Goal: Information Seeking & Learning: Learn about a topic

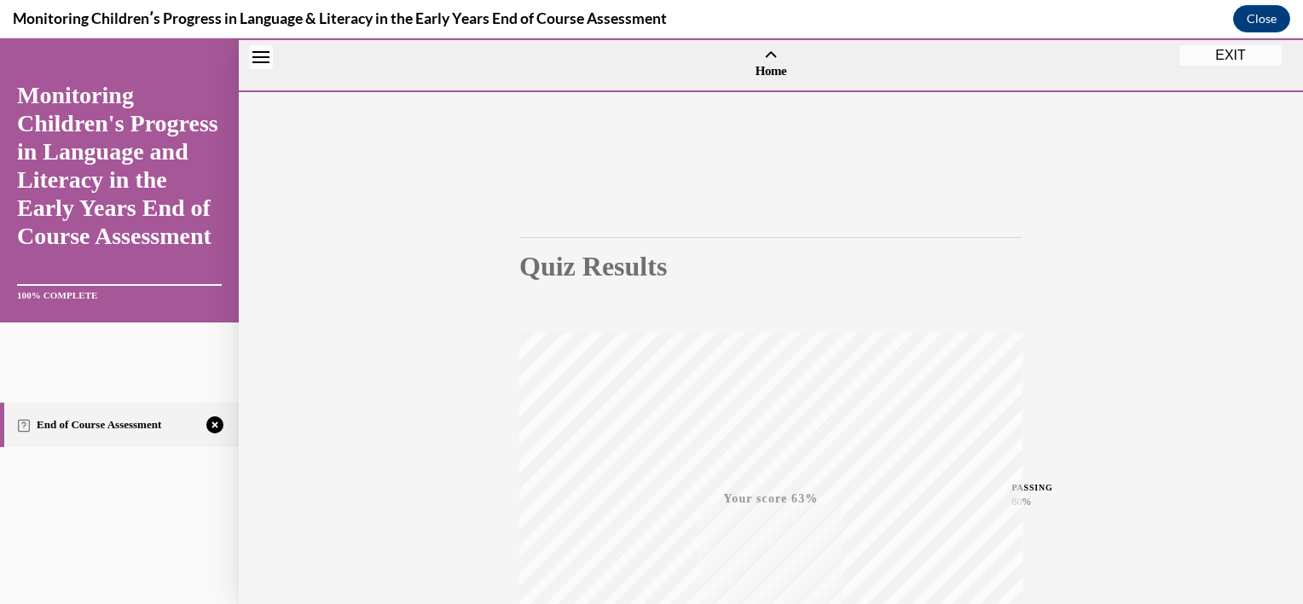
scroll to position [308, 0]
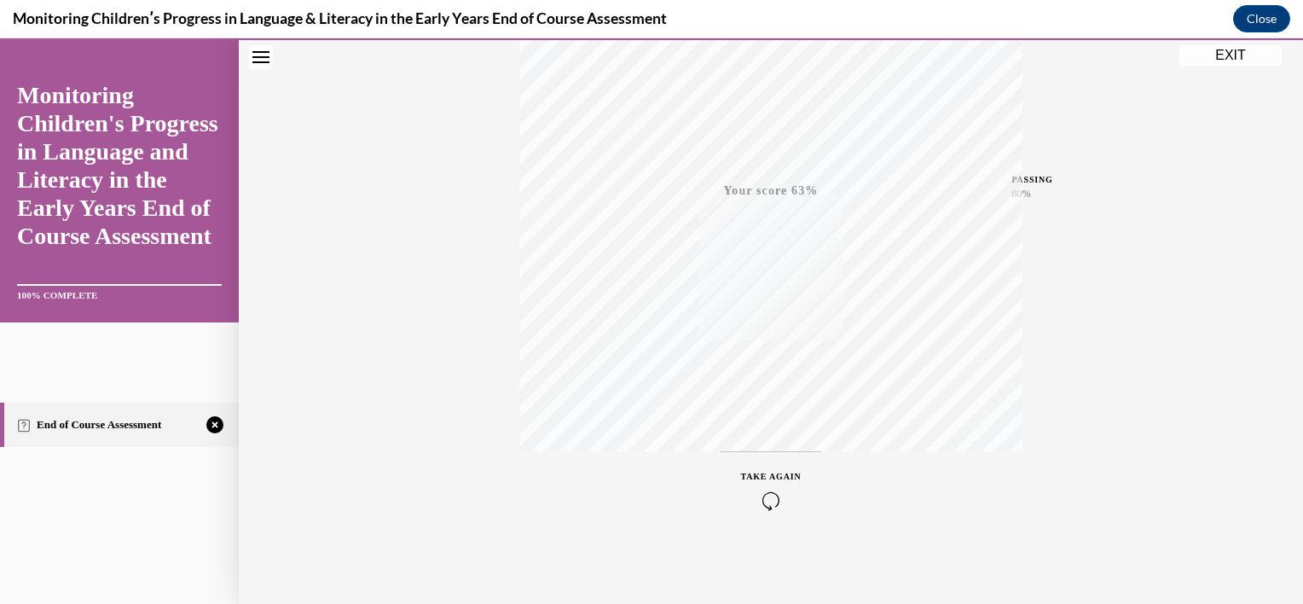
click at [769, 493] on icon "button" at bounding box center [771, 500] width 61 height 19
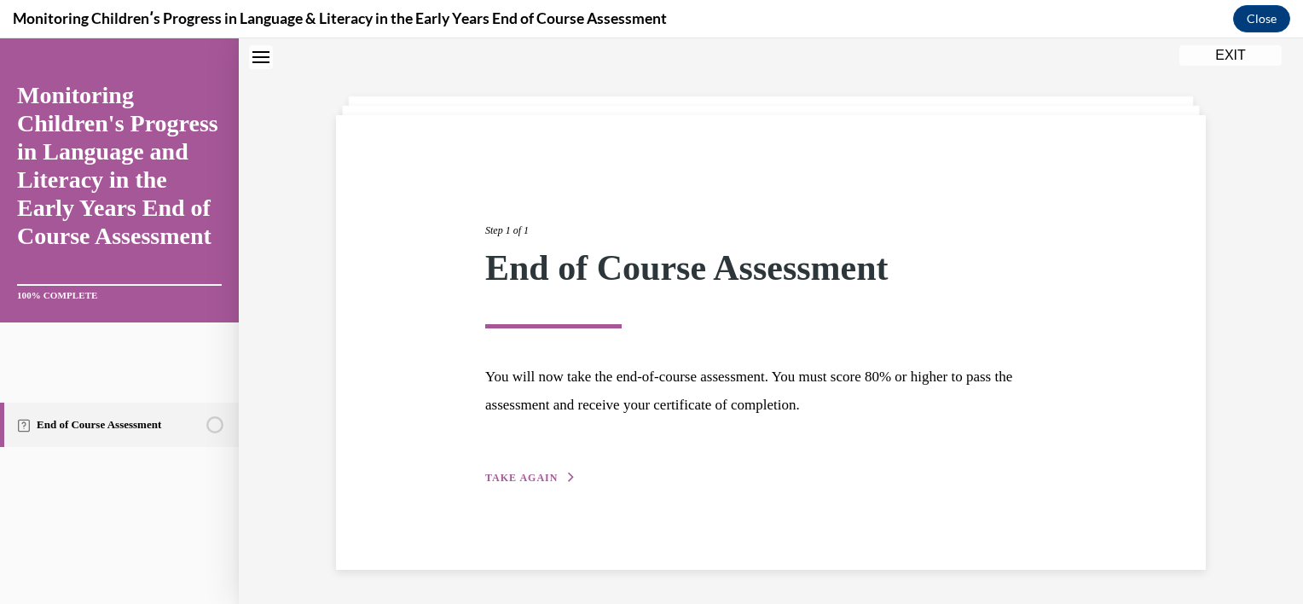
click at [519, 477] on span "TAKE AGAIN" at bounding box center [521, 477] width 72 height 12
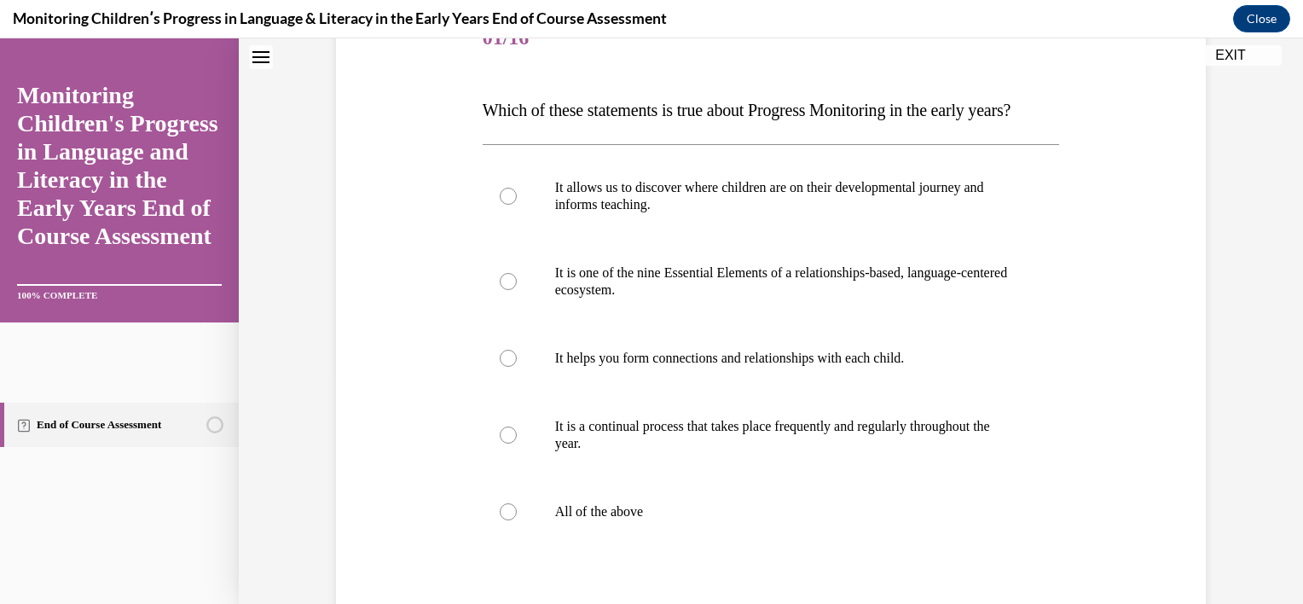
scroll to position [234, 0]
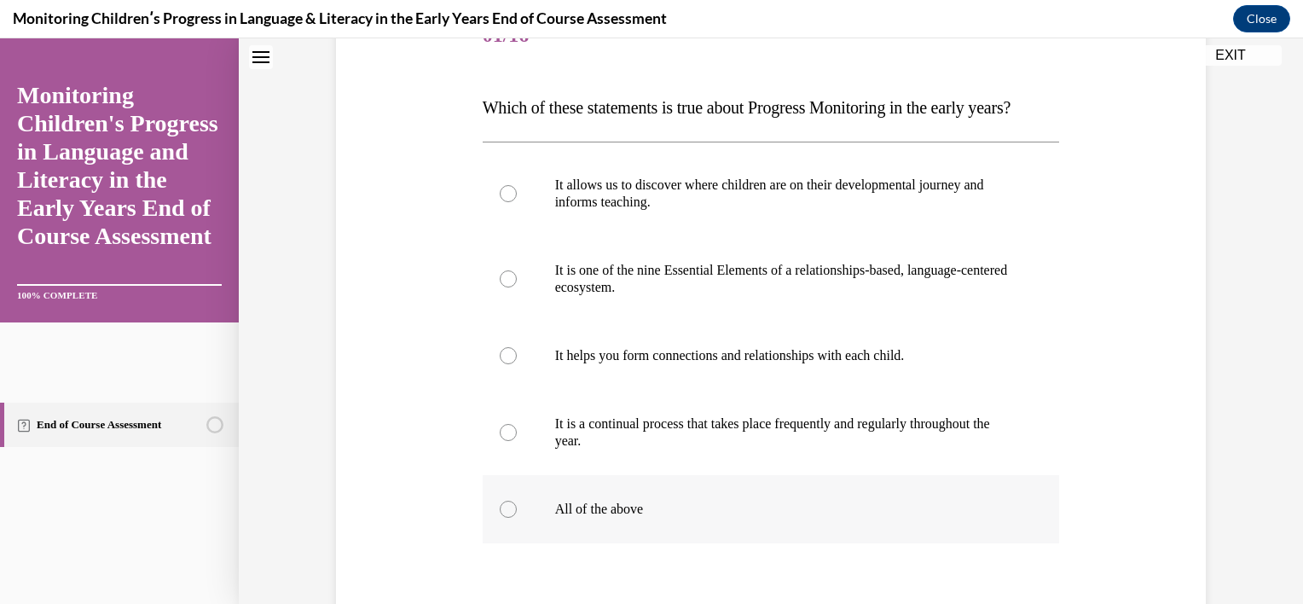
click at [523, 525] on label "All of the above" at bounding box center [770, 509] width 577 height 68
click at [517, 517] on input "All of the above" at bounding box center [508, 508] width 17 height 17
radio input "true"
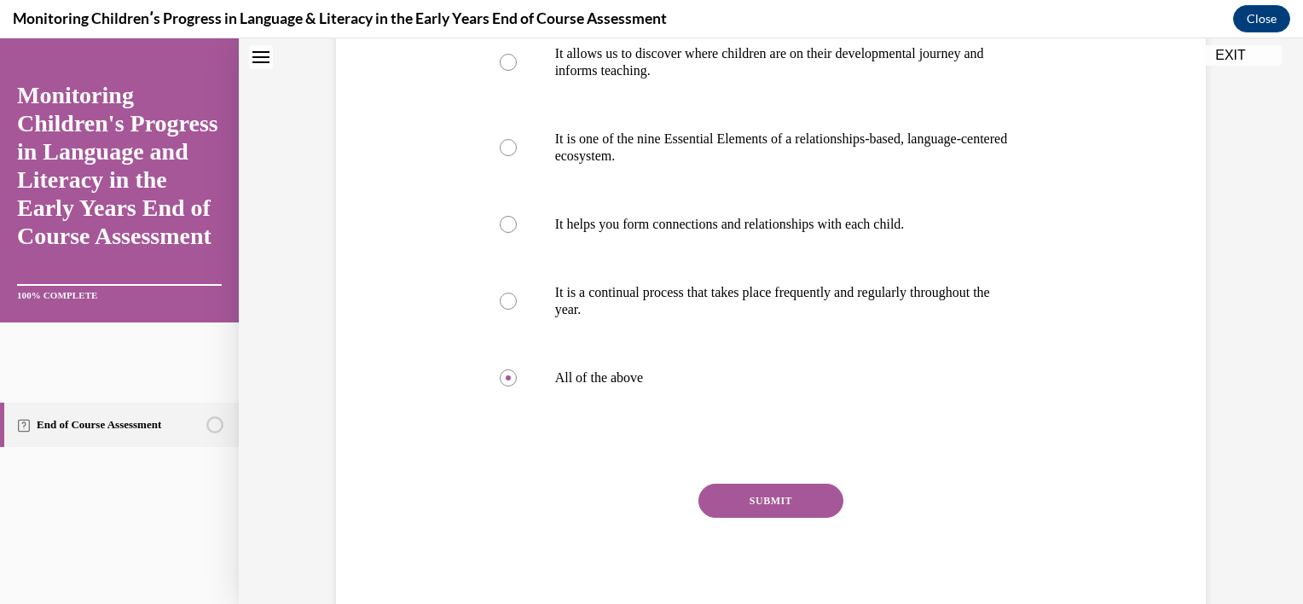
click at [742, 517] on button "SUBMIT" at bounding box center [770, 500] width 145 height 34
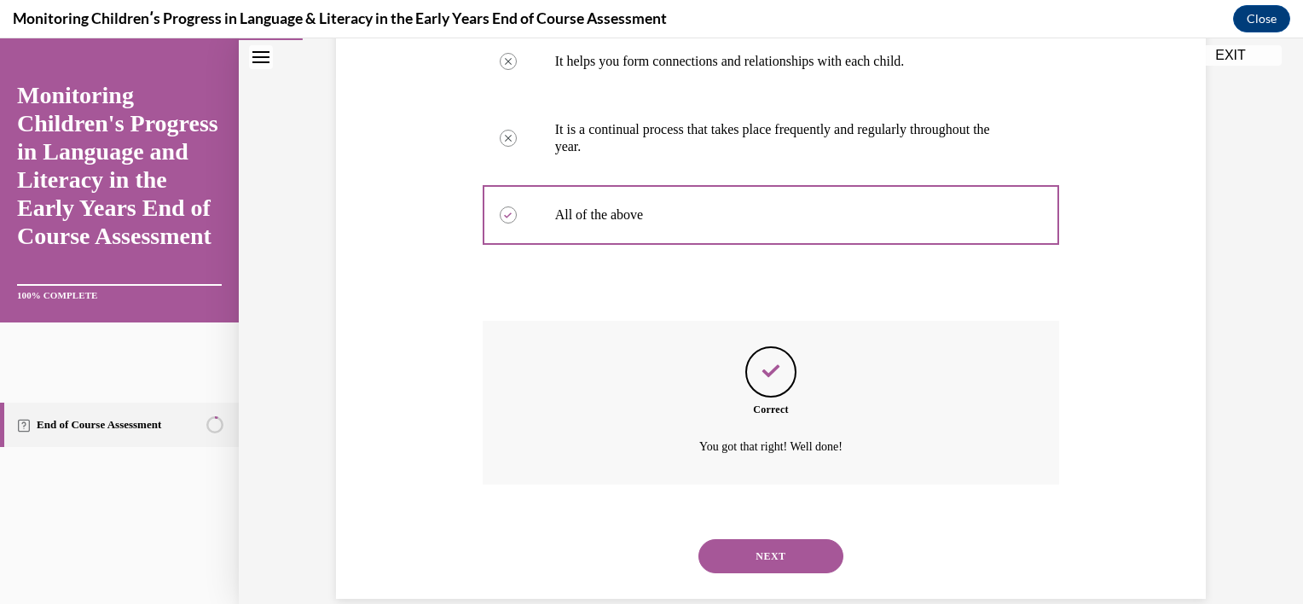
scroll to position [591, 0]
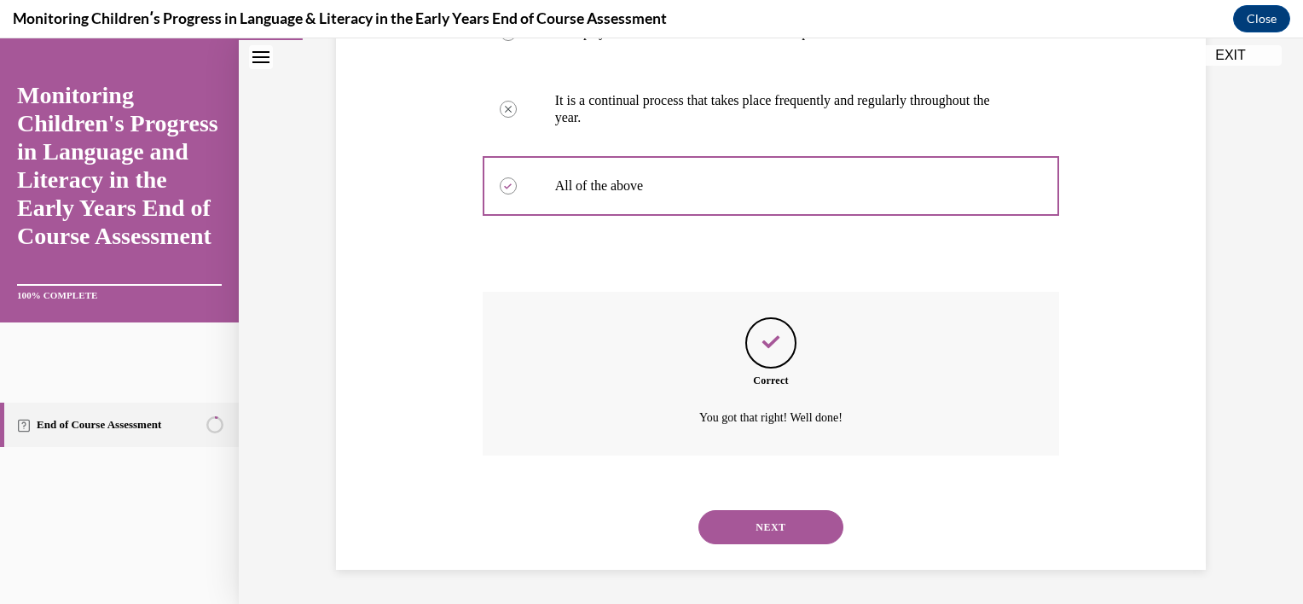
click at [742, 528] on button "NEXT" at bounding box center [770, 527] width 145 height 34
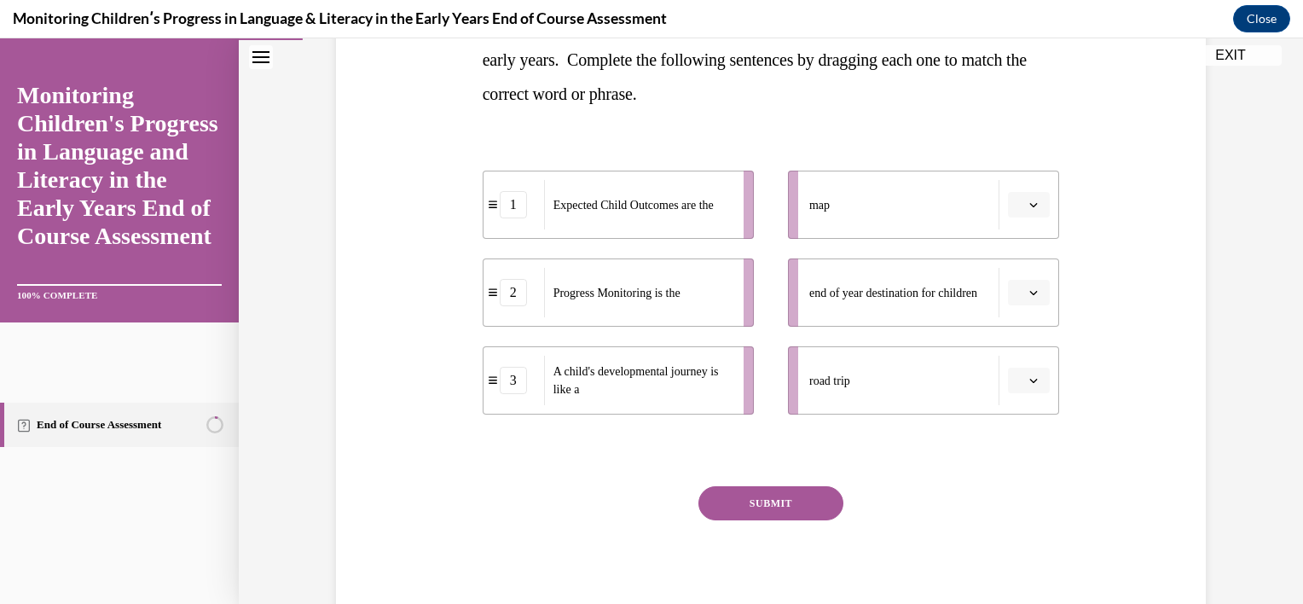
scroll to position [310, 0]
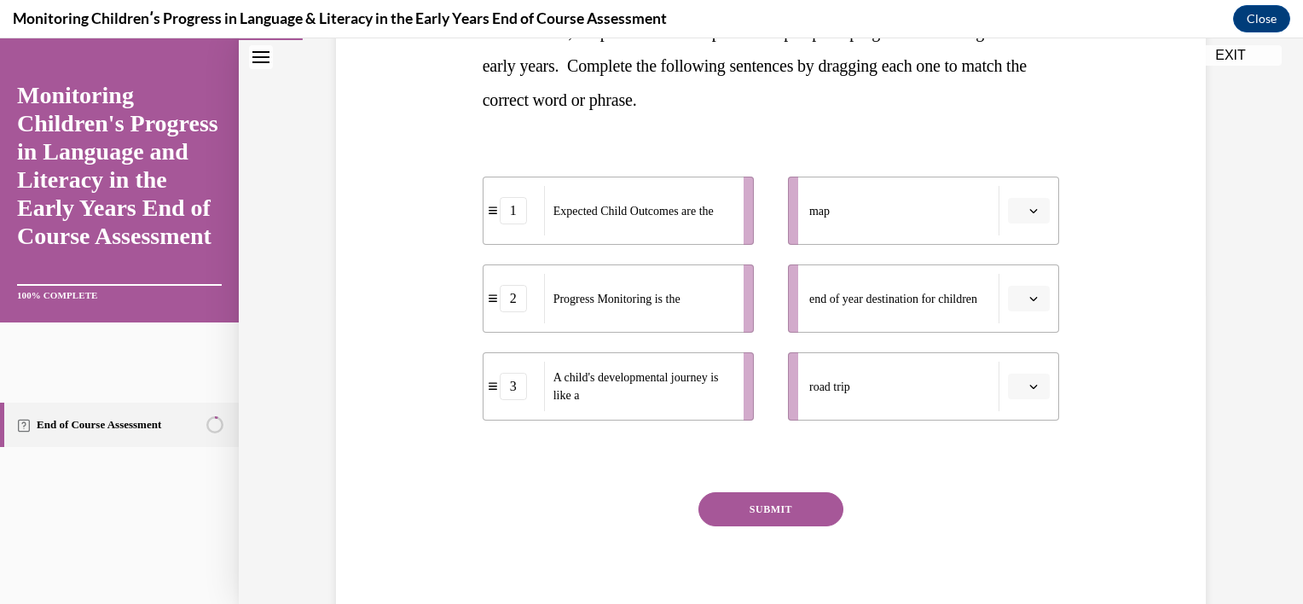
click at [1030, 307] on button "button" at bounding box center [1029, 299] width 42 height 26
click at [1009, 366] on div "1" at bounding box center [1020, 371] width 43 height 34
click at [1030, 211] on icon "button" at bounding box center [1033, 210] width 9 height 9
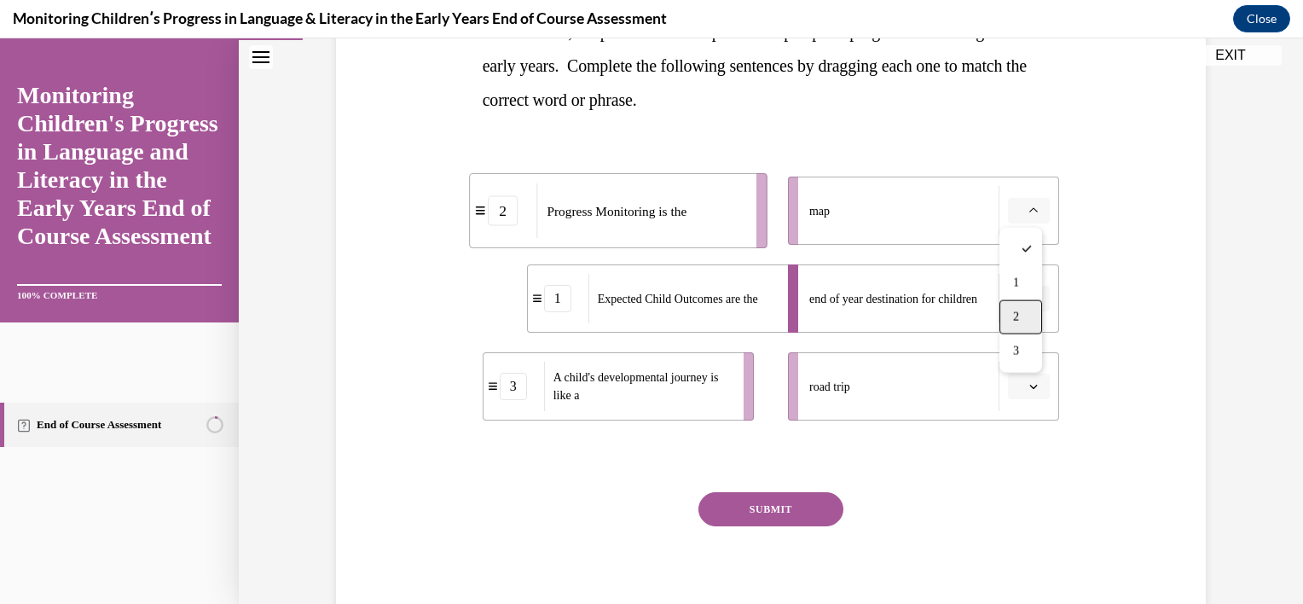
click at [1018, 307] on div "2" at bounding box center [1020, 317] width 43 height 34
click at [1008, 392] on button "button" at bounding box center [1029, 386] width 42 height 26
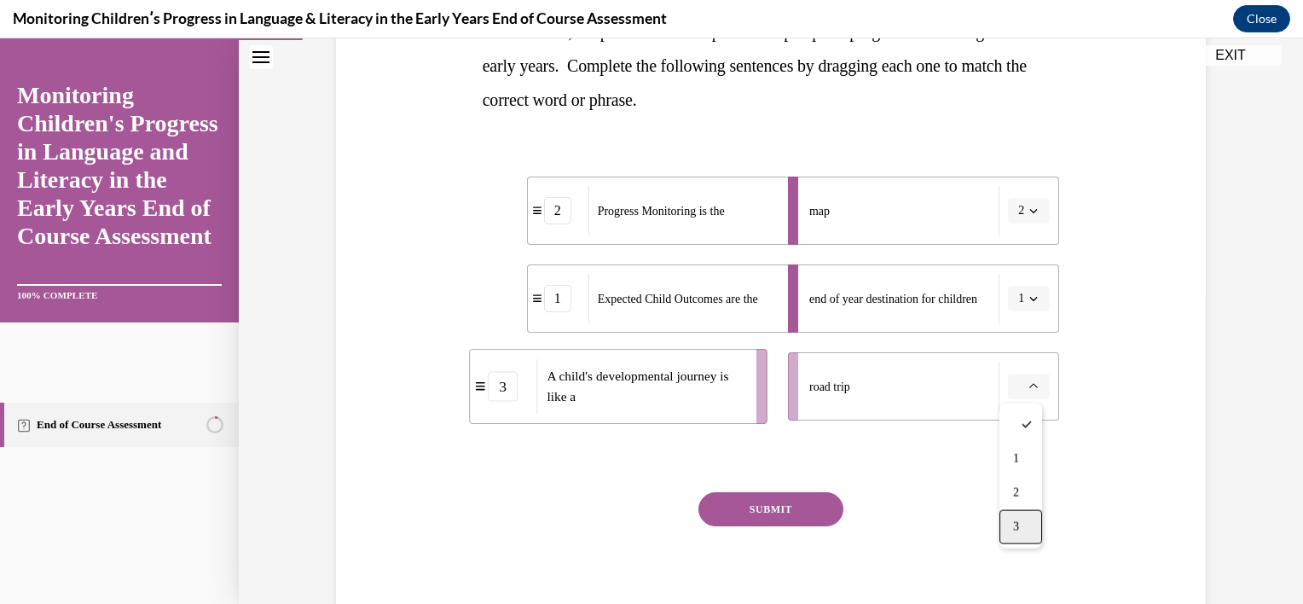
click at [1019, 515] on div "3" at bounding box center [1020, 527] width 43 height 34
click at [819, 515] on button "SUBMIT" at bounding box center [770, 509] width 145 height 34
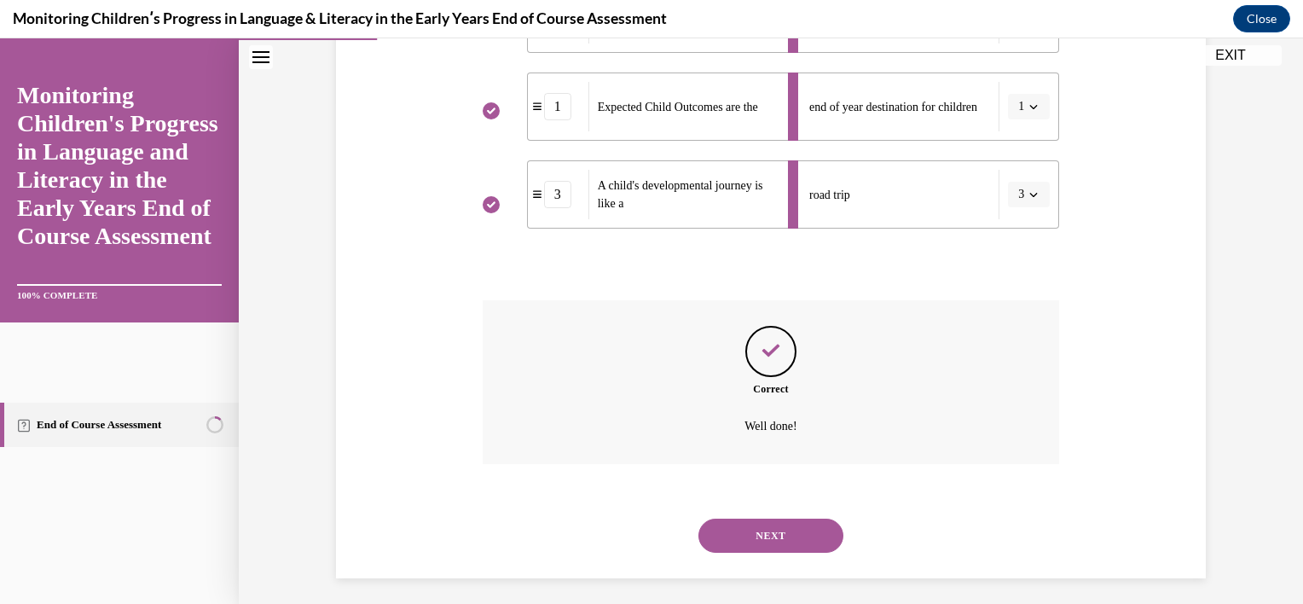
scroll to position [510, 0]
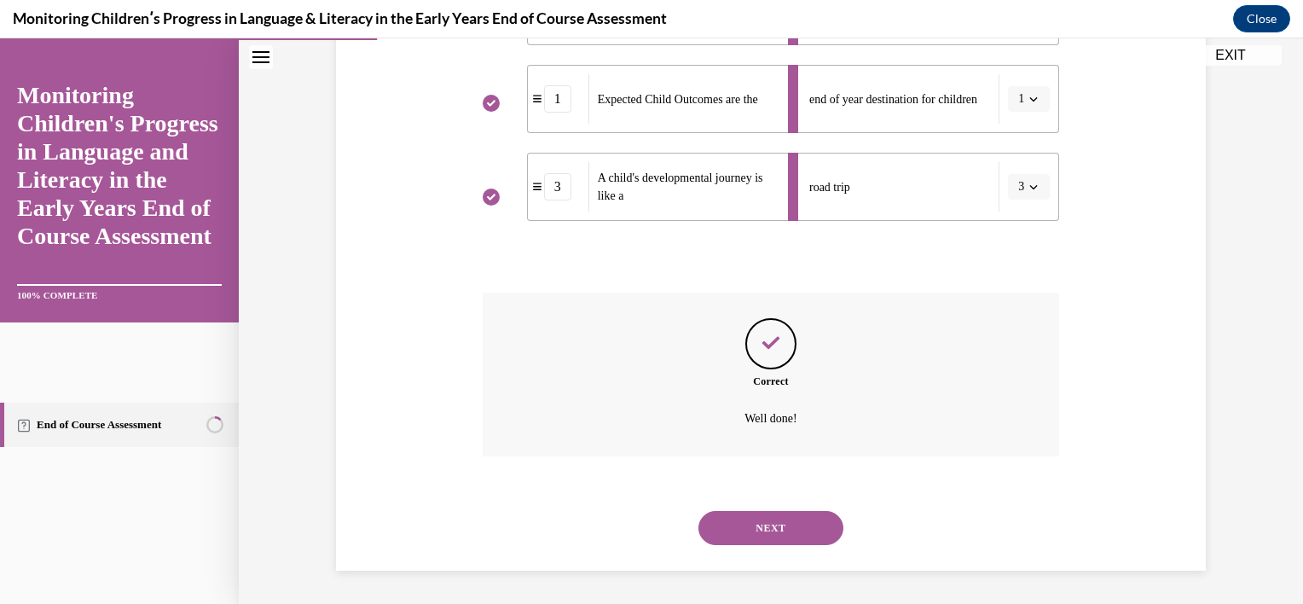
click at [788, 517] on button "NEXT" at bounding box center [770, 528] width 145 height 34
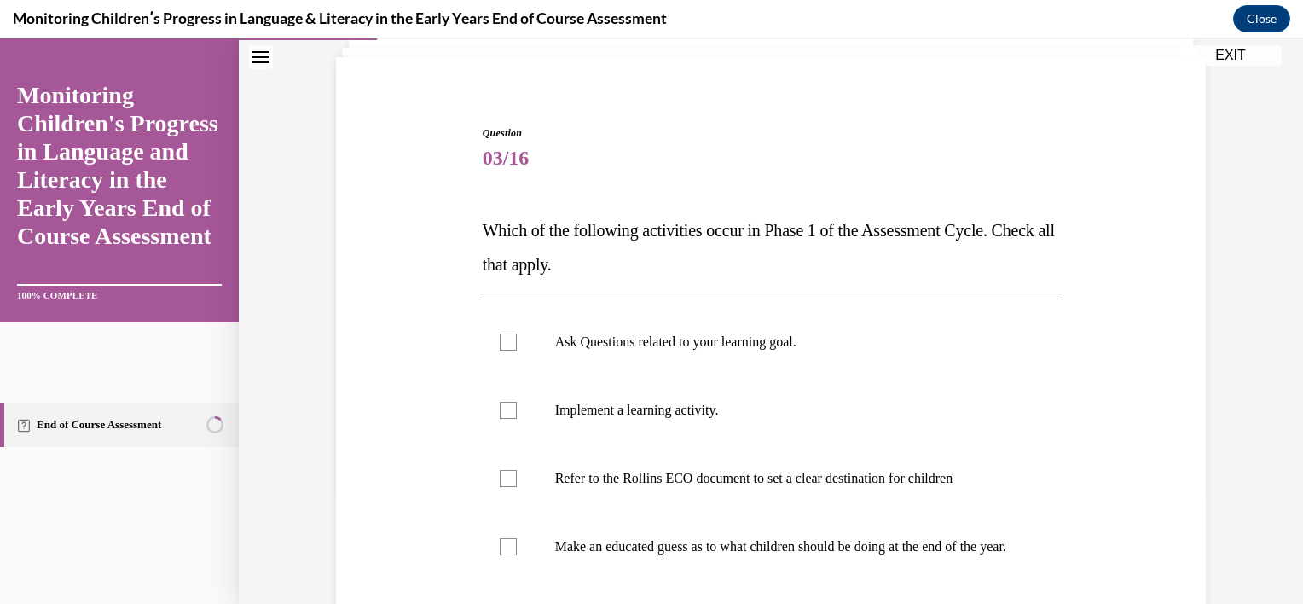
scroll to position [167, 0]
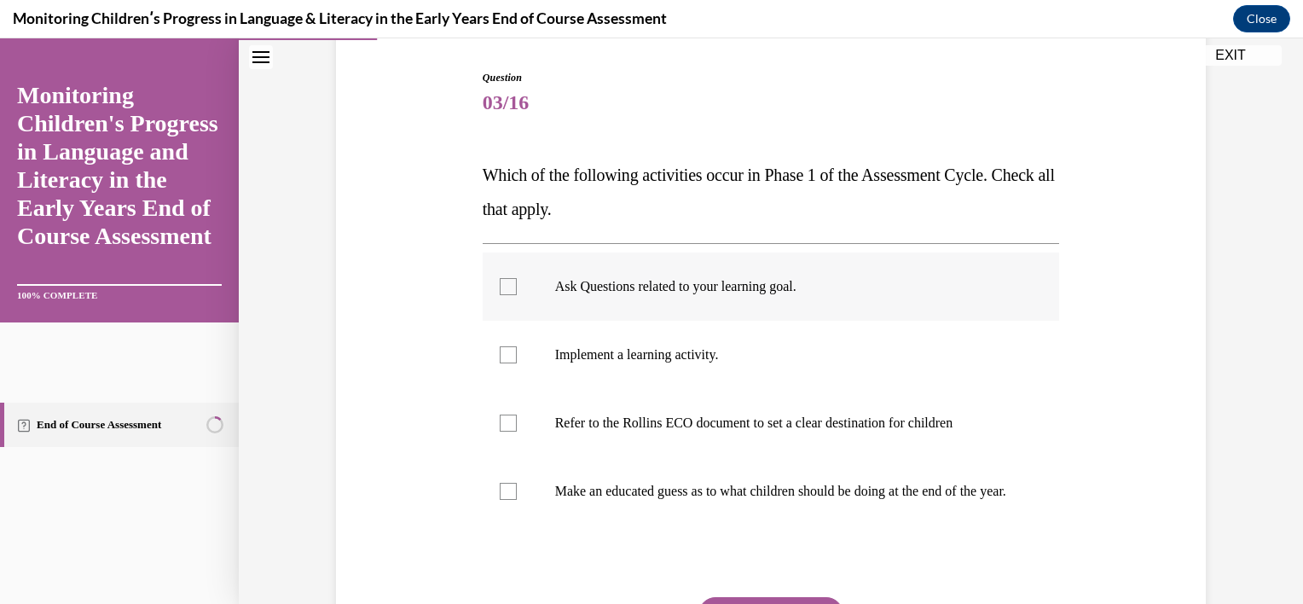
click at [766, 317] on label "Ask Questions related to your learning goal." at bounding box center [770, 286] width 577 height 68
click at [517, 295] on input "Ask Questions related to your learning goal." at bounding box center [508, 286] width 17 height 17
checkbox input "true"
click at [742, 424] on p "Refer to the Rollins ECO document to set a clear destination for children" at bounding box center [786, 422] width 462 height 17
click at [517, 424] on input "Refer to the Rollins ECO document to set a clear destination for children" at bounding box center [508, 422] width 17 height 17
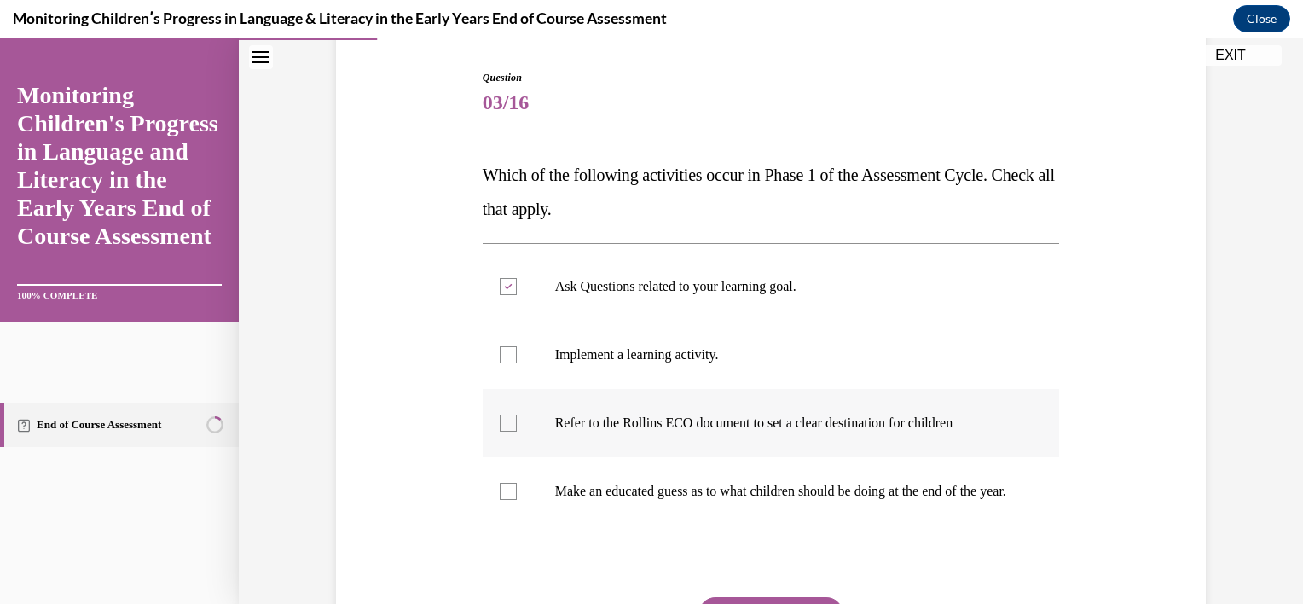
checkbox input "true"
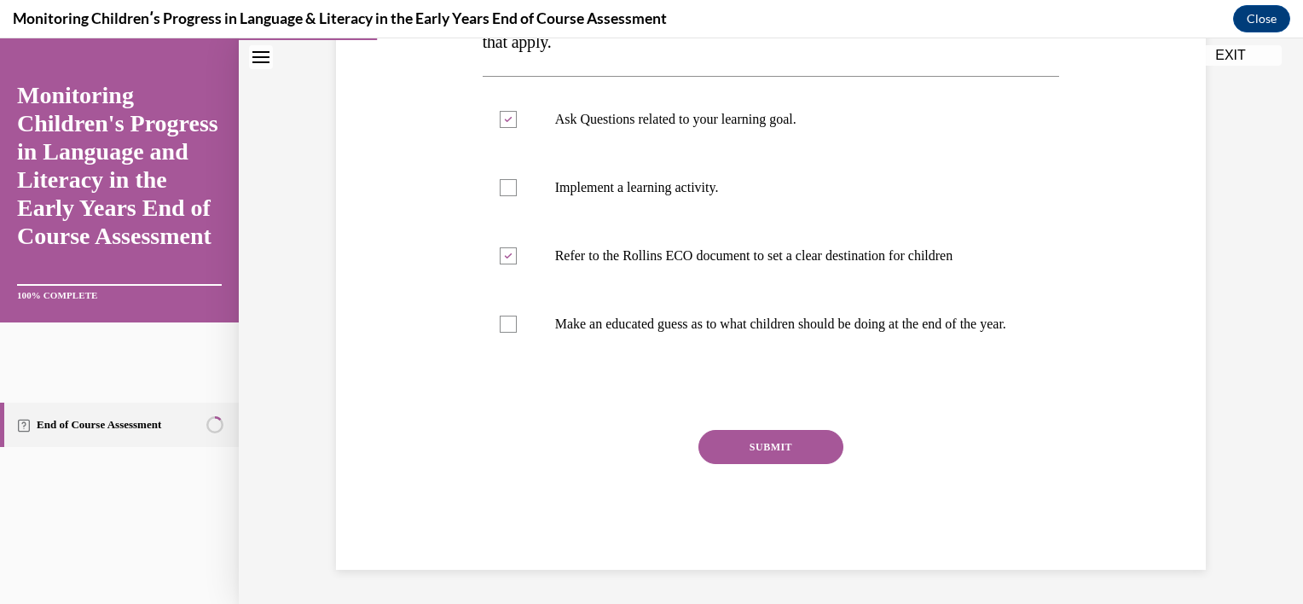
click at [747, 450] on button "SUBMIT" at bounding box center [770, 447] width 145 height 34
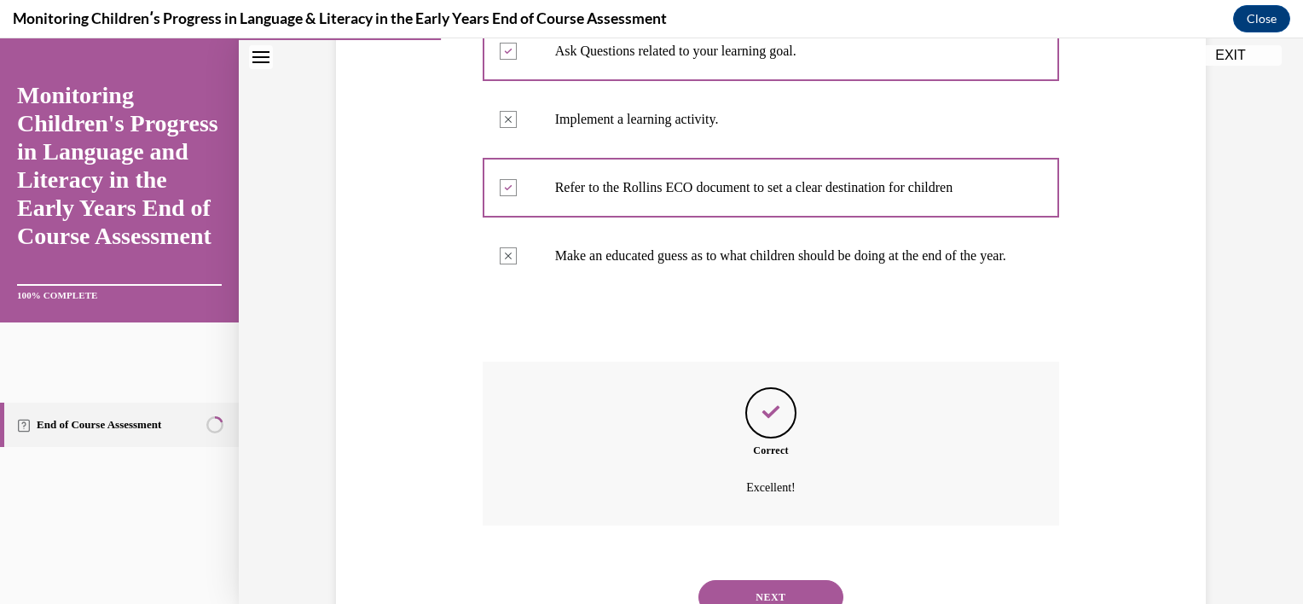
scroll to position [488, 0]
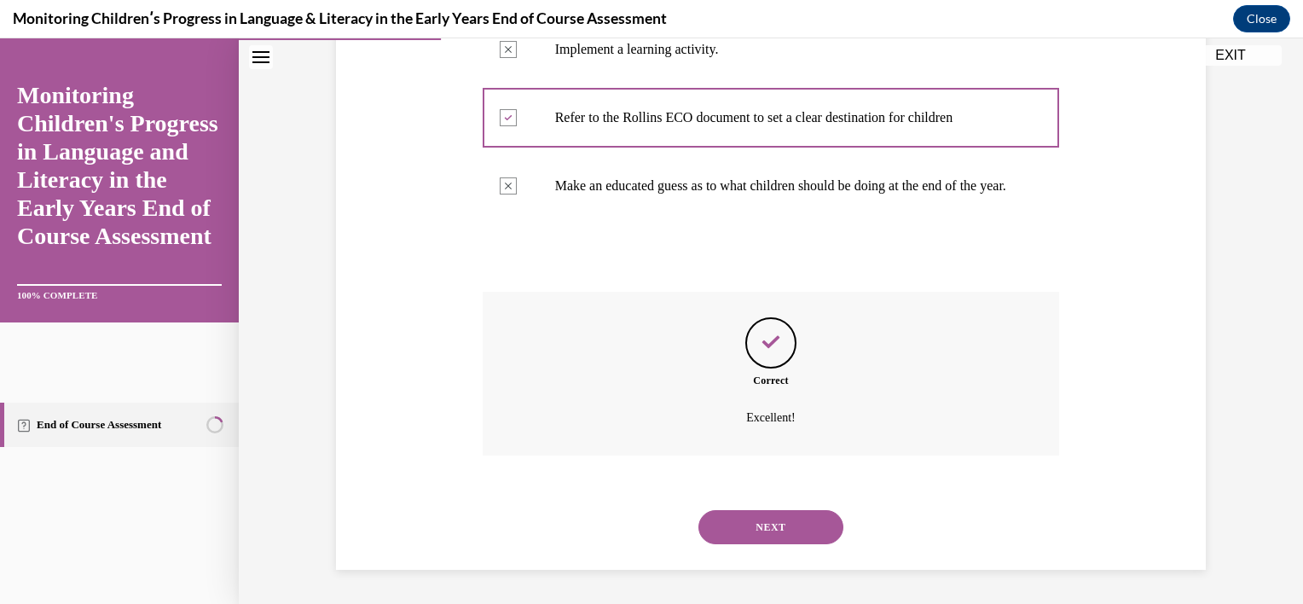
click at [771, 523] on button "NEXT" at bounding box center [770, 527] width 145 height 34
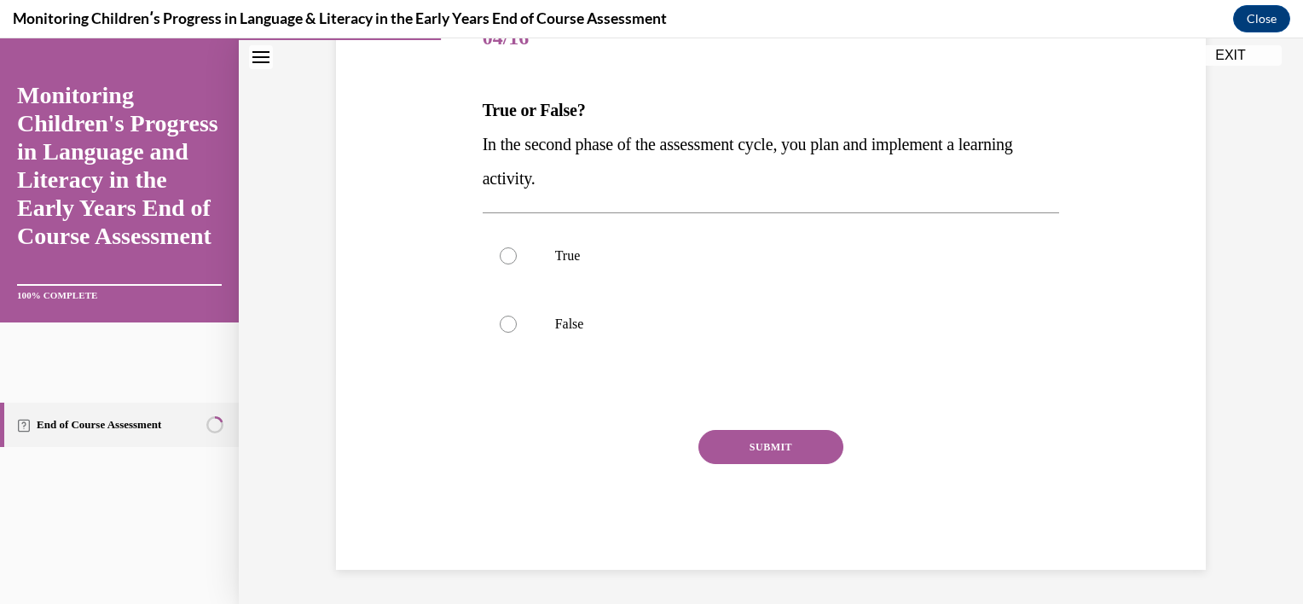
scroll to position [189, 0]
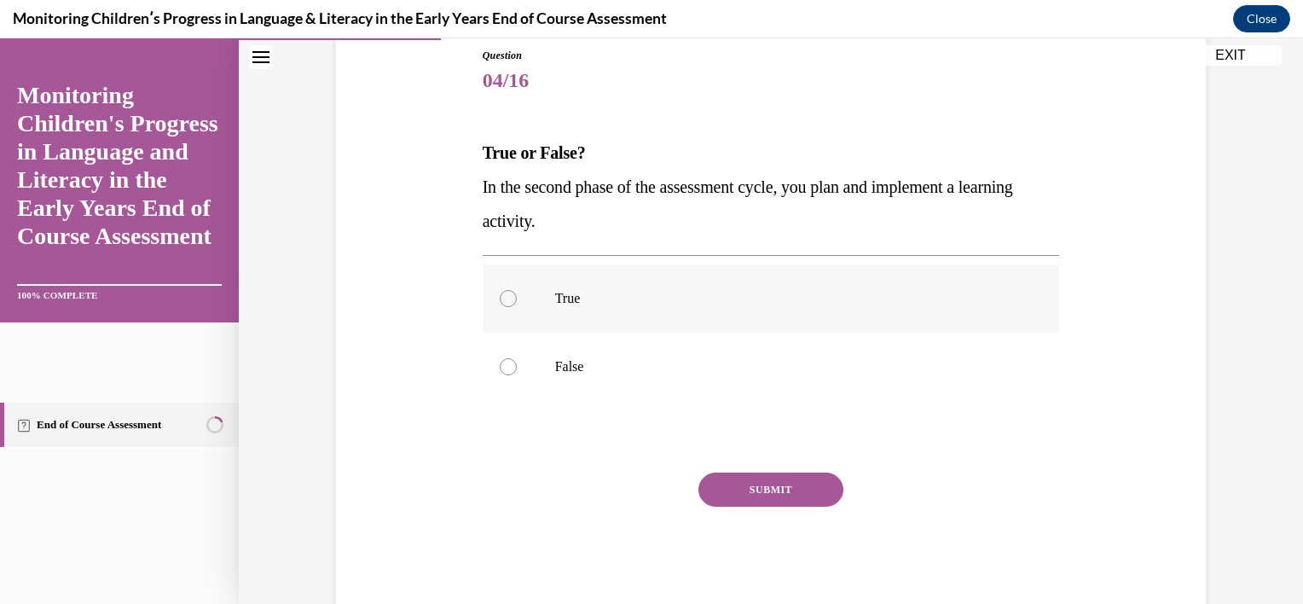
click at [689, 281] on label "True" at bounding box center [770, 298] width 577 height 68
click at [517, 290] on input "True" at bounding box center [508, 298] width 17 height 17
radio input "true"
click at [777, 495] on button "SUBMIT" at bounding box center [770, 489] width 145 height 34
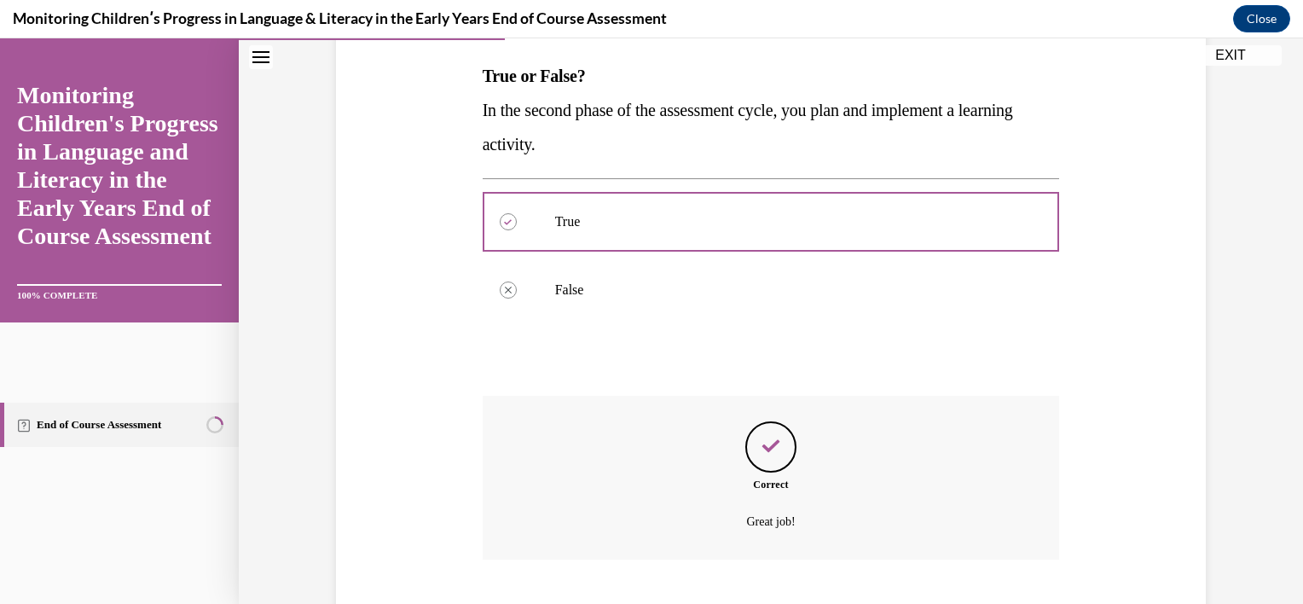
scroll to position [369, 0]
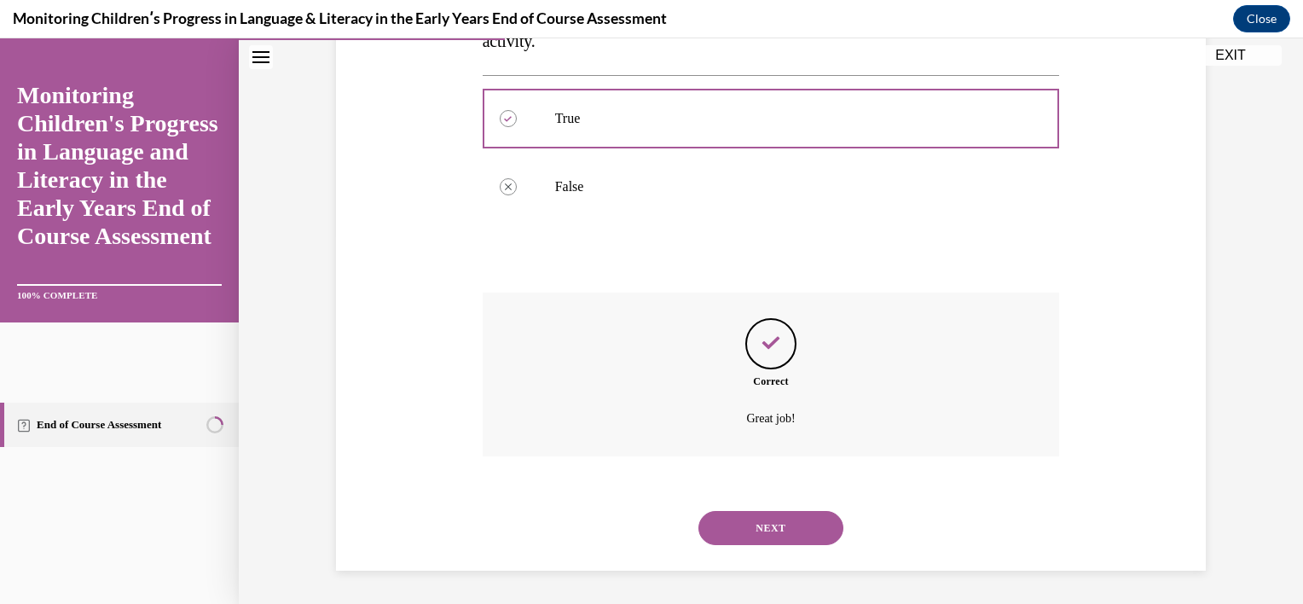
click at [777, 520] on button "NEXT" at bounding box center [770, 528] width 145 height 34
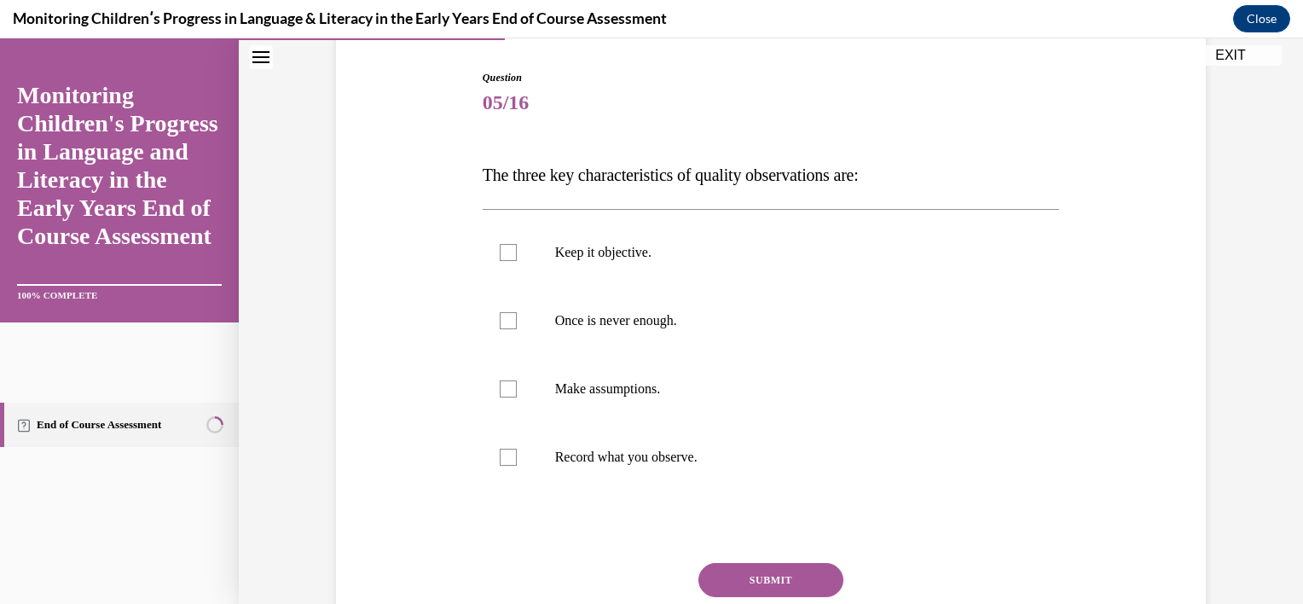
scroll to position [180, 0]
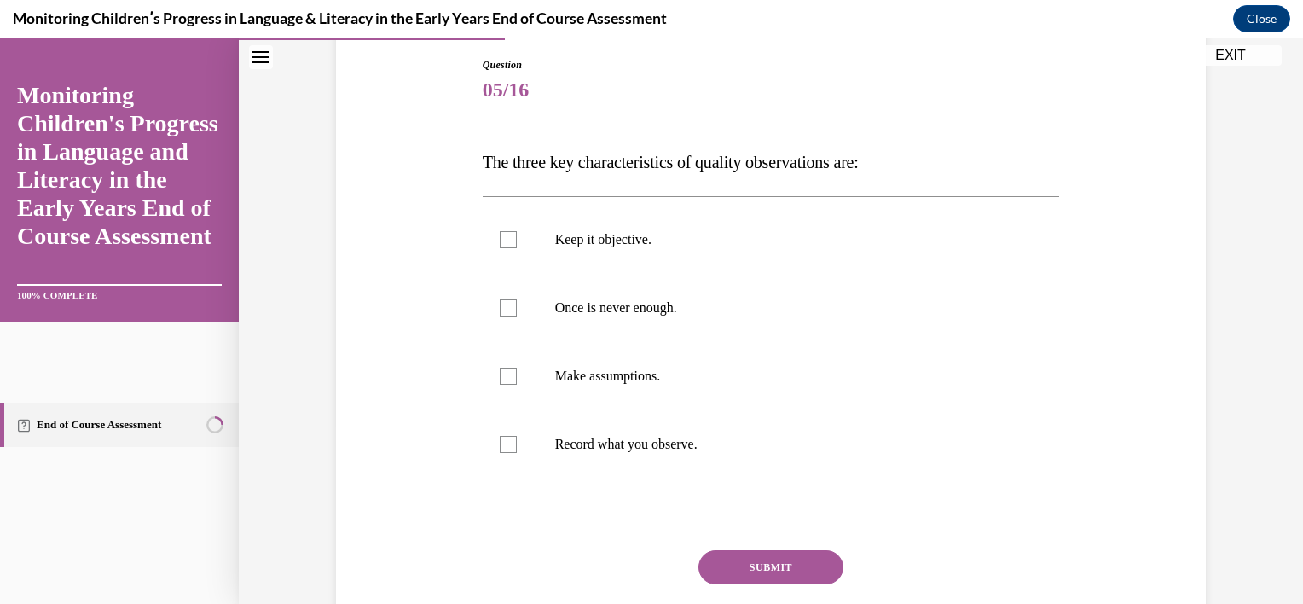
click at [814, 141] on div "Question 05/16 The three key characteristics of quality observations are: Keep …" at bounding box center [770, 373] width 577 height 633
click at [696, 231] on p "Keep it objective." at bounding box center [786, 239] width 462 height 17
click at [517, 231] on input "Keep it objective." at bounding box center [508, 239] width 17 height 17
checkbox input "true"
click at [696, 296] on label "Once is never enough." at bounding box center [770, 308] width 577 height 68
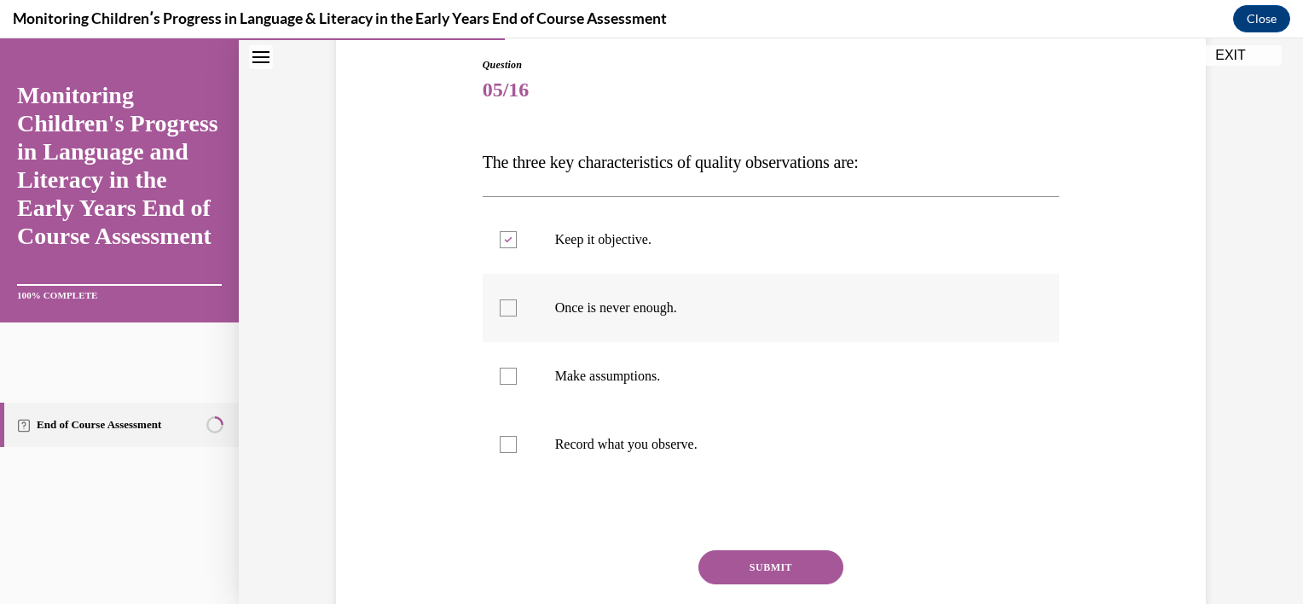
click at [517, 299] on input "Once is never enough." at bounding box center [508, 307] width 17 height 17
checkbox input "true"
click at [694, 449] on p "Record what you observe." at bounding box center [786, 444] width 462 height 17
click at [517, 449] on input "Record what you observe." at bounding box center [508, 444] width 17 height 17
checkbox input "true"
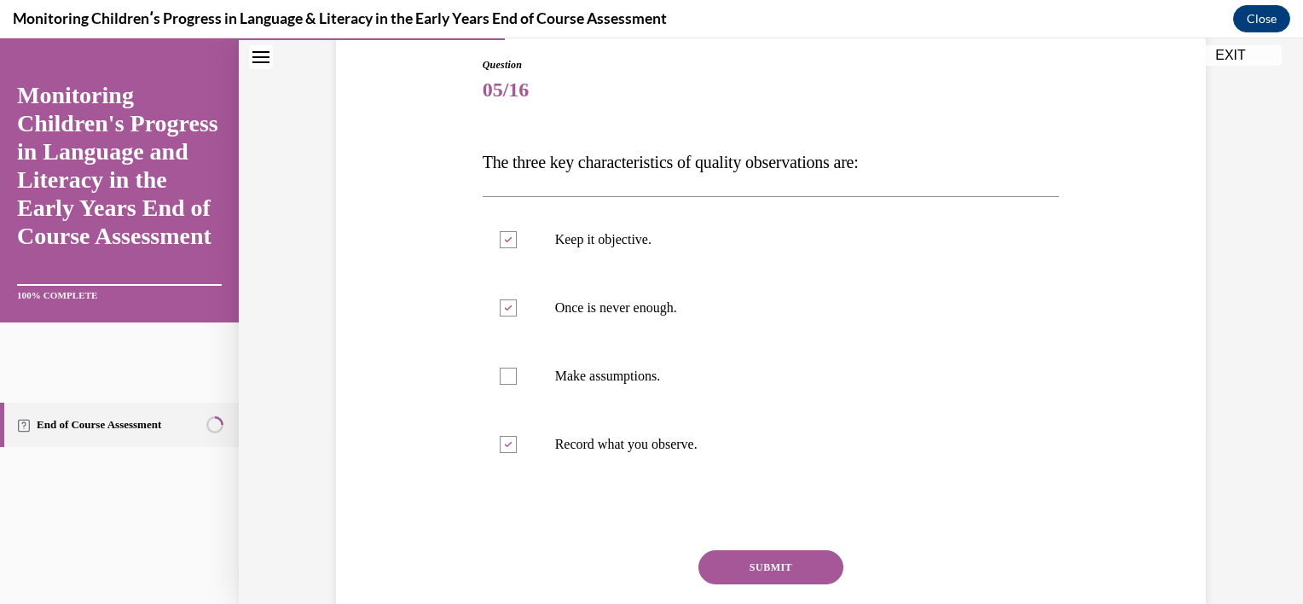
click at [795, 552] on button "SUBMIT" at bounding box center [770, 567] width 145 height 34
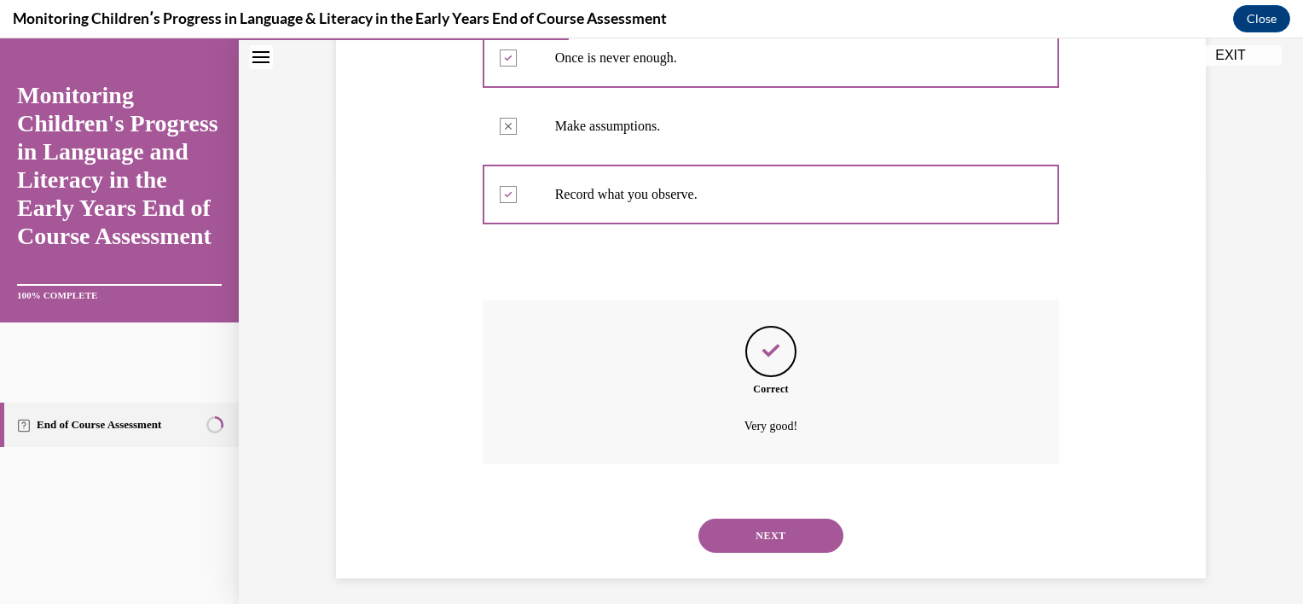
scroll to position [437, 0]
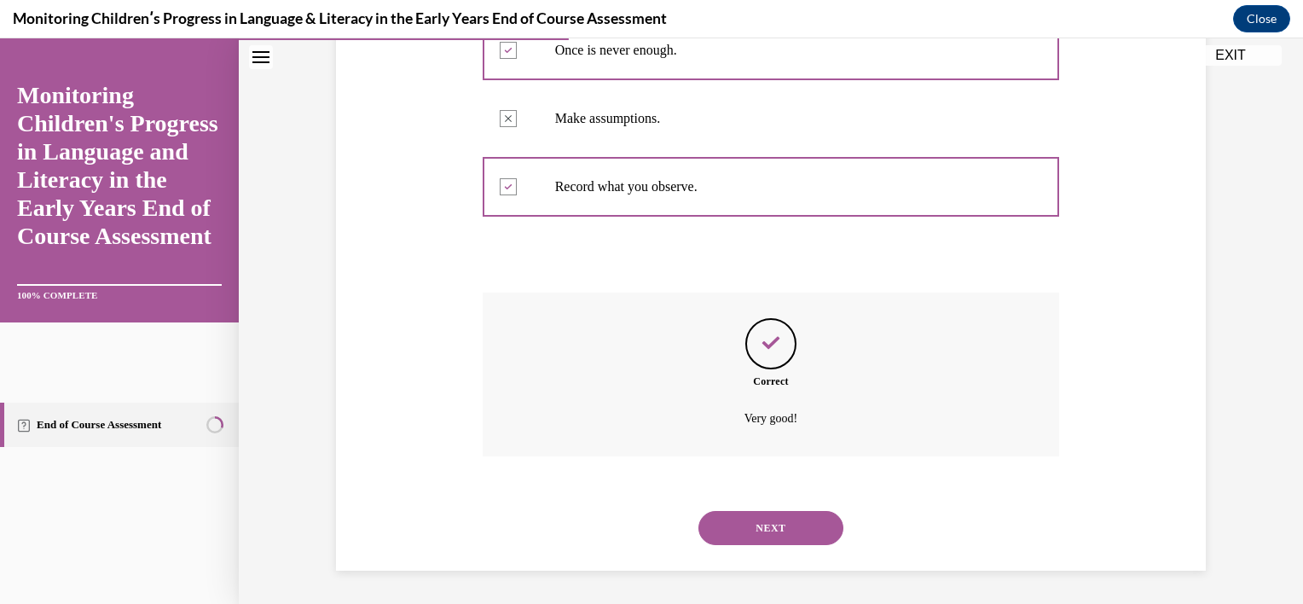
click at [794, 531] on button "NEXT" at bounding box center [770, 528] width 145 height 34
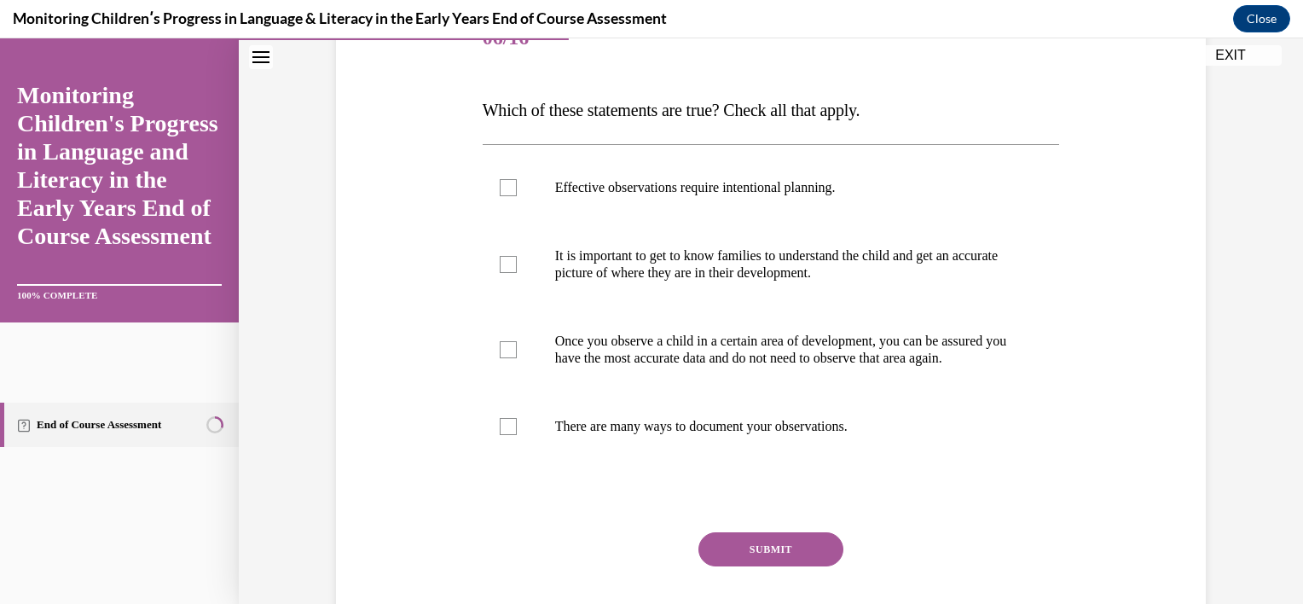
scroll to position [290, 0]
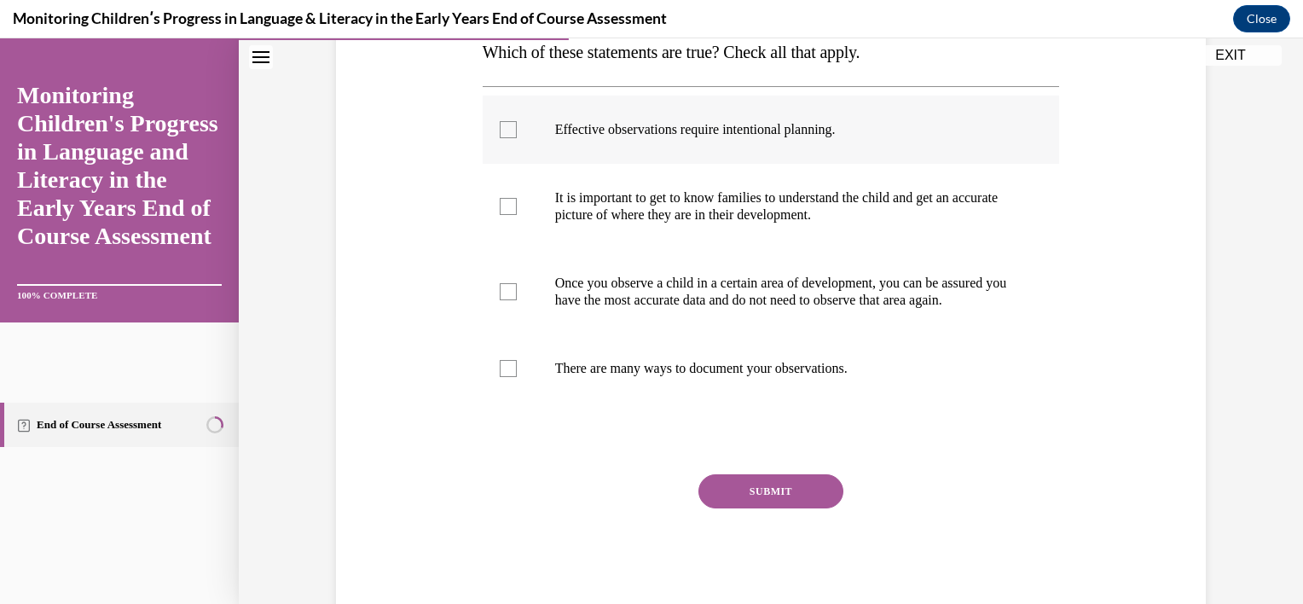
click at [814, 130] on p "Effective observations require intentional planning." at bounding box center [786, 129] width 462 height 17
click at [517, 130] on input "Effective observations require intentional planning." at bounding box center [508, 129] width 17 height 17
checkbox input "true"
click at [786, 222] on p "It is important to get to know families to understand the child and get an accu…" at bounding box center [786, 206] width 462 height 34
click at [517, 215] on input "It is important to get to know families to understand the child and get an accu…" at bounding box center [508, 206] width 17 height 17
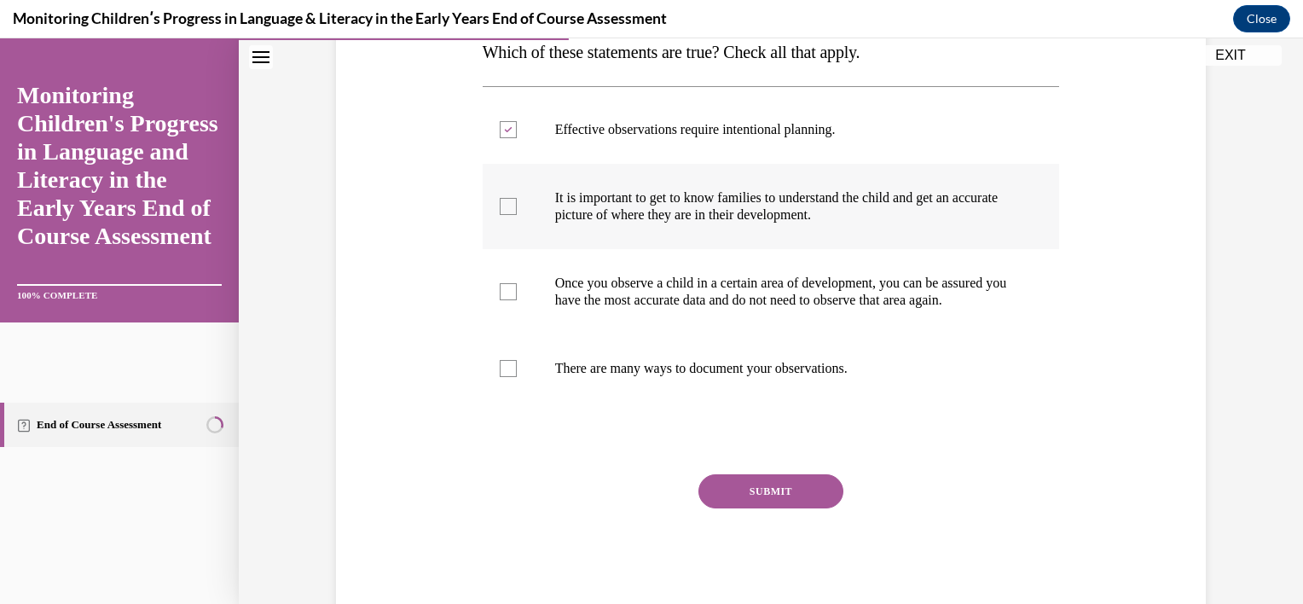
checkbox input "true"
click at [744, 377] on p "There are many ways to document your observations." at bounding box center [786, 368] width 462 height 17
click at [517, 377] on input "There are many ways to document your observations." at bounding box center [508, 368] width 17 height 17
checkbox input "true"
click at [752, 504] on button "SUBMIT" at bounding box center [770, 491] width 145 height 34
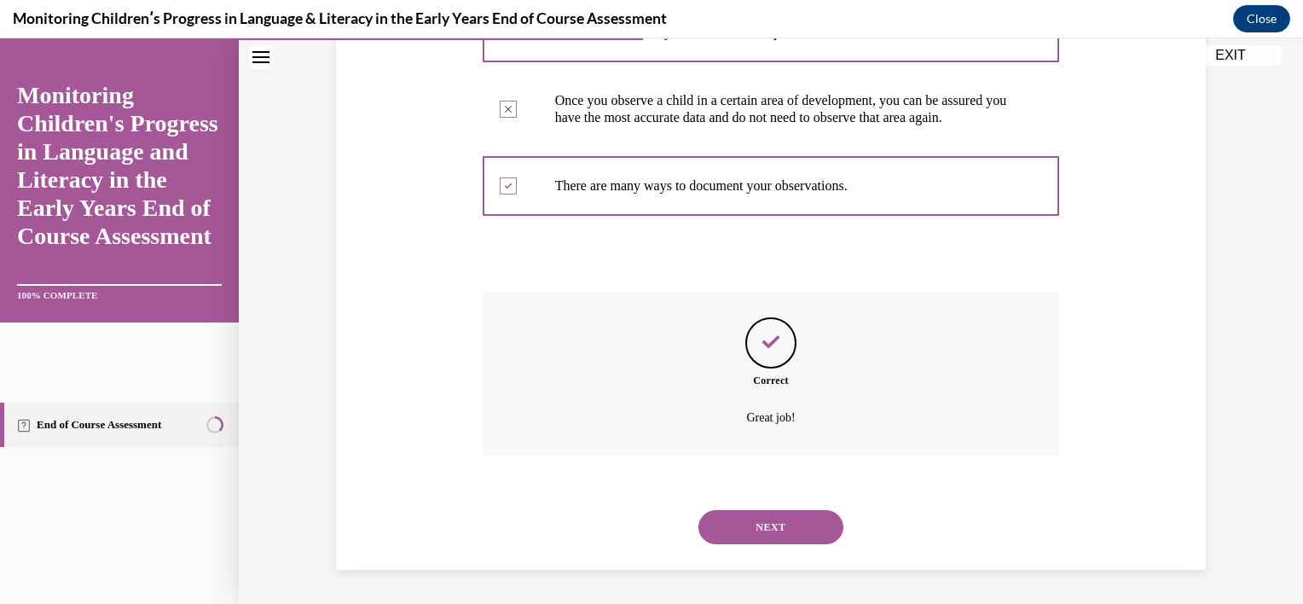
scroll to position [488, 0]
click at [757, 516] on button "NEXT" at bounding box center [770, 527] width 145 height 34
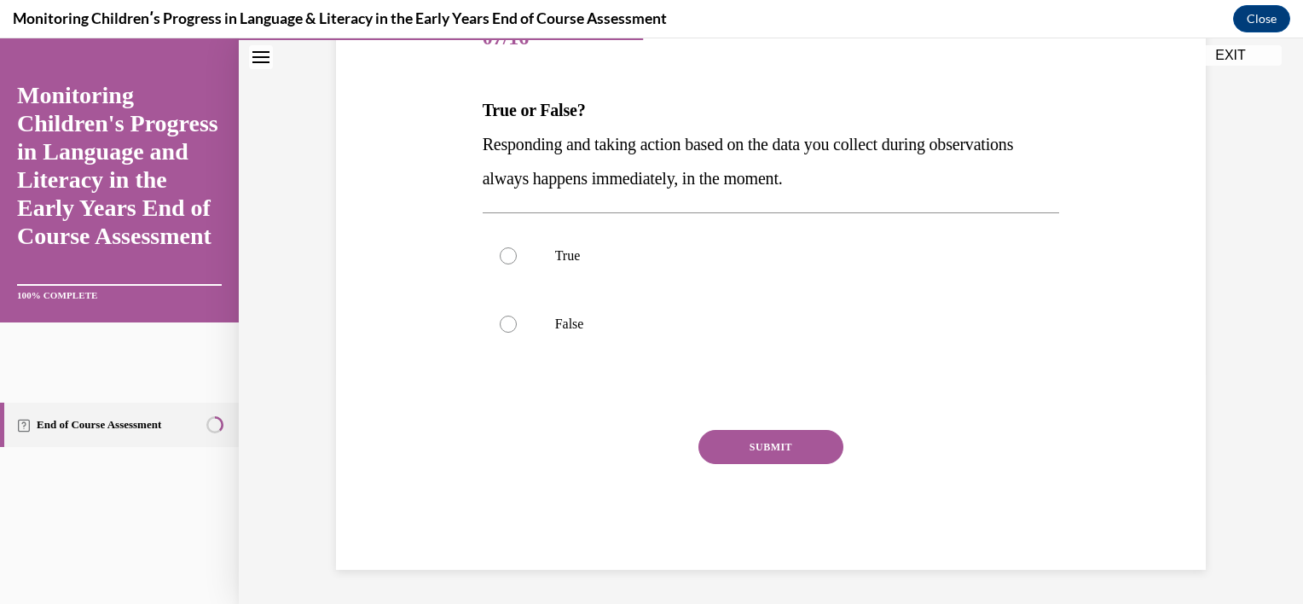
scroll to position [189, 0]
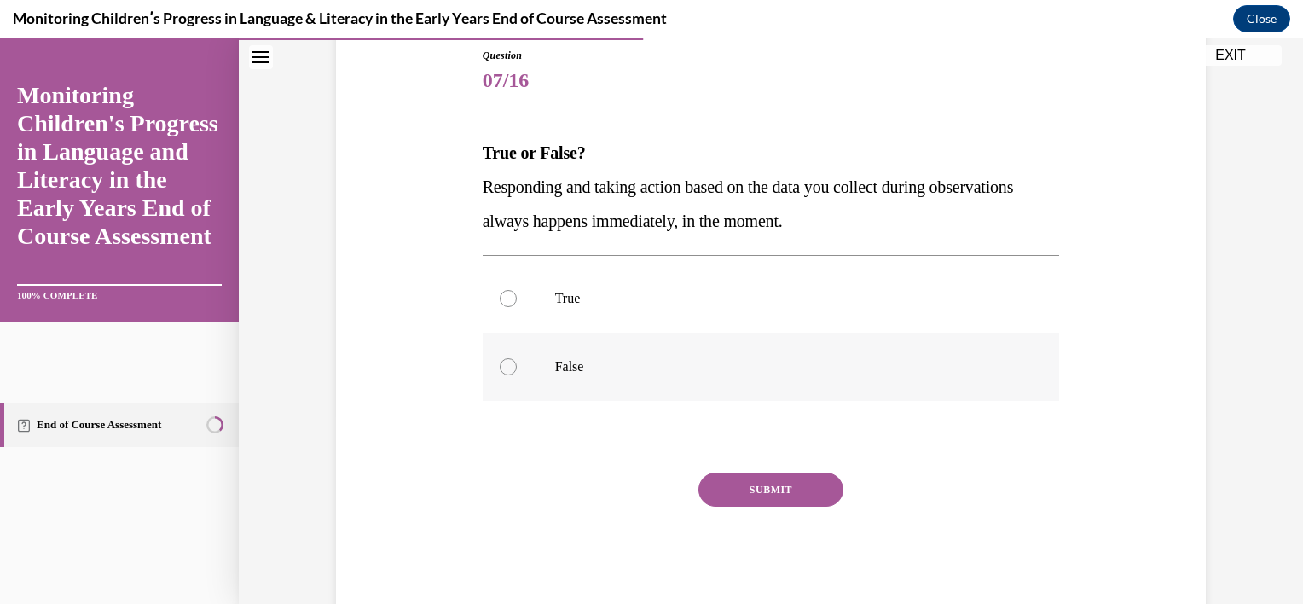
click at [741, 393] on label "False" at bounding box center [770, 366] width 577 height 68
click at [517, 375] on input "False" at bounding box center [508, 366] width 17 height 17
radio input "true"
click at [746, 491] on button "SUBMIT" at bounding box center [770, 489] width 145 height 34
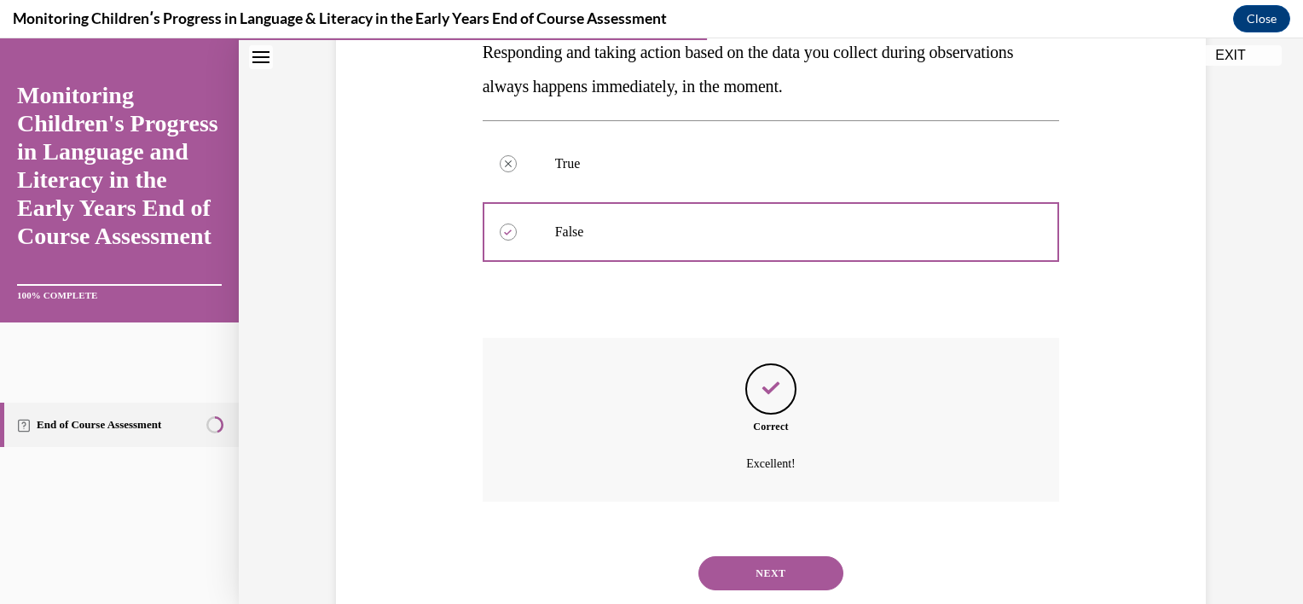
scroll to position [369, 0]
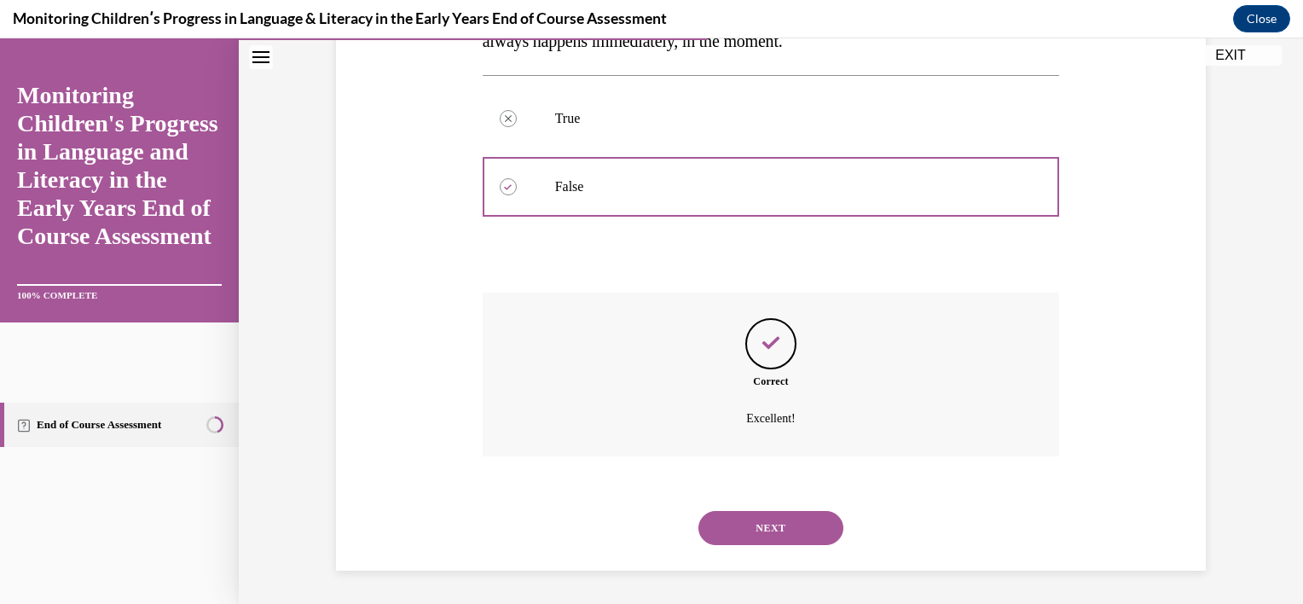
click at [747, 521] on button "NEXT" at bounding box center [770, 528] width 145 height 34
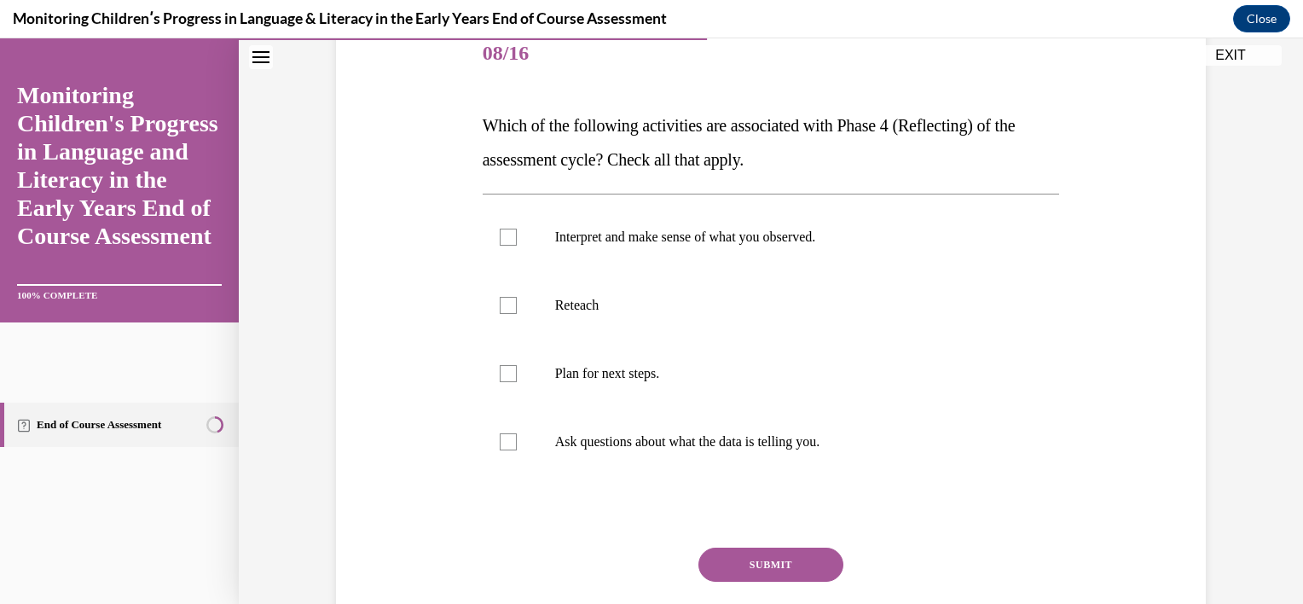
scroll to position [217, 0]
click at [745, 235] on p "Interpret and make sense of what you observed." at bounding box center [786, 236] width 462 height 17
click at [517, 235] on input "Interpret and make sense of what you observed." at bounding box center [508, 236] width 17 height 17
checkbox input "true"
click at [716, 439] on p "Ask questions about what the data is telling you." at bounding box center [786, 440] width 462 height 17
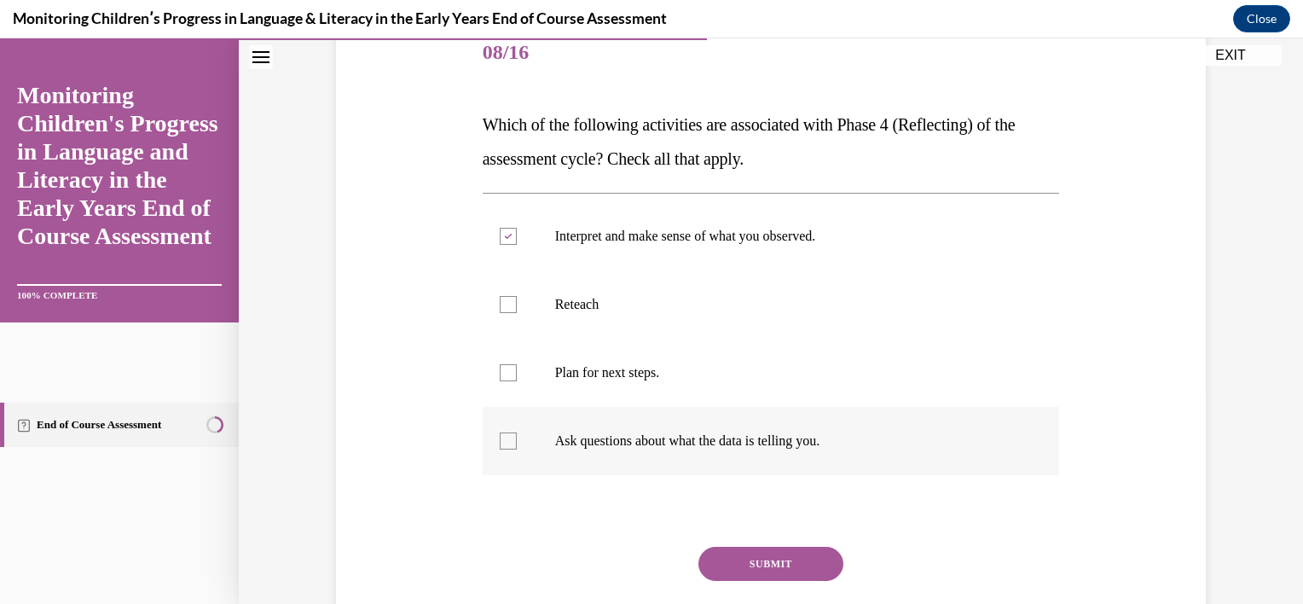
click at [517, 439] on input "Ask questions about what the data is telling you." at bounding box center [508, 440] width 17 height 17
checkbox input "true"
click at [754, 568] on button "SUBMIT" at bounding box center [770, 563] width 145 height 34
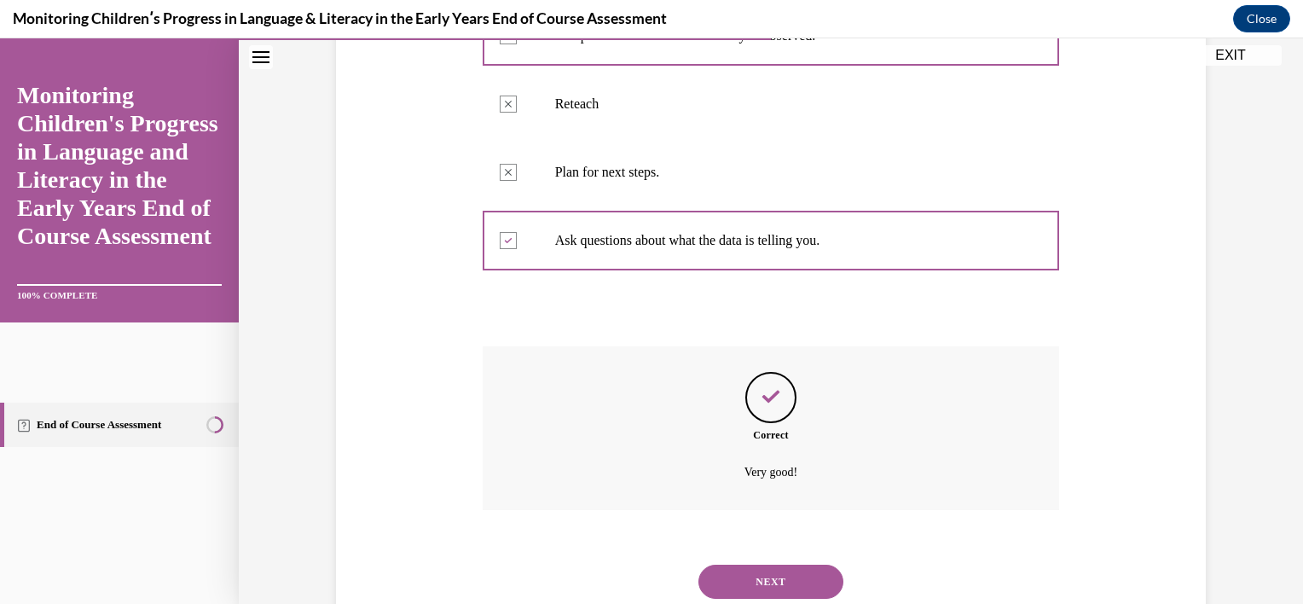
scroll to position [471, 0]
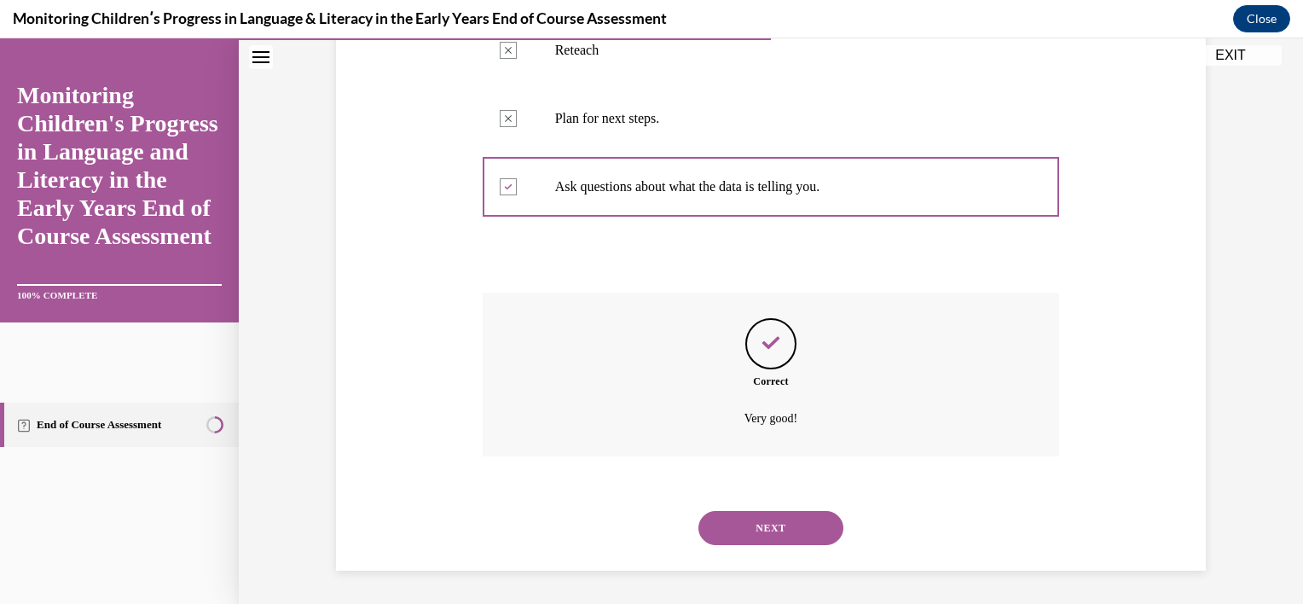
click at [765, 529] on button "NEXT" at bounding box center [770, 528] width 145 height 34
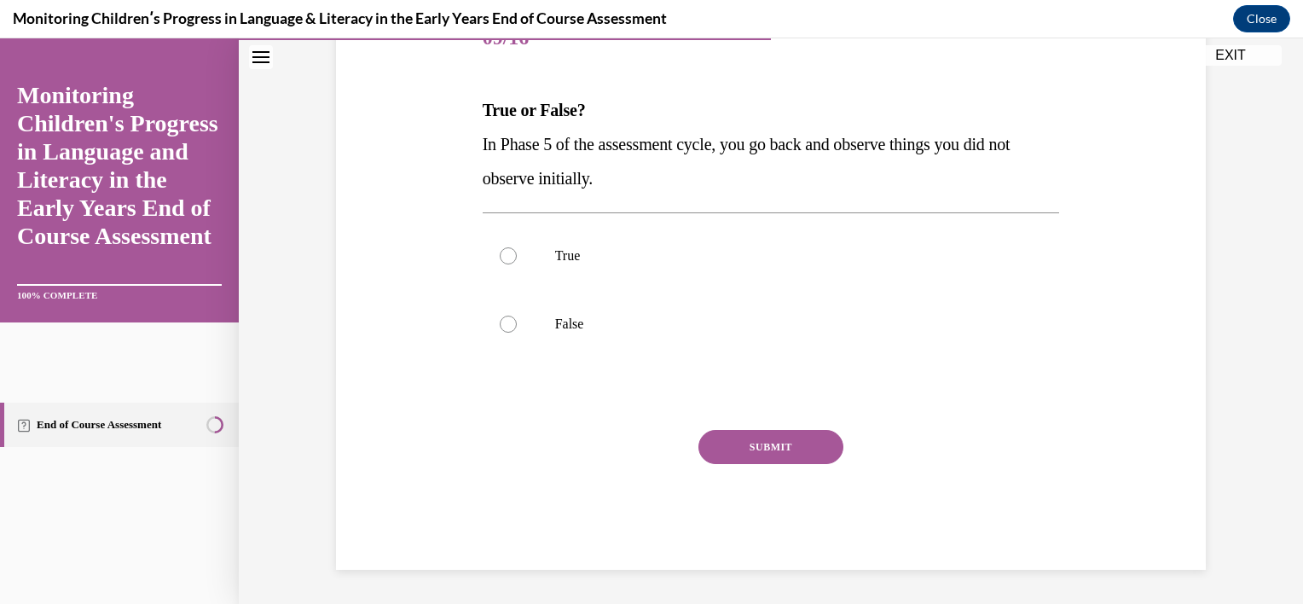
scroll to position [189, 0]
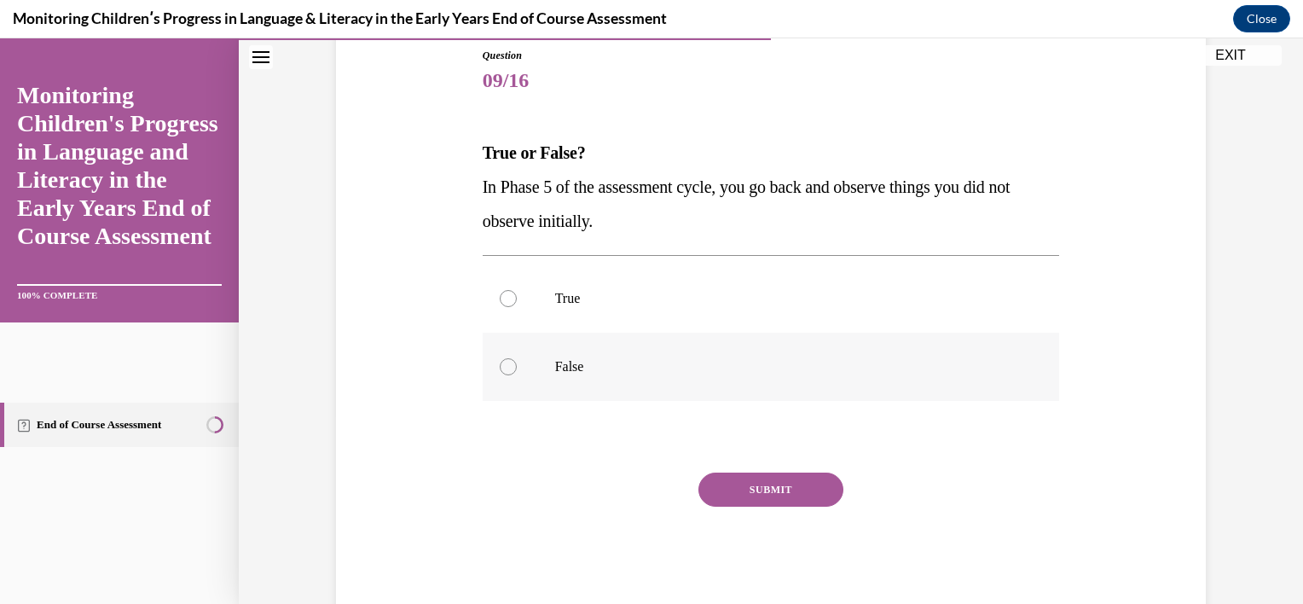
click at [688, 373] on p "False" at bounding box center [786, 366] width 462 height 17
click at [517, 373] on input "False" at bounding box center [508, 366] width 17 height 17
radio input "true"
click at [760, 494] on button "SUBMIT" at bounding box center [770, 489] width 145 height 34
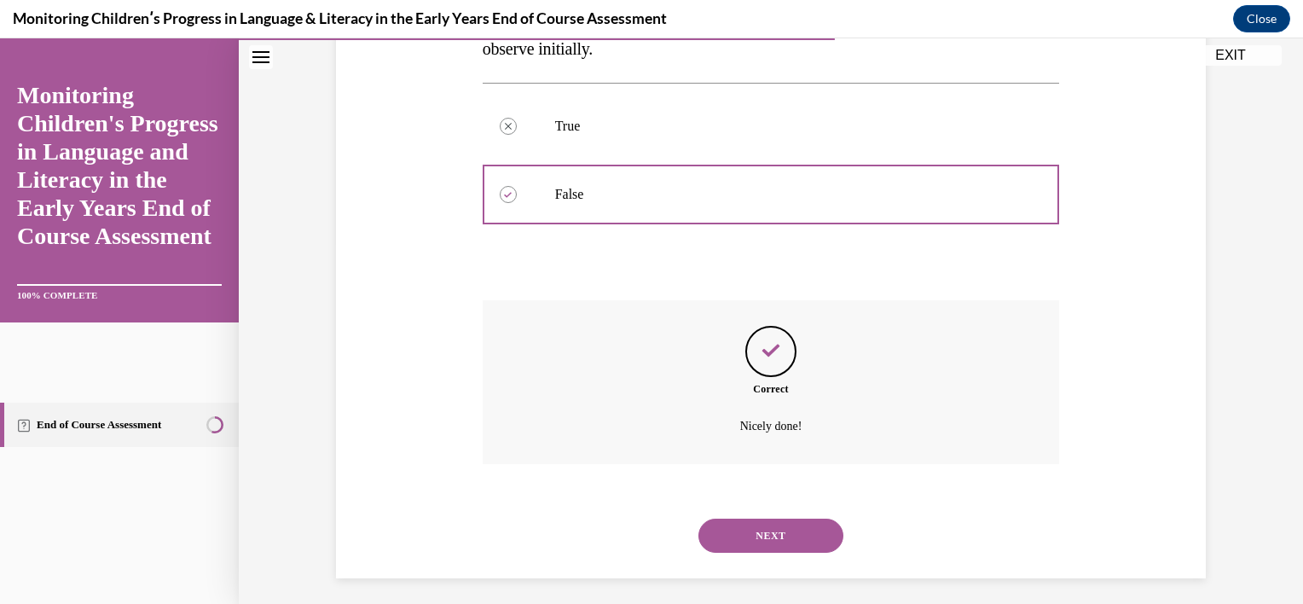
scroll to position [369, 0]
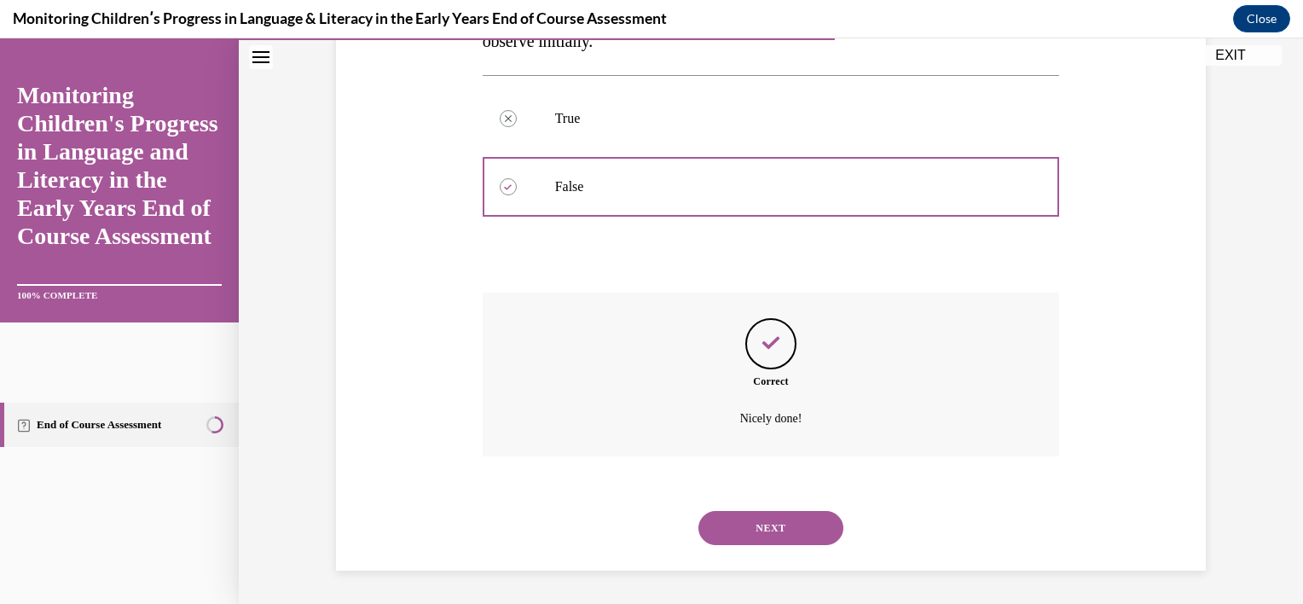
click at [750, 532] on button "NEXT" at bounding box center [770, 528] width 145 height 34
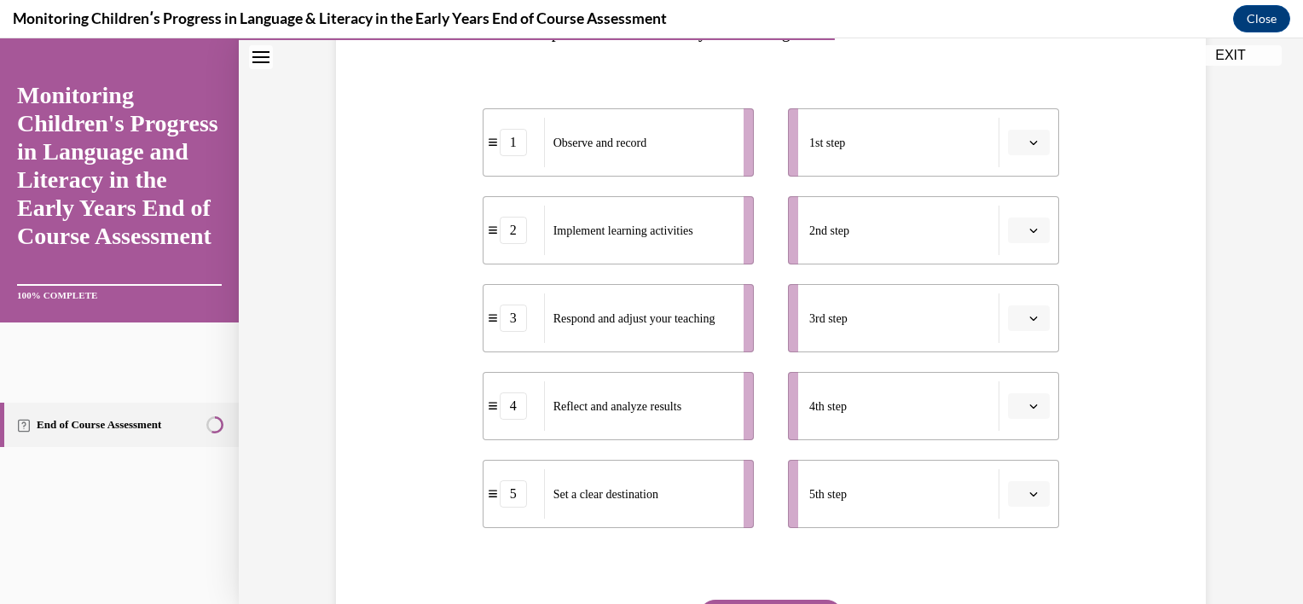
scroll to position [327, 0]
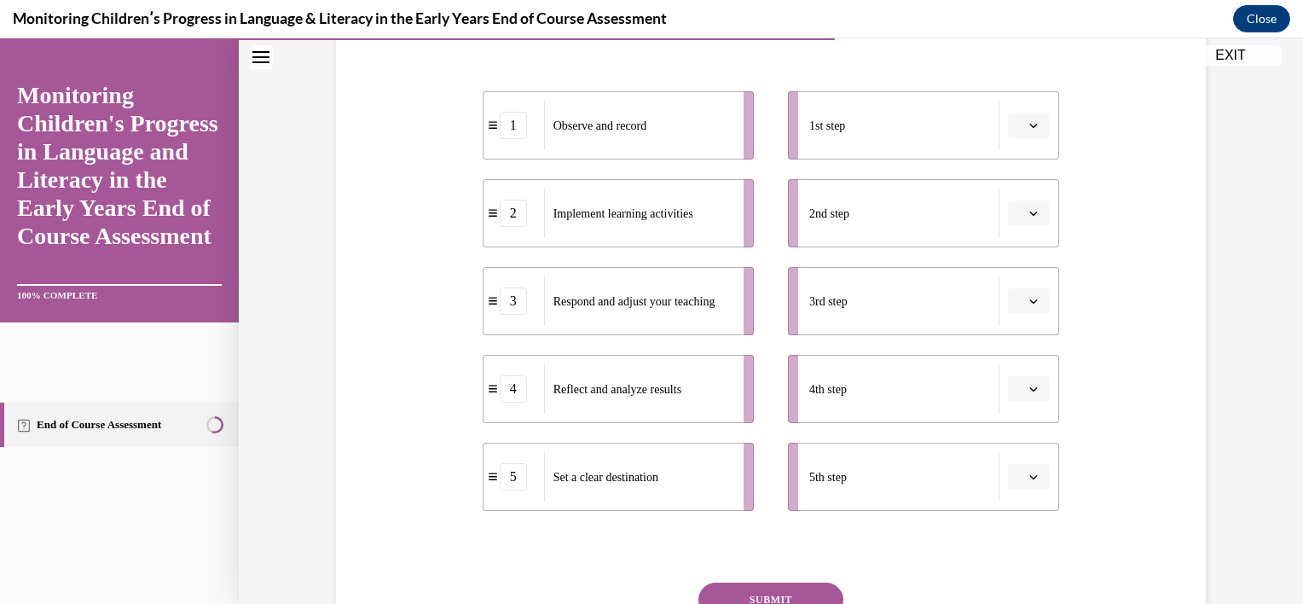
click at [1034, 309] on button "button" at bounding box center [1029, 301] width 42 height 26
click at [1016, 361] on div "1" at bounding box center [1020, 372] width 43 height 34
click at [1030, 121] on icon "button" at bounding box center [1033, 125] width 9 height 9
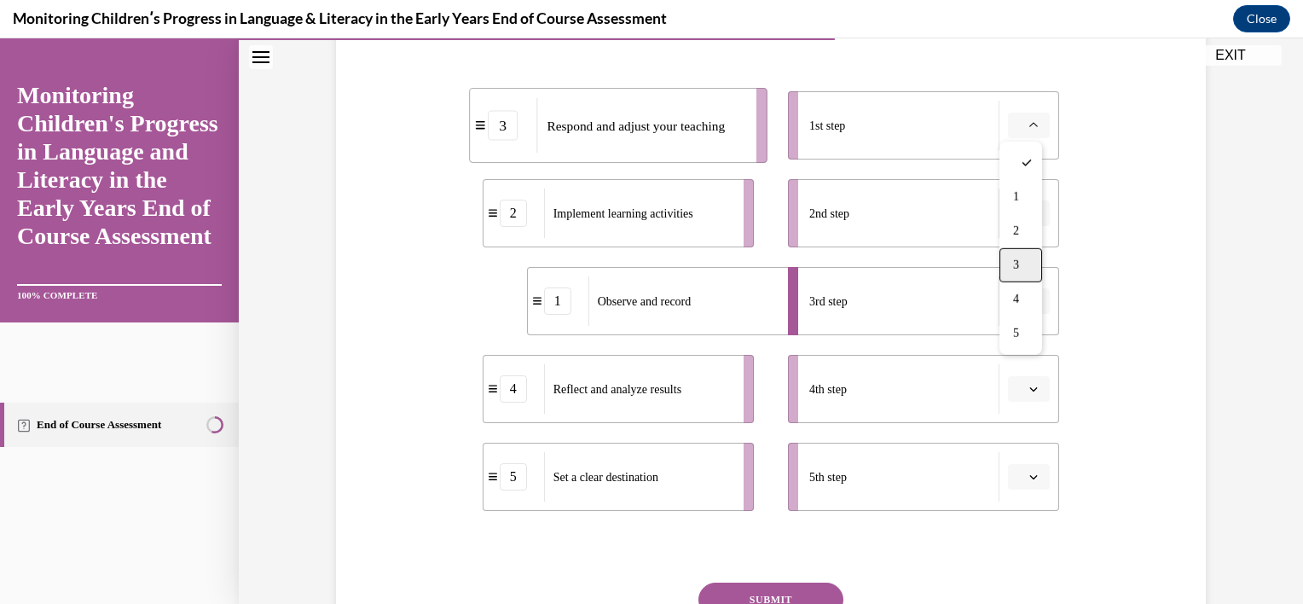
click at [1019, 265] on span "3" at bounding box center [1016, 265] width 6 height 14
click at [1027, 218] on span "button" at bounding box center [1033, 213] width 12 height 12
click at [1028, 288] on div "1" at bounding box center [1020, 285] width 43 height 34
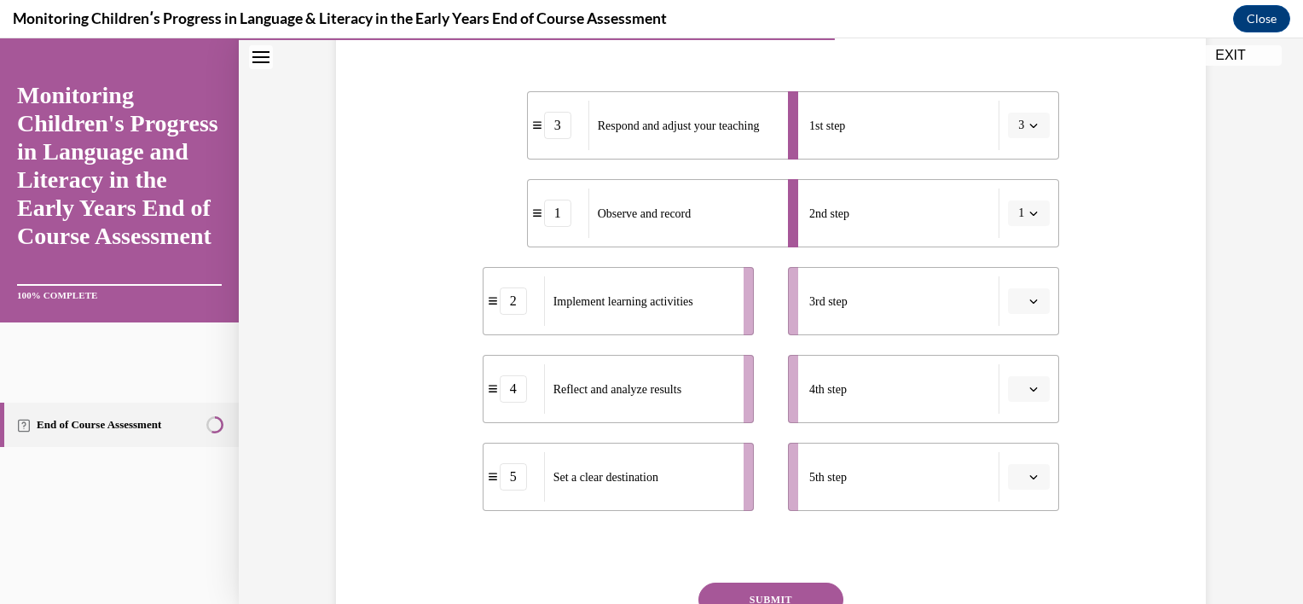
click at [1029, 215] on icon "button" at bounding box center [1033, 213] width 9 height 9
click at [1012, 346] on span "3" at bounding box center [1012, 353] width 6 height 14
click at [1023, 228] on li "2nd step 3" at bounding box center [923, 213] width 271 height 68
click at [1029, 210] on icon "button" at bounding box center [1033, 213] width 9 height 9
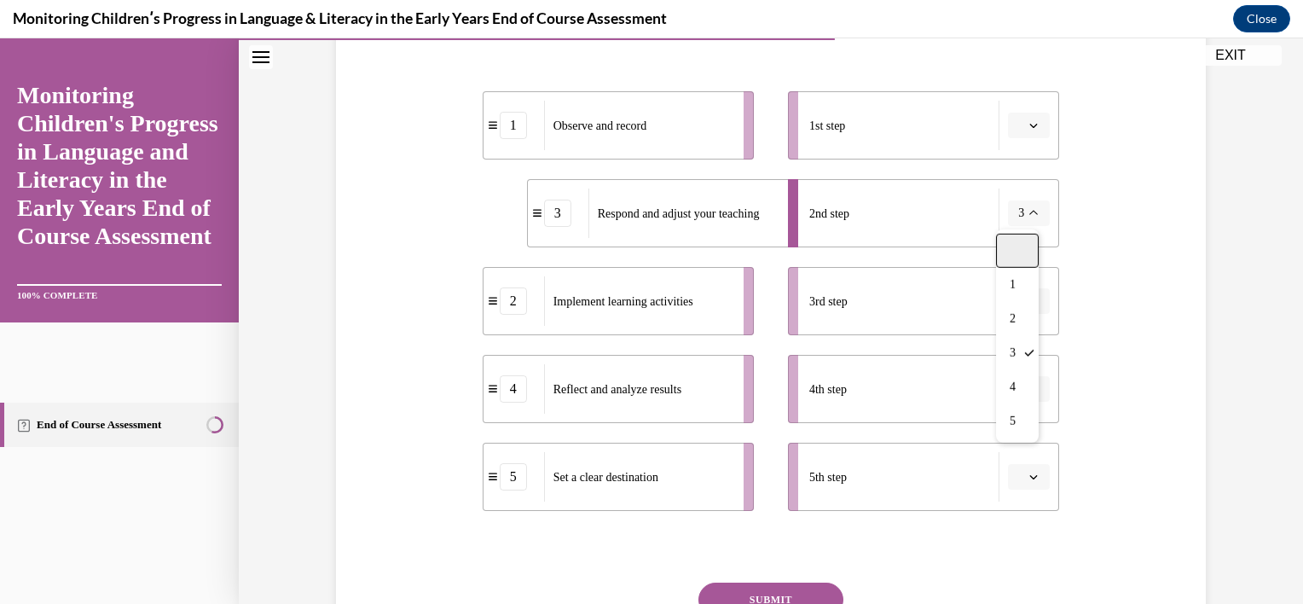
click at [1025, 246] on div at bounding box center [1017, 251] width 43 height 34
click at [1020, 117] on button "button" at bounding box center [1029, 126] width 42 height 26
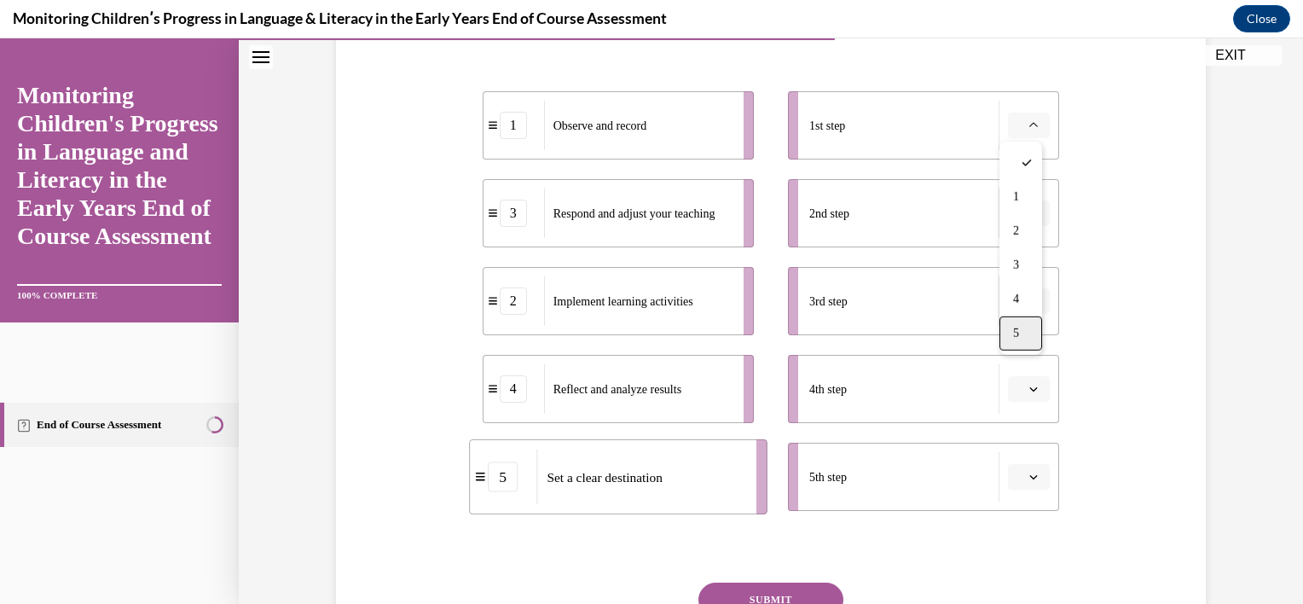
click at [1013, 326] on span "5" at bounding box center [1016, 333] width 6 height 14
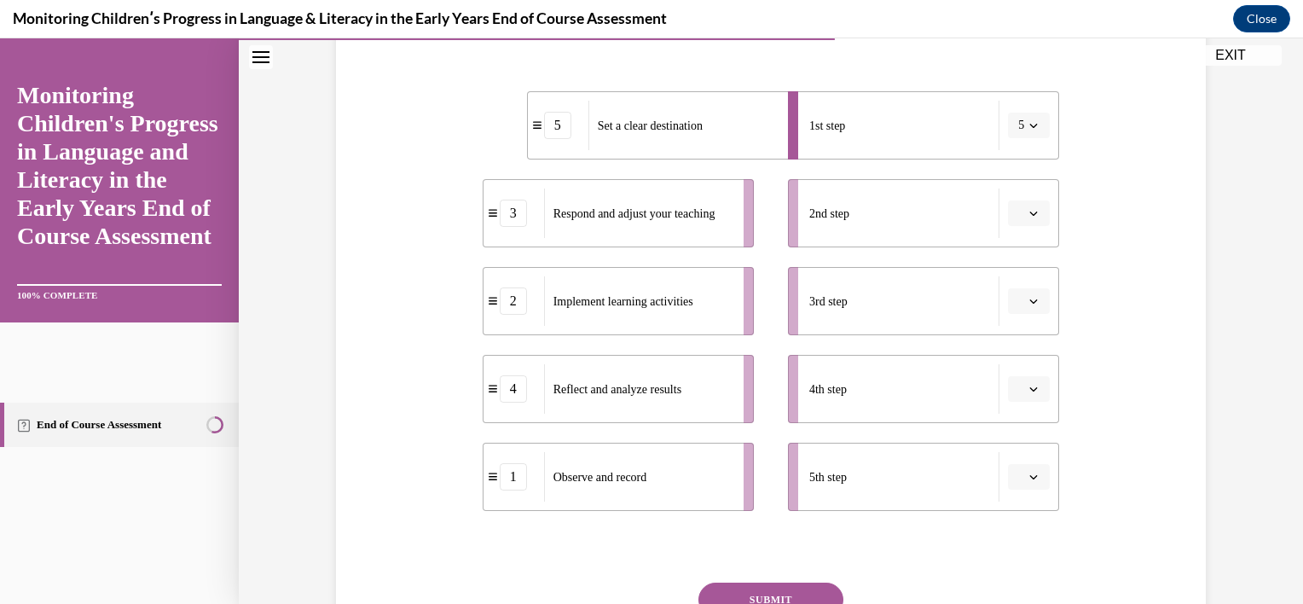
click at [1020, 222] on button "button" at bounding box center [1029, 213] width 42 height 26
click at [1015, 313] on span "2" at bounding box center [1016, 319] width 6 height 14
click at [1029, 298] on icon "button" at bounding box center [1033, 301] width 9 height 9
click at [1021, 367] on div "1" at bounding box center [1020, 372] width 43 height 34
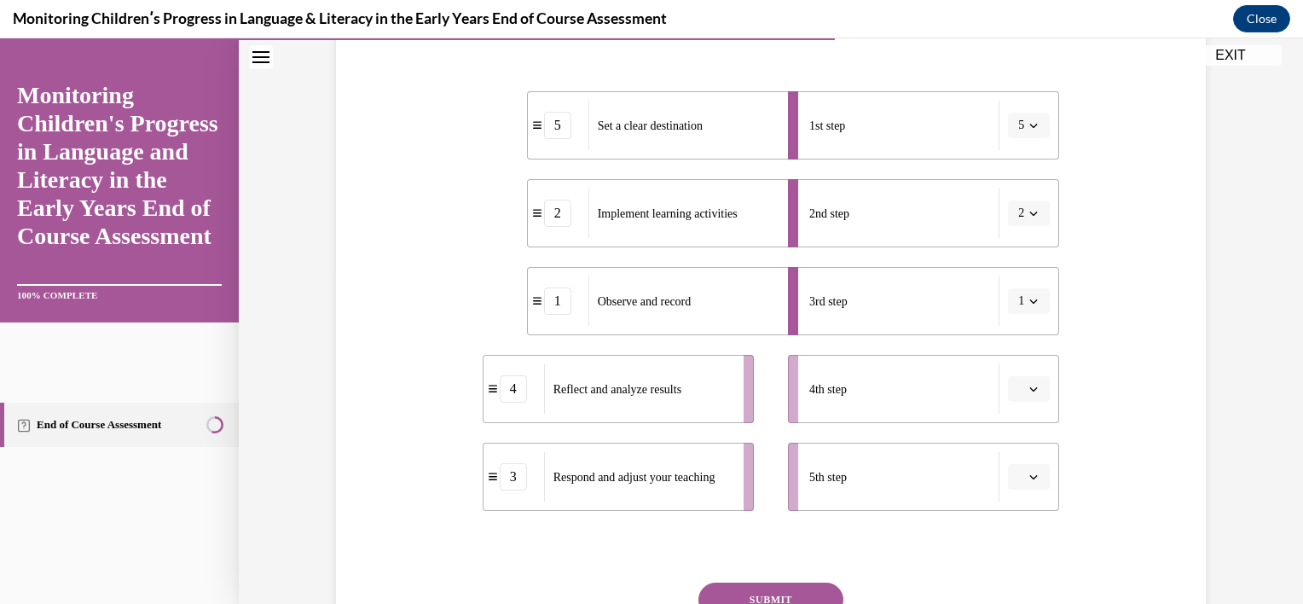
click at [1018, 396] on button "button" at bounding box center [1029, 389] width 42 height 26
click at [1023, 315] on div "4" at bounding box center [1020, 316] width 43 height 34
click at [1031, 479] on span "button" at bounding box center [1033, 477] width 12 height 12
click at [1023, 427] on div "5" at bounding box center [1020, 438] width 43 height 34
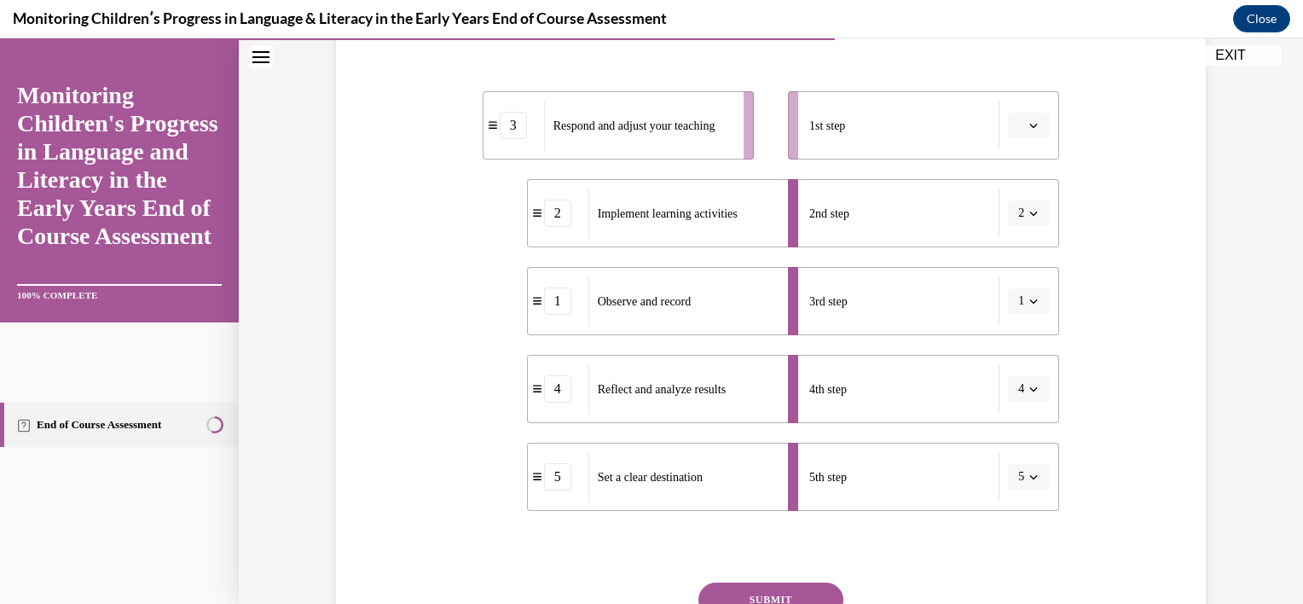
click at [1033, 123] on span "button" at bounding box center [1033, 125] width 12 height 12
click at [1025, 195] on div "1" at bounding box center [1020, 197] width 43 height 34
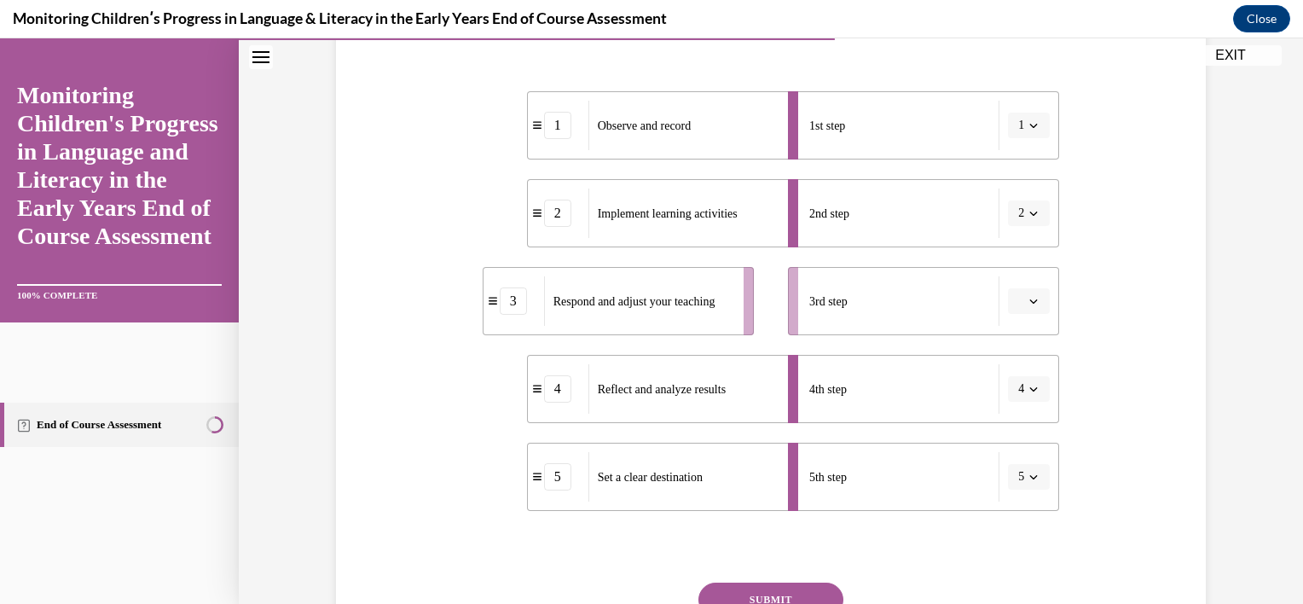
click at [1021, 131] on button "1" at bounding box center [1029, 126] width 42 height 26
click at [1020, 161] on div at bounding box center [1017, 163] width 43 height 34
click at [1027, 212] on span "button" at bounding box center [1033, 213] width 12 height 12
click at [1020, 240] on div at bounding box center [1017, 251] width 43 height 34
click at [1018, 300] on span "Please select an option" at bounding box center [1021, 300] width 6 height 17
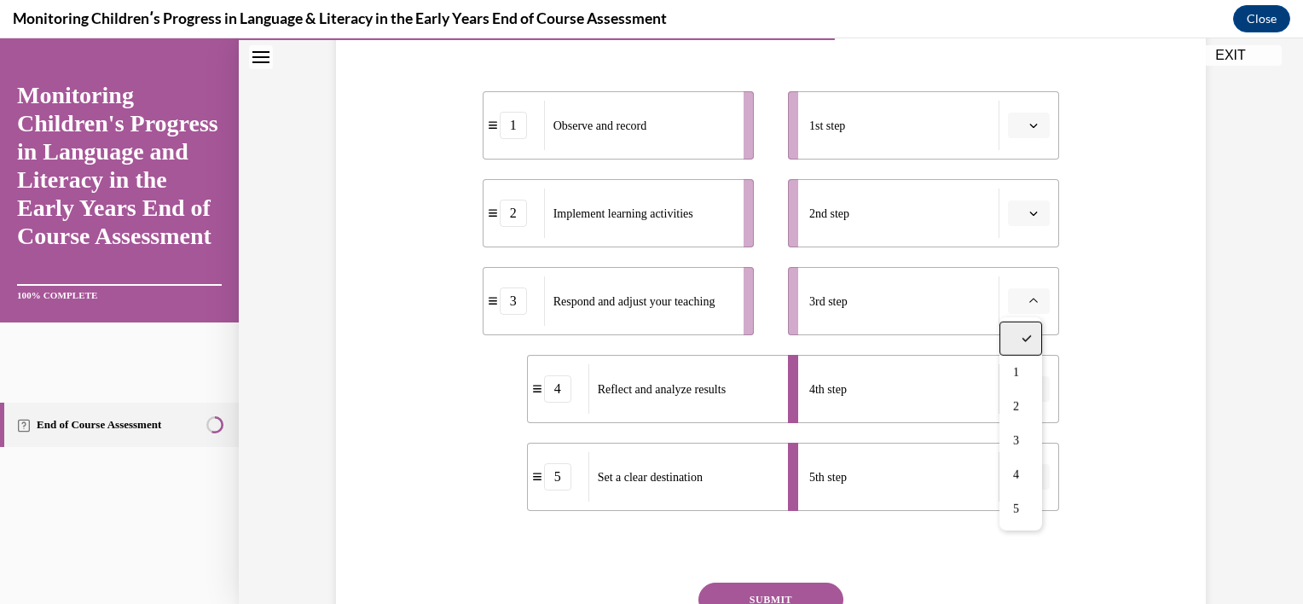
click at [1017, 327] on div at bounding box center [1020, 338] width 43 height 34
click at [1019, 385] on button "4" at bounding box center [1029, 389] width 42 height 26
click at [1012, 181] on div at bounding box center [1017, 180] width 43 height 34
click at [1022, 485] on button "5" at bounding box center [1029, 477] width 42 height 26
click at [1029, 269] on div at bounding box center [1017, 268] width 43 height 34
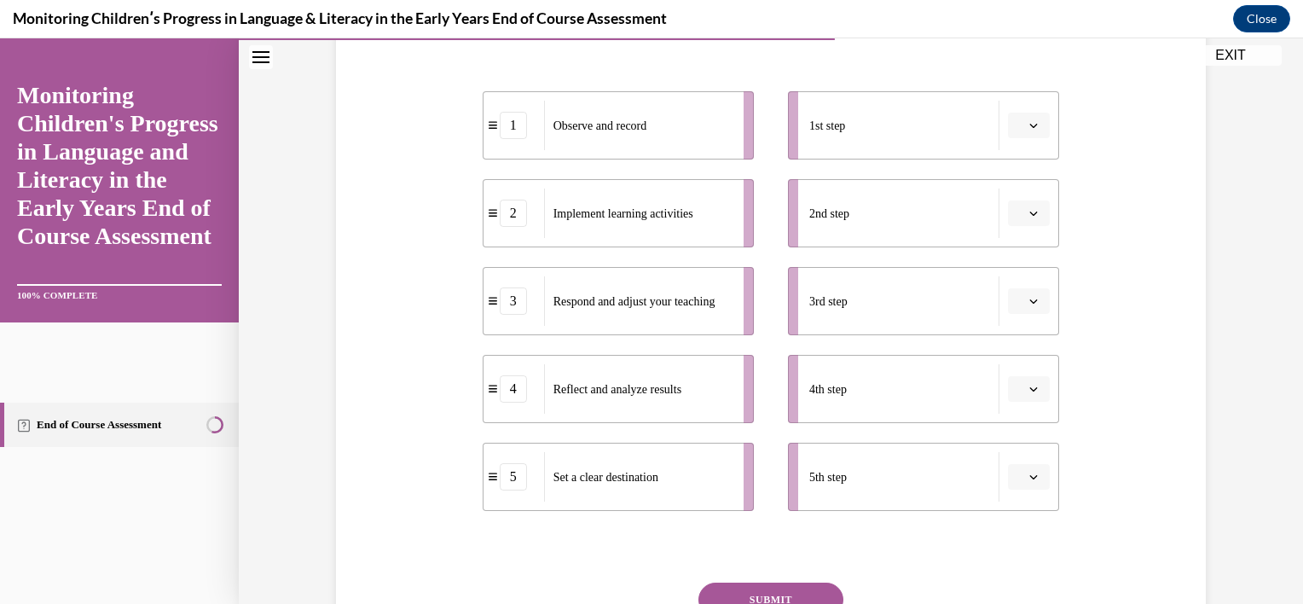
click at [1018, 304] on span "Please select an option" at bounding box center [1021, 300] width 6 height 17
click at [1014, 372] on span "1" at bounding box center [1016, 373] width 6 height 14
click at [1018, 124] on span "Please select an option" at bounding box center [1021, 125] width 6 height 17
click at [1013, 199] on span "1" at bounding box center [1016, 197] width 6 height 14
click at [1020, 126] on button "1" at bounding box center [1029, 126] width 42 height 26
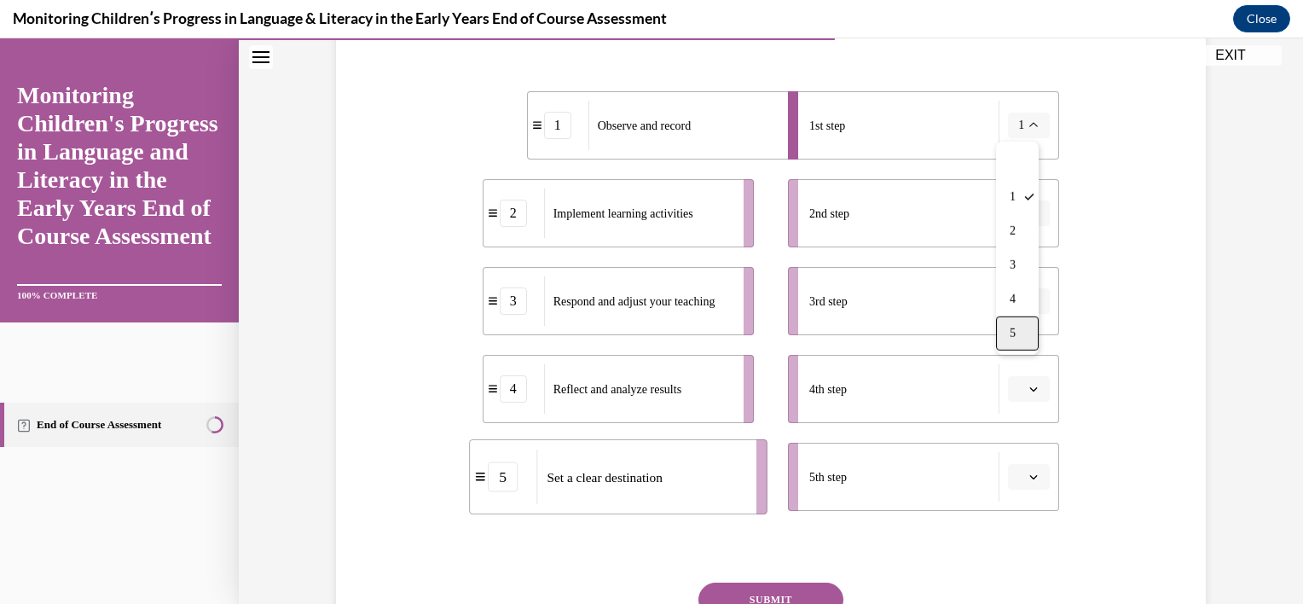
click at [1015, 333] on span "5" at bounding box center [1012, 333] width 6 height 14
click at [1032, 130] on span "button" at bounding box center [1033, 125] width 12 height 12
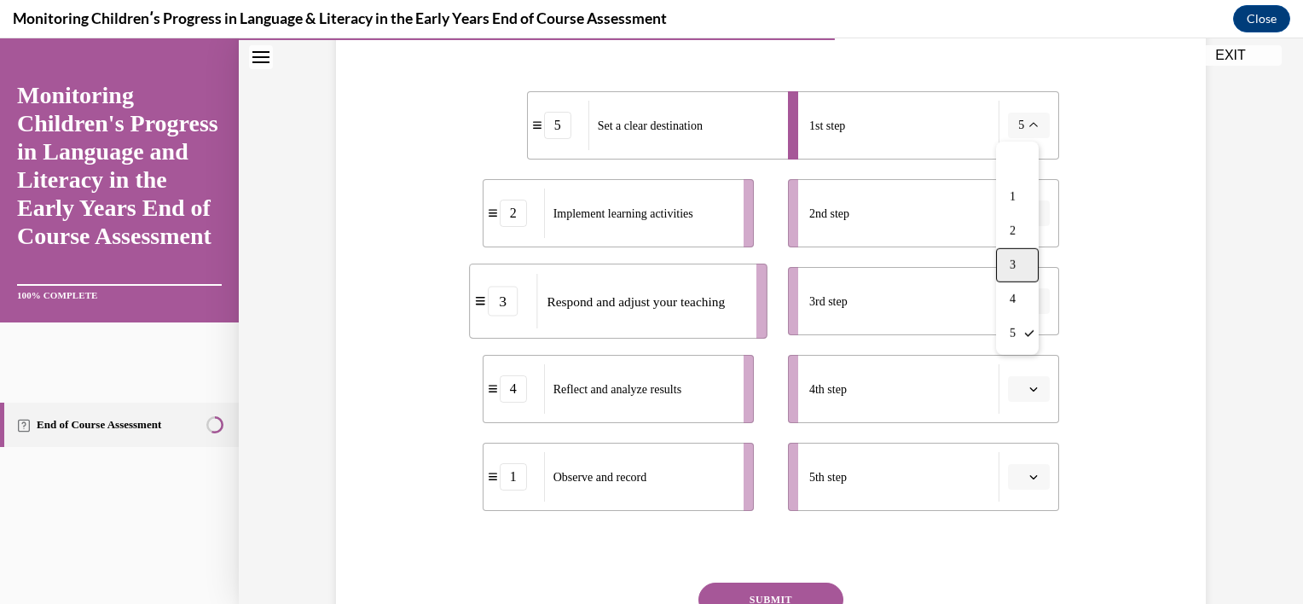
click at [1005, 263] on div "3" at bounding box center [1017, 265] width 43 height 34
click at [1029, 303] on icon "button" at bounding box center [1033, 301] width 9 height 9
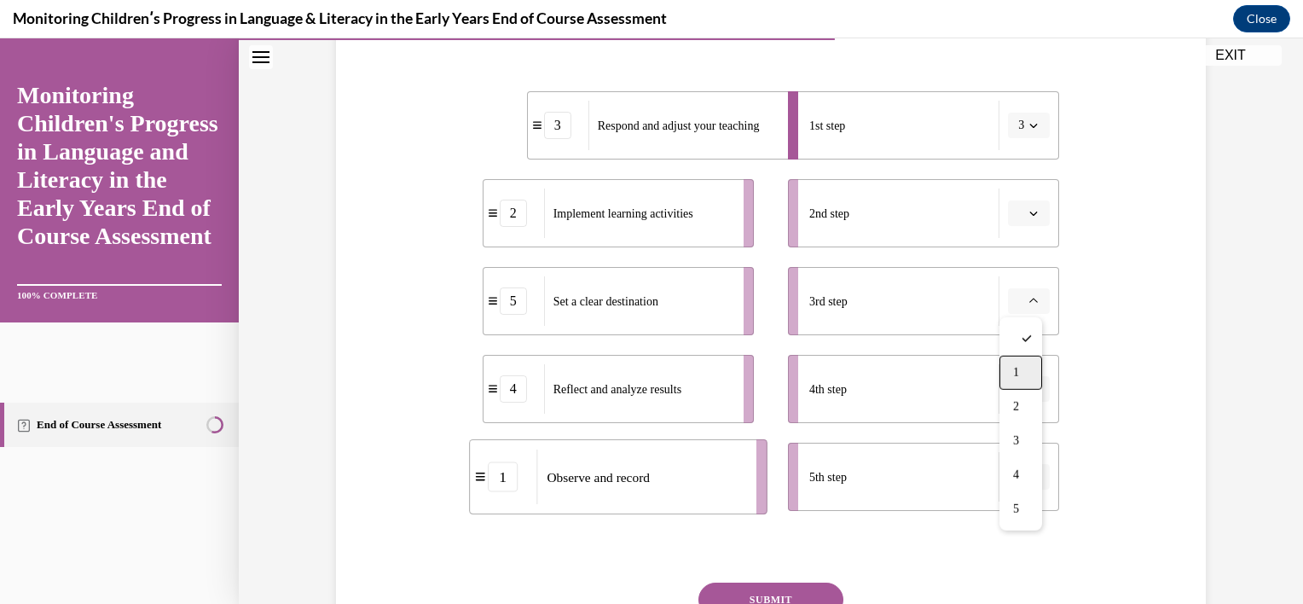
click at [1007, 375] on div "1" at bounding box center [1020, 372] width 43 height 34
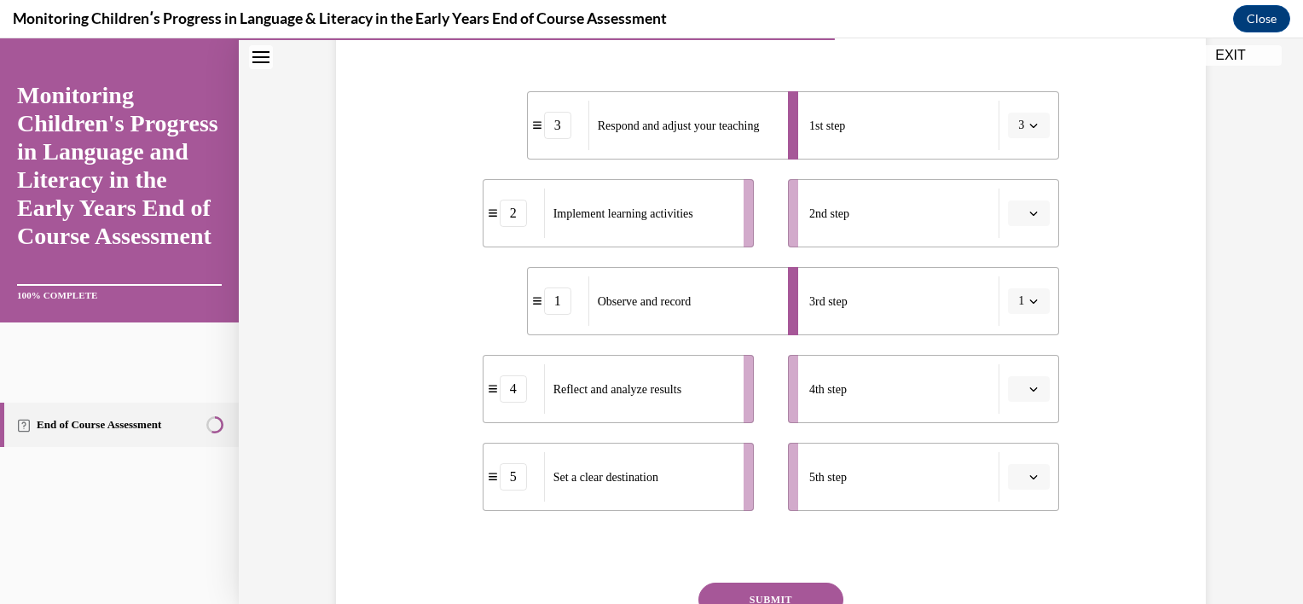
click at [1018, 130] on span "3" at bounding box center [1021, 125] width 6 height 17
click at [1013, 334] on span "5" at bounding box center [1012, 333] width 6 height 14
click at [1018, 480] on span "Please select an option" at bounding box center [1021, 476] width 6 height 17
click at [1023, 372] on div "3" at bounding box center [1020, 370] width 43 height 34
click at [1014, 222] on button "button" at bounding box center [1029, 213] width 42 height 26
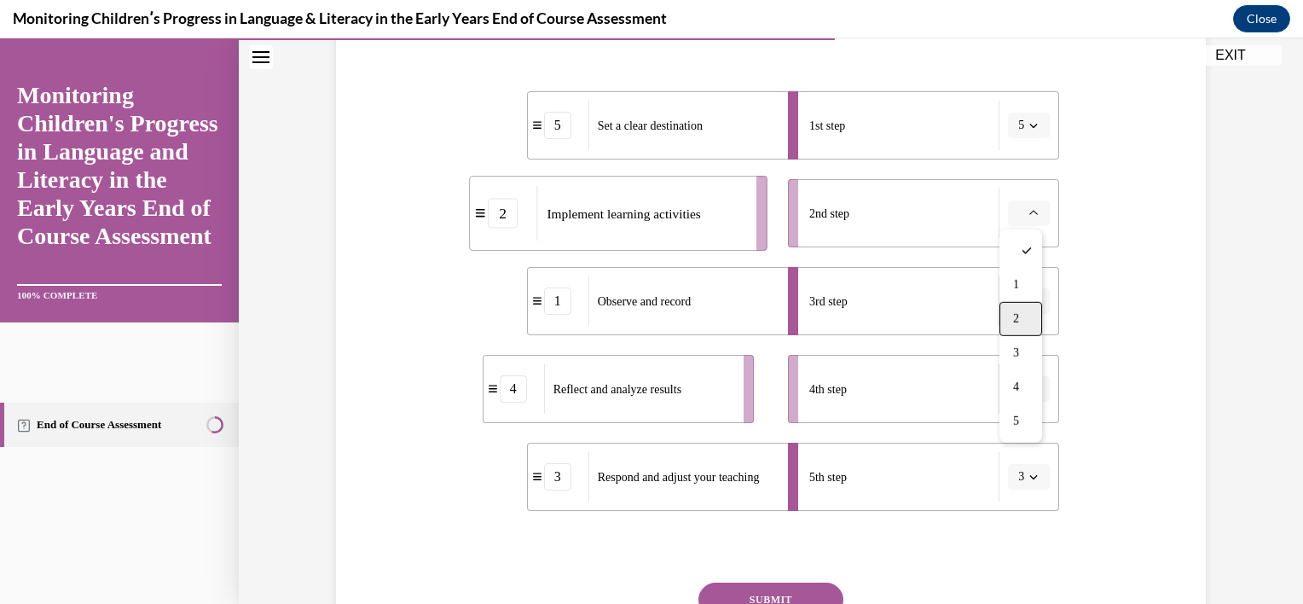
click at [1012, 320] on div "2" at bounding box center [1020, 319] width 43 height 34
click at [1029, 386] on icon "button" at bounding box center [1033, 388] width 9 height 9
click at [1017, 319] on span "4" at bounding box center [1016, 316] width 6 height 14
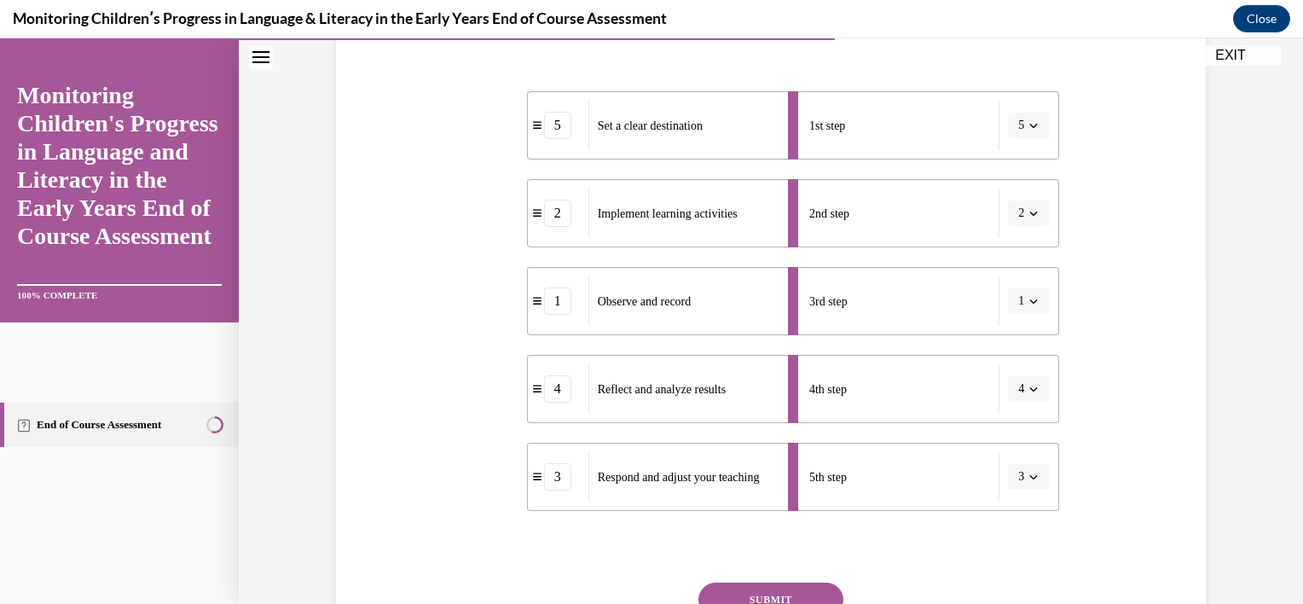
click at [746, 593] on button "SUBMIT" at bounding box center [770, 599] width 145 height 34
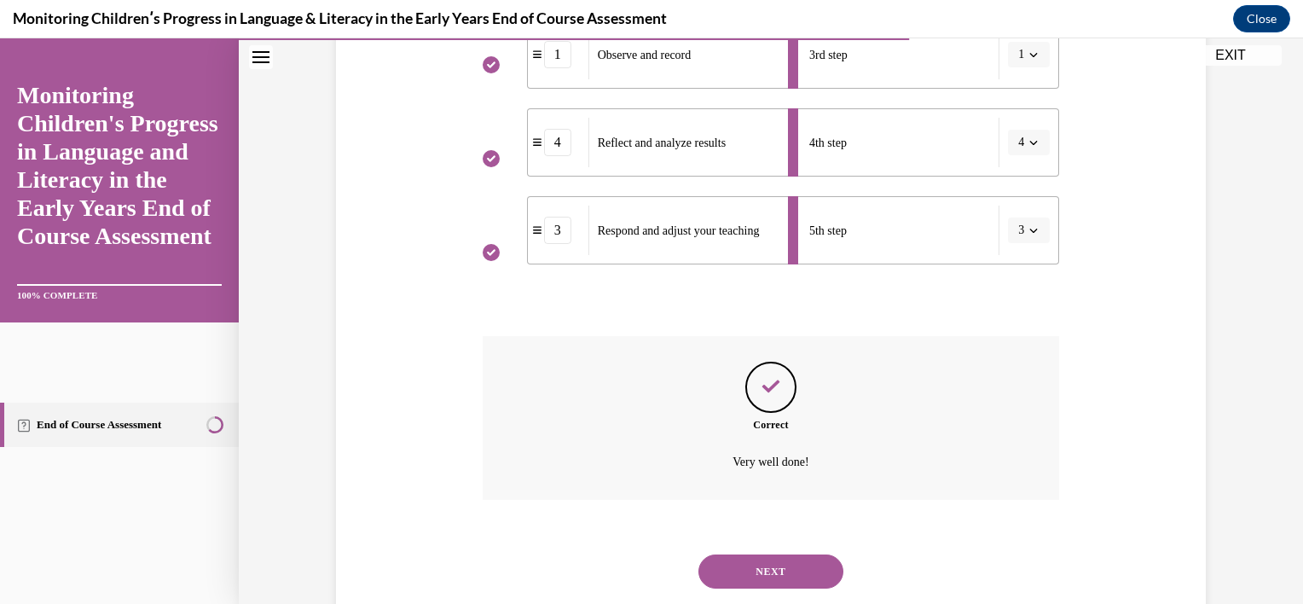
scroll to position [617, 0]
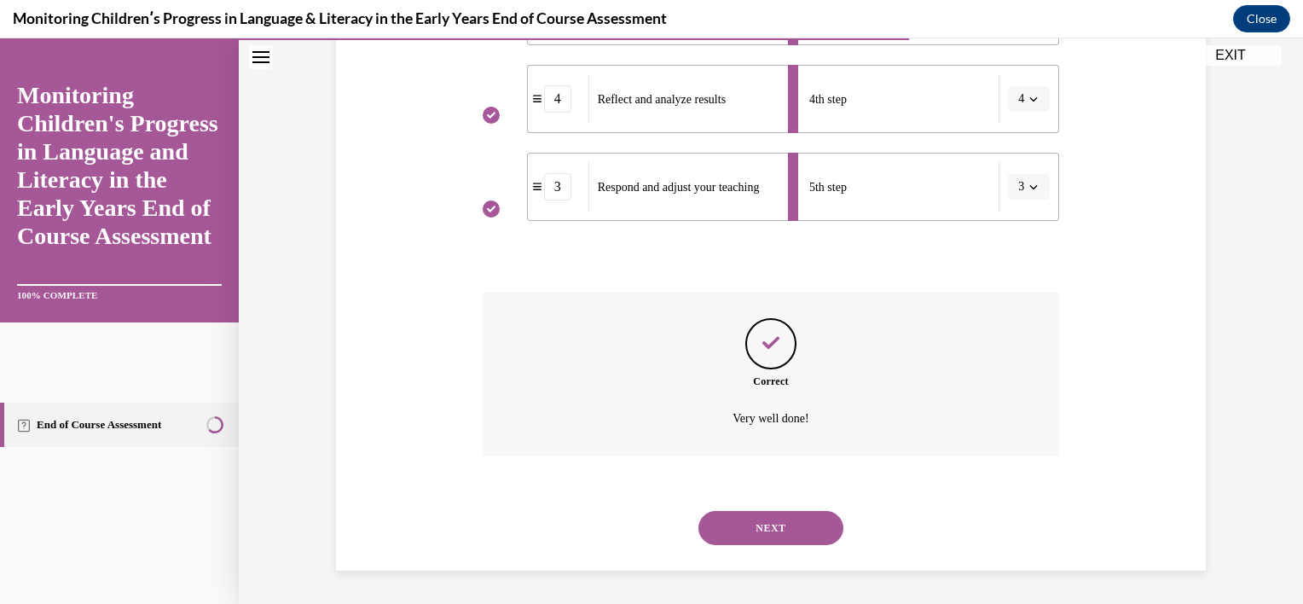
click at [755, 530] on button "NEXT" at bounding box center [770, 528] width 145 height 34
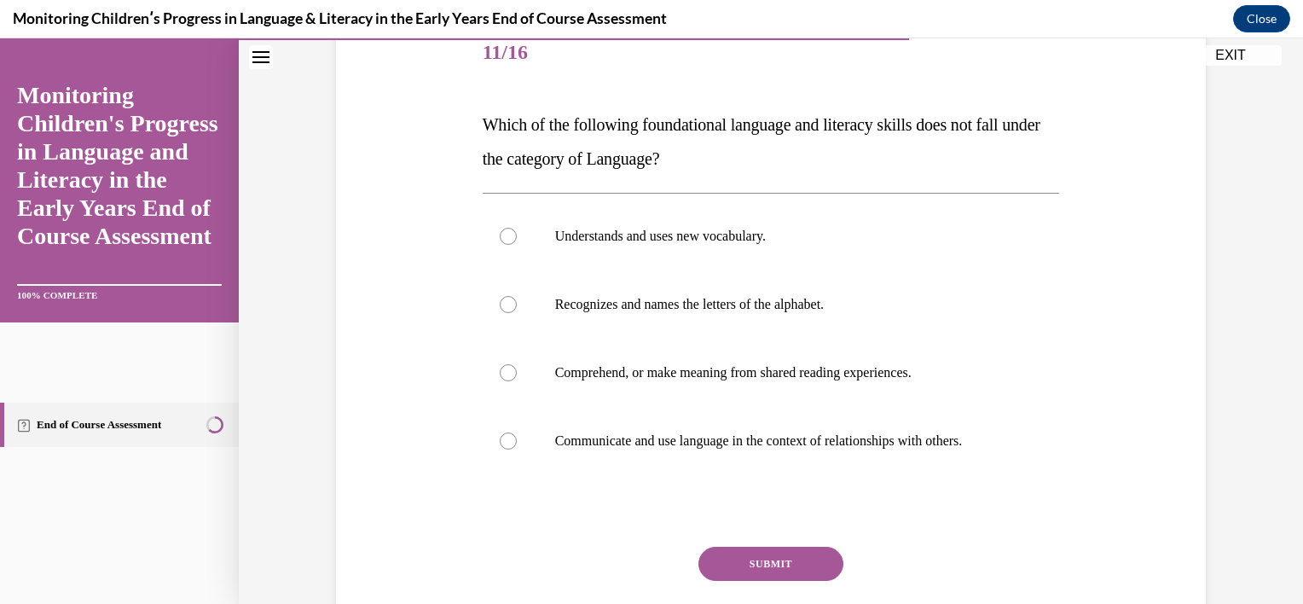
scroll to position [218, 0]
click at [770, 291] on label "Recognizes and names the letters of the alphabet." at bounding box center [770, 303] width 577 height 68
click at [517, 295] on input "Recognizes and names the letters of the alphabet." at bounding box center [508, 303] width 17 height 17
radio input "true"
click at [753, 556] on button "SUBMIT" at bounding box center [770, 563] width 145 height 34
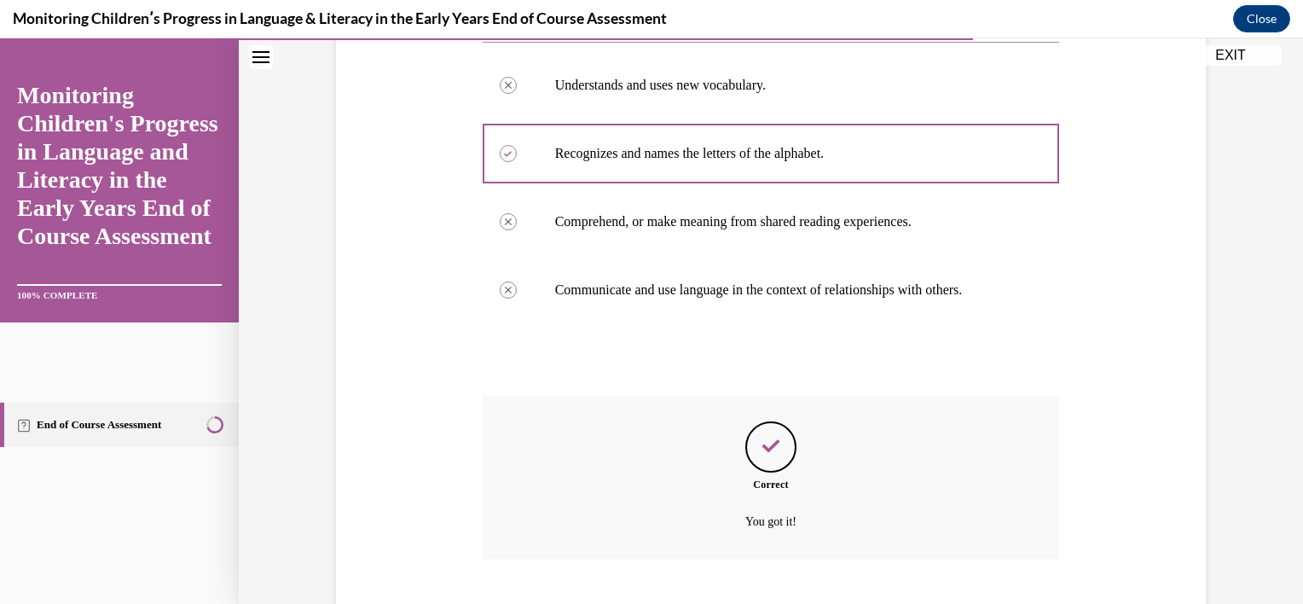
scroll to position [471, 0]
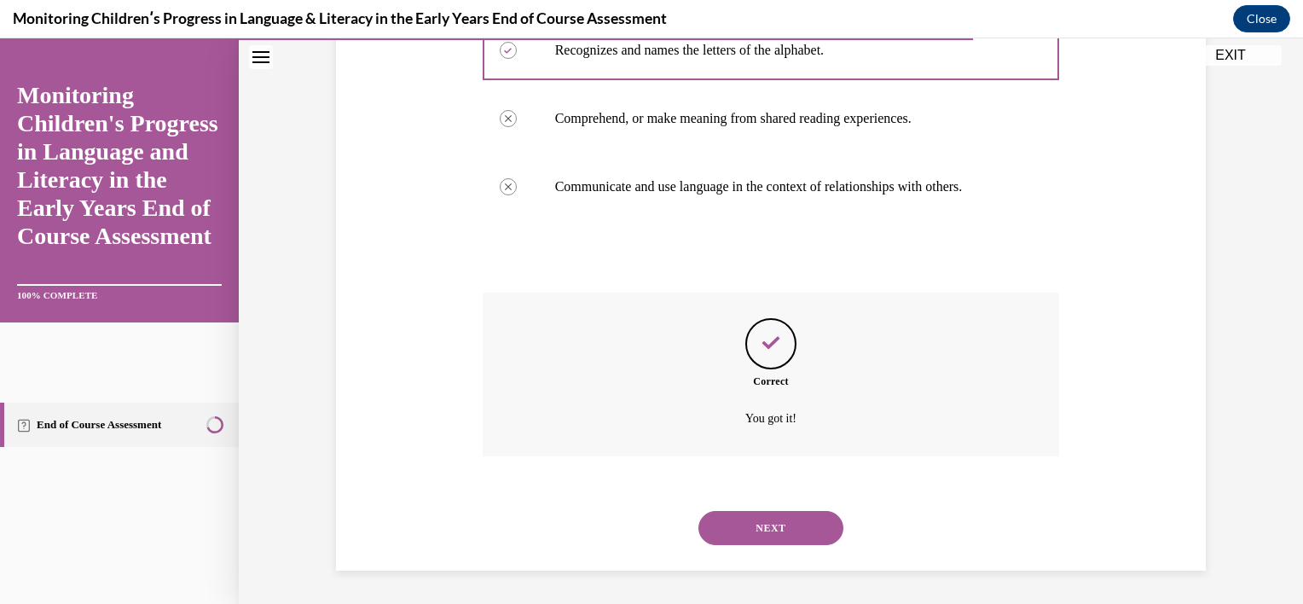
click at [758, 519] on button "NEXT" at bounding box center [770, 528] width 145 height 34
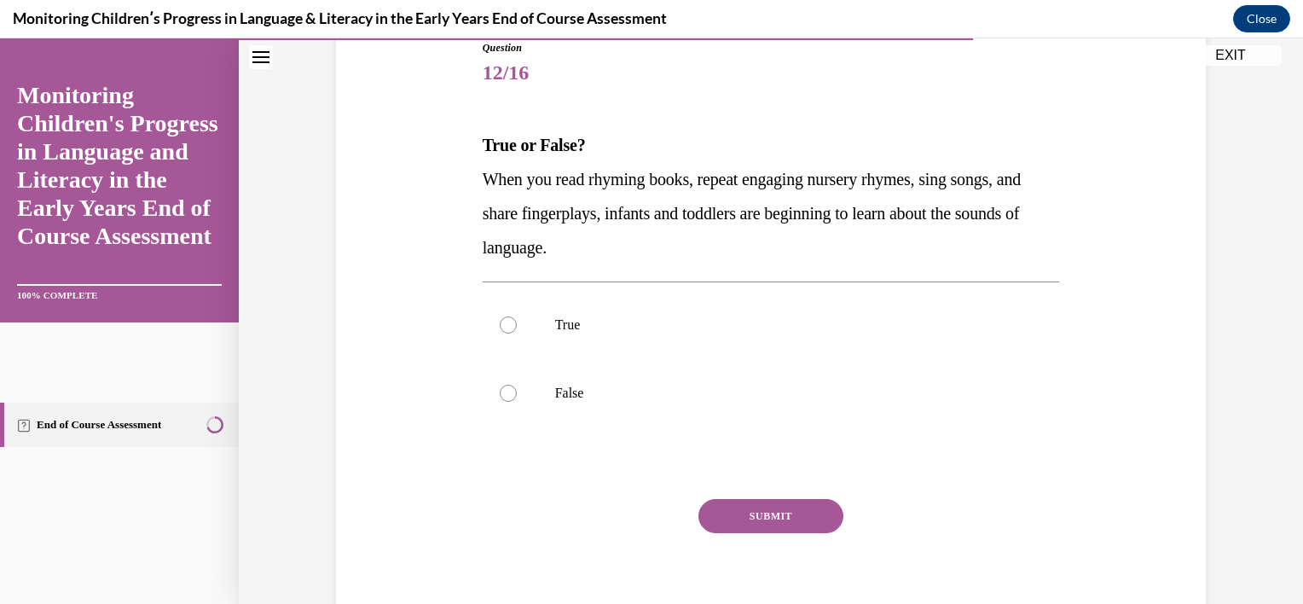
scroll to position [198, 0]
click at [760, 309] on label "True" at bounding box center [770, 324] width 577 height 68
click at [517, 315] on input "True" at bounding box center [508, 323] width 17 height 17
radio input "true"
click at [731, 517] on button "SUBMIT" at bounding box center [770, 515] width 145 height 34
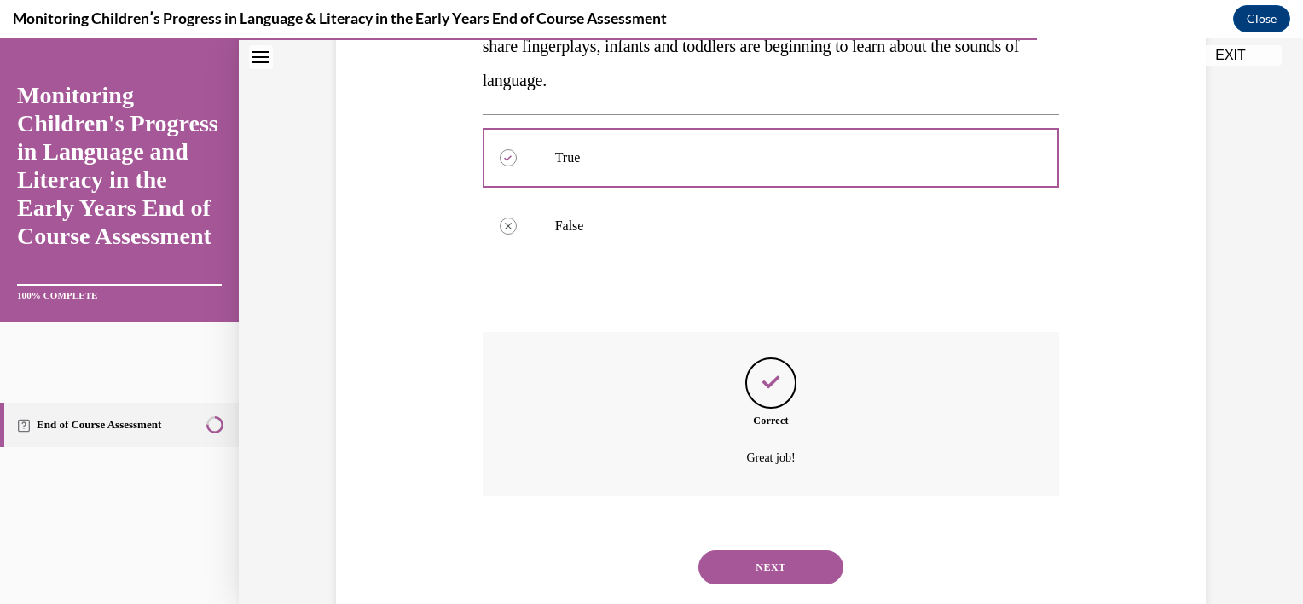
scroll to position [403, 0]
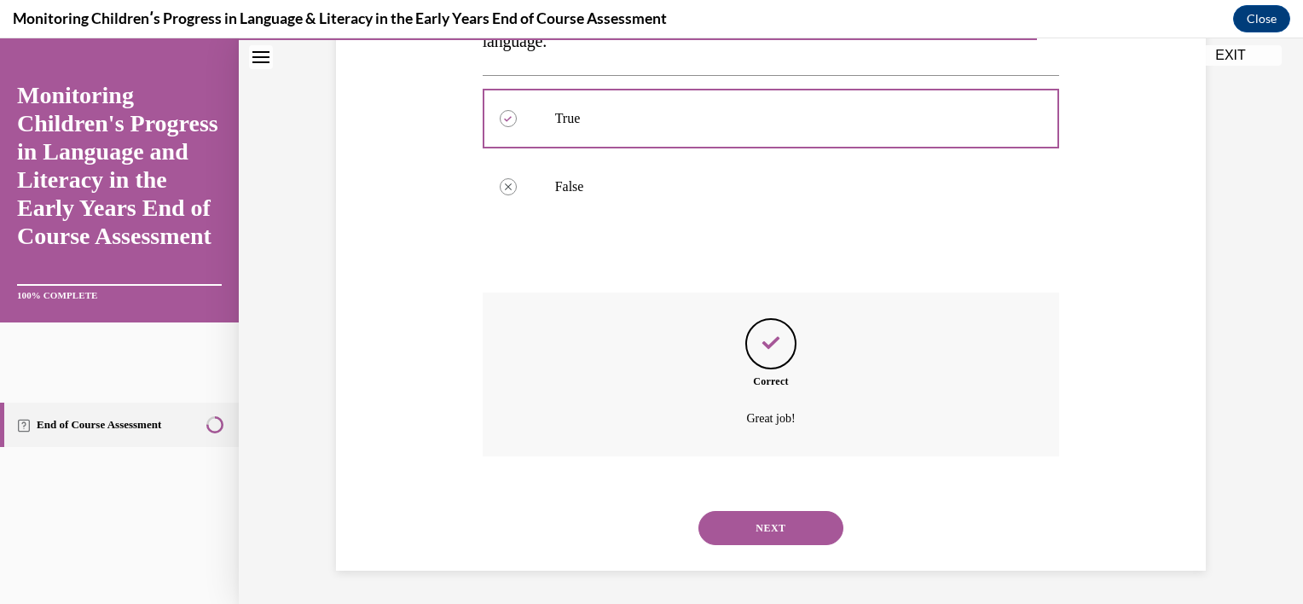
click at [733, 524] on button "NEXT" at bounding box center [770, 528] width 145 height 34
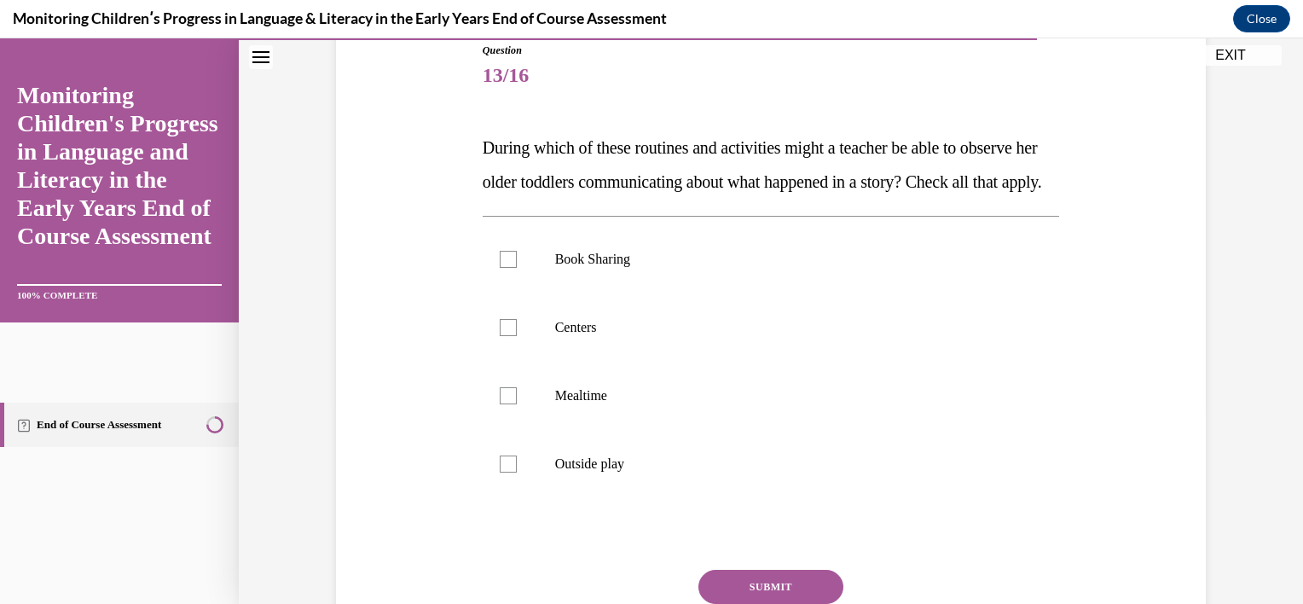
scroll to position [196, 0]
click at [729, 266] on p "Book Sharing" at bounding box center [786, 257] width 462 height 17
click at [517, 266] on input "Book Sharing" at bounding box center [508, 257] width 17 height 17
click at [719, 292] on label "Book Sharing" at bounding box center [770, 257] width 577 height 68
click at [517, 266] on input "Book Sharing" at bounding box center [508, 257] width 17 height 17
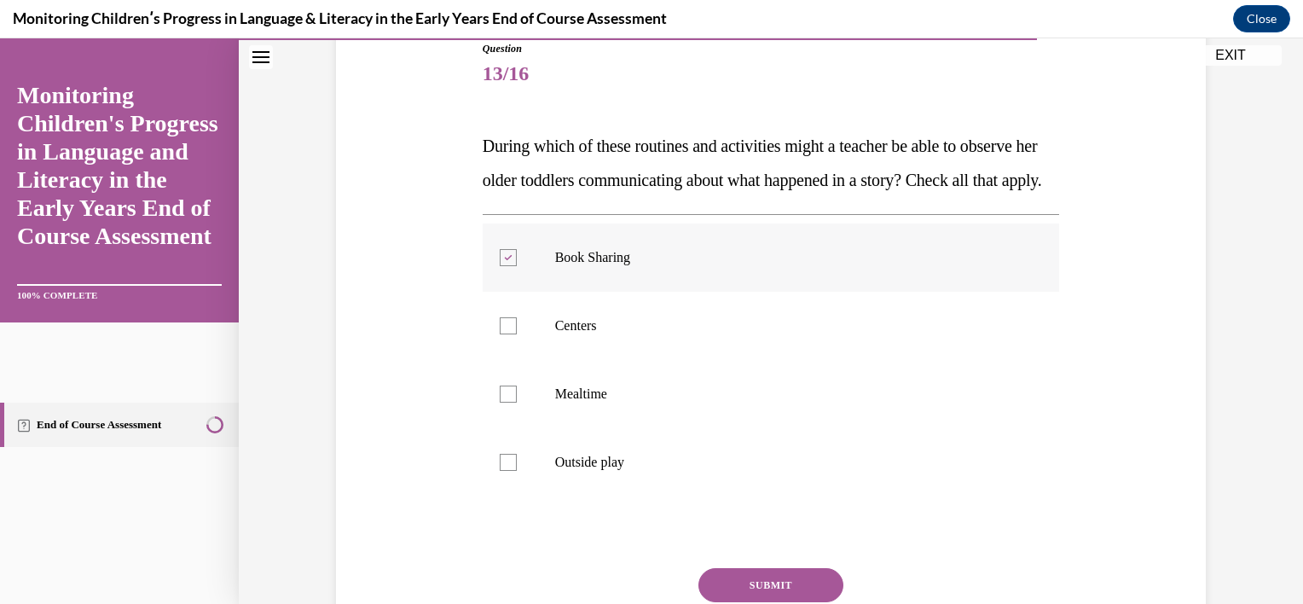
checkbox input "false"
click at [656, 334] on p "Centers" at bounding box center [786, 325] width 462 height 17
click at [517, 334] on input "Centers" at bounding box center [508, 325] width 17 height 17
checkbox input "true"
click at [648, 266] on p "Book Sharing" at bounding box center [786, 257] width 462 height 17
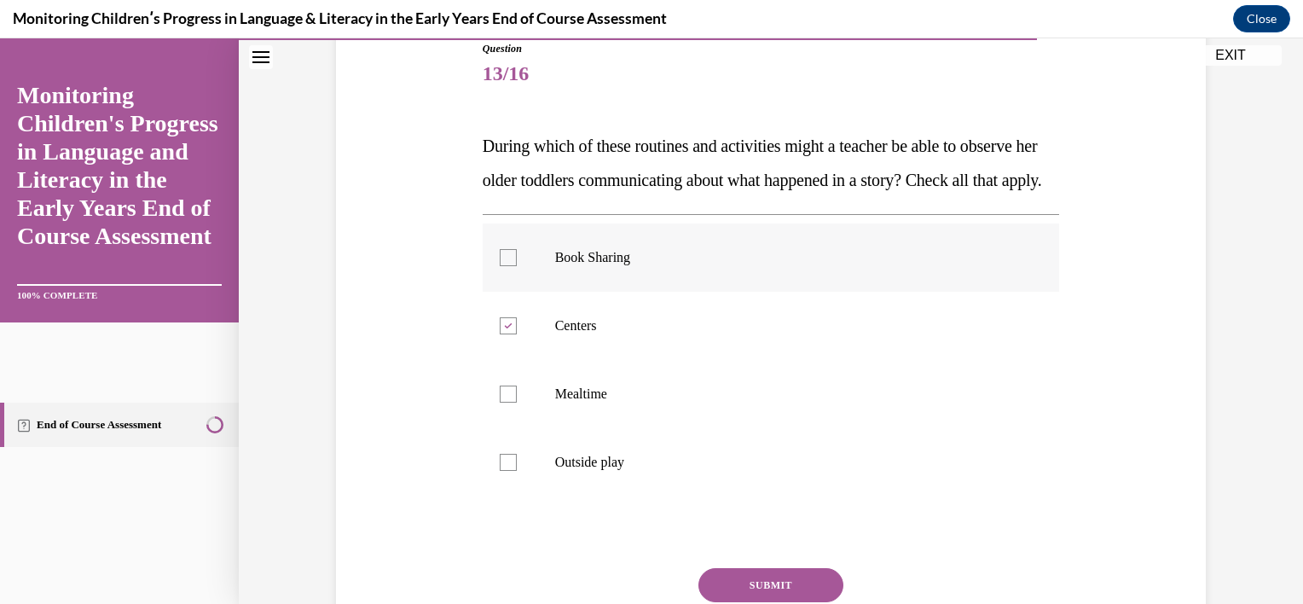
click at [517, 266] on input "Book Sharing" at bounding box center [508, 257] width 17 height 17
checkbox input "true"
click at [625, 428] on label "Mealtime" at bounding box center [770, 394] width 577 height 68
click at [517, 402] on input "Mealtime" at bounding box center [508, 393] width 17 height 17
checkbox input "true"
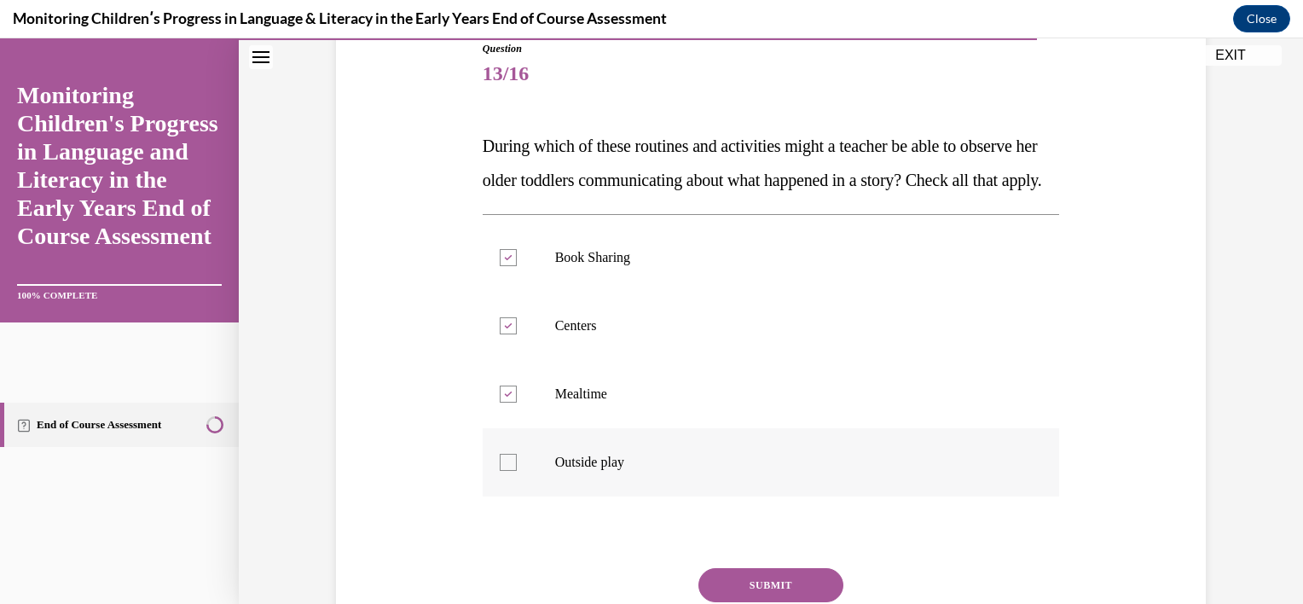
click at [591, 471] on p "Outside play" at bounding box center [786, 461] width 462 height 17
click at [517, 471] on input "Outside play" at bounding box center [508, 461] width 17 height 17
checkbox input "true"
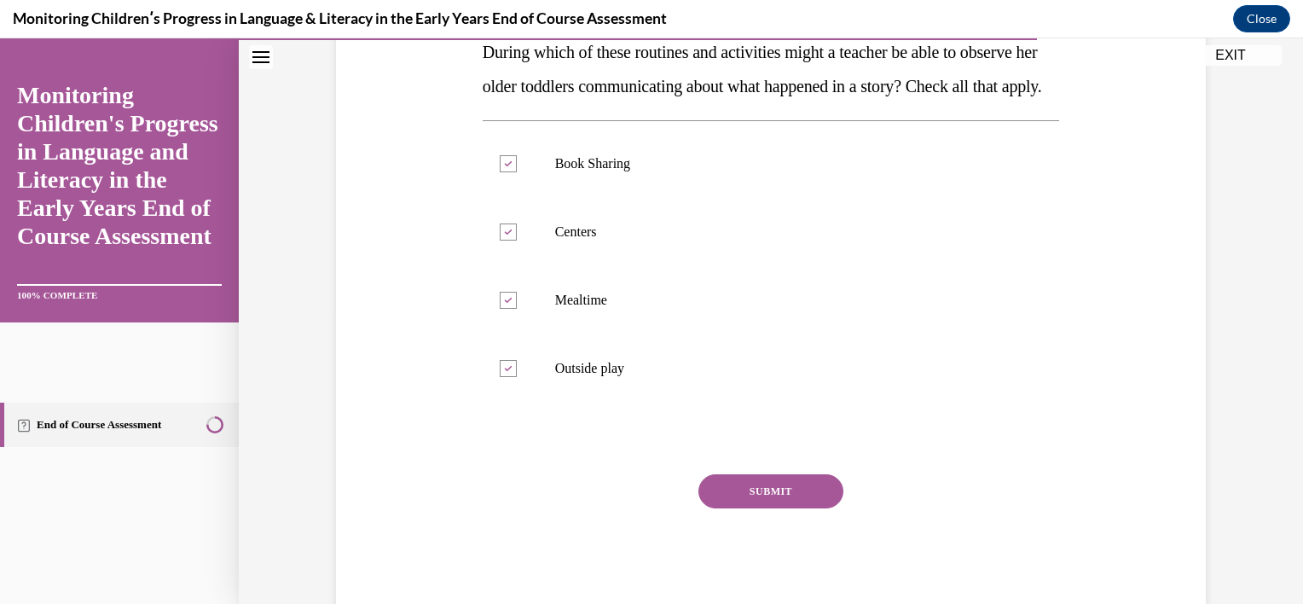
click at [742, 508] on button "SUBMIT" at bounding box center [770, 491] width 145 height 34
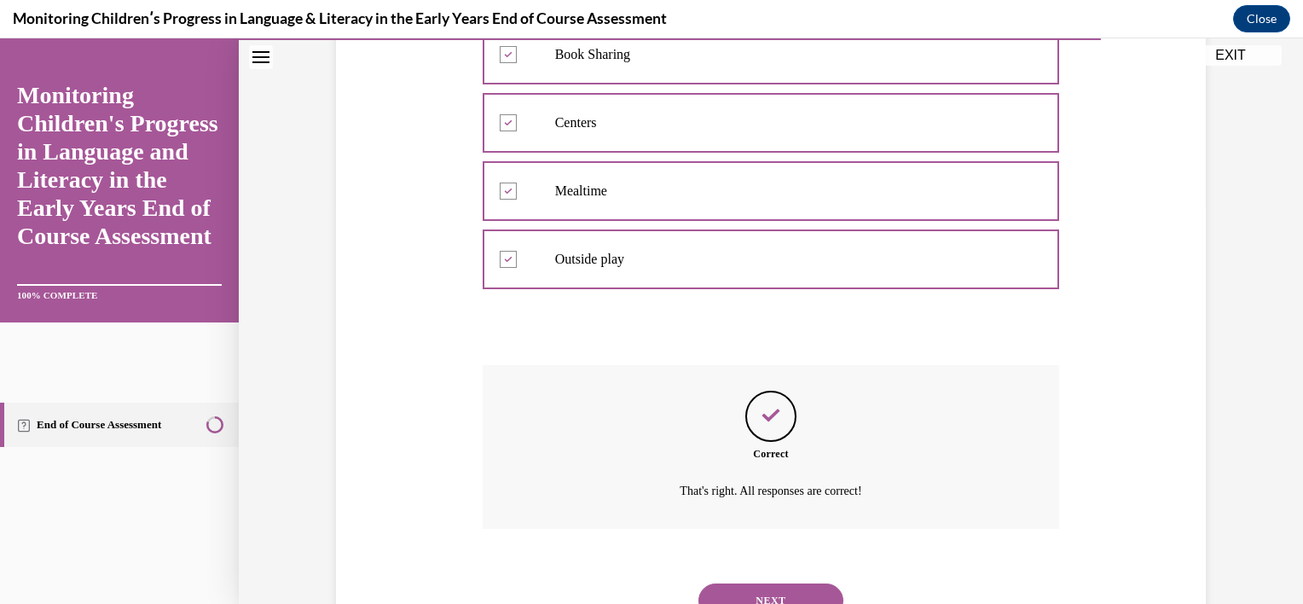
scroll to position [505, 0]
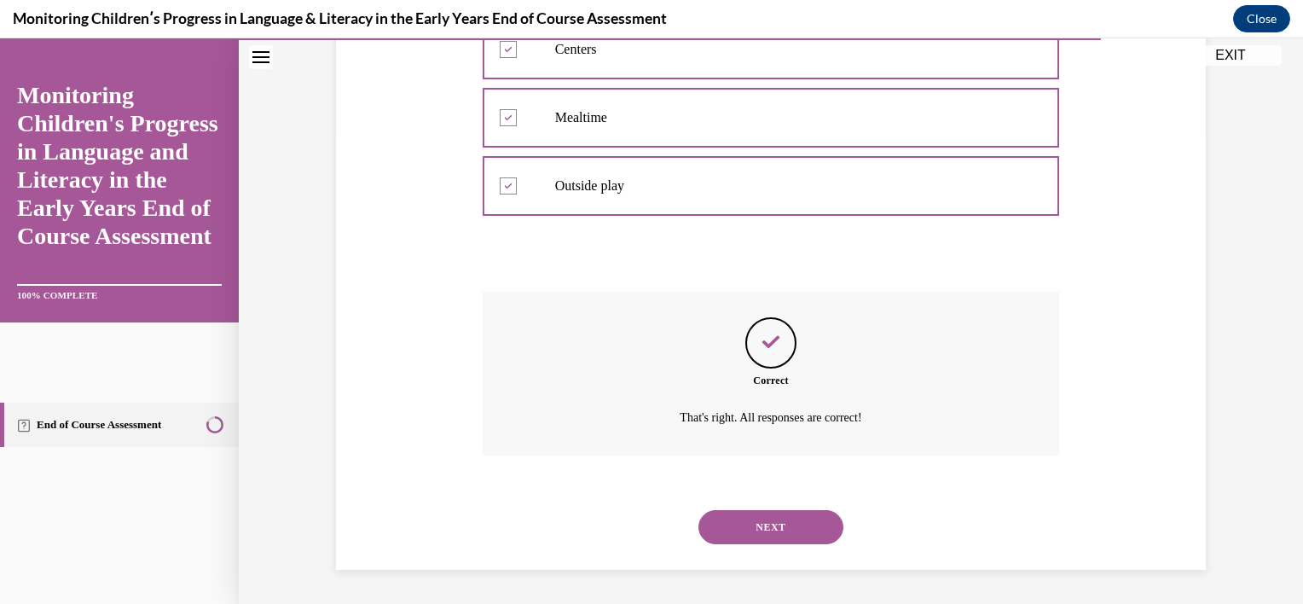
click at [788, 526] on button "NEXT" at bounding box center [770, 527] width 145 height 34
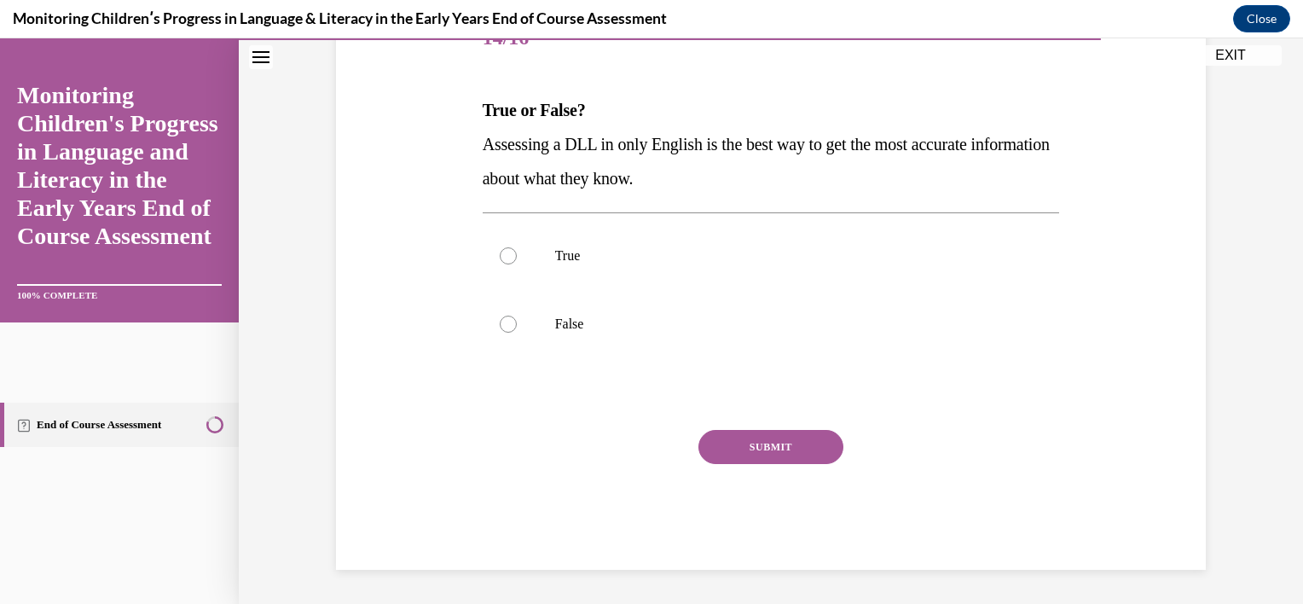
scroll to position [189, 0]
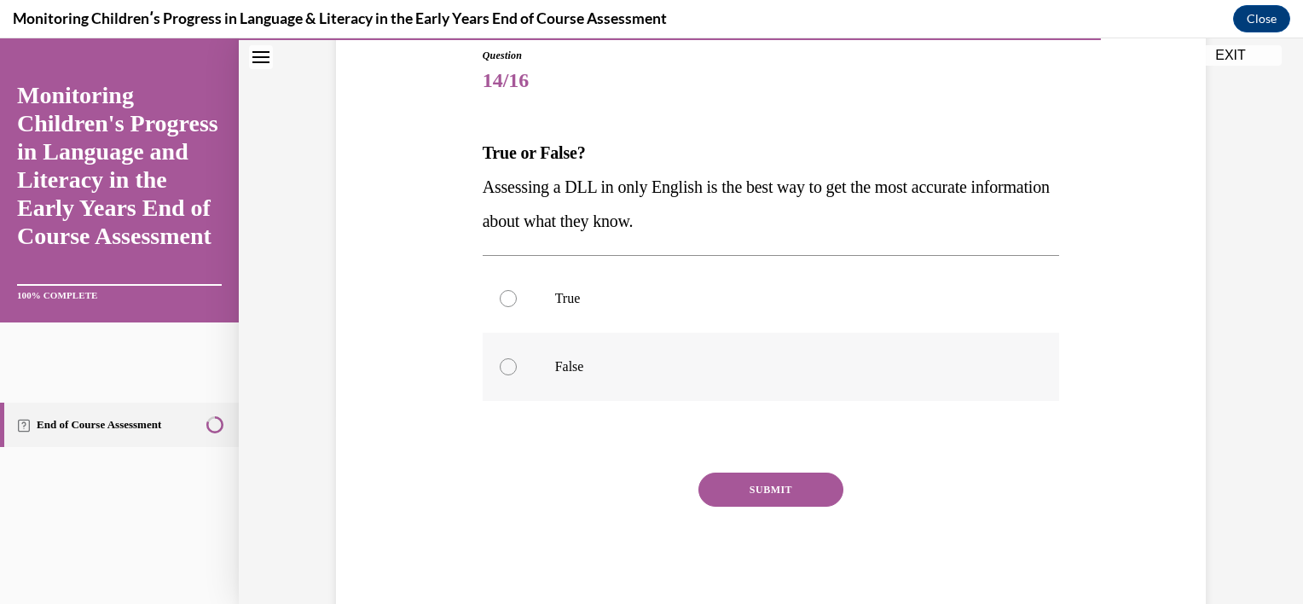
click at [701, 361] on p "False" at bounding box center [786, 366] width 462 height 17
click at [517, 361] on input "False" at bounding box center [508, 366] width 17 height 17
radio input "true"
click at [766, 483] on button "SUBMIT" at bounding box center [770, 489] width 145 height 34
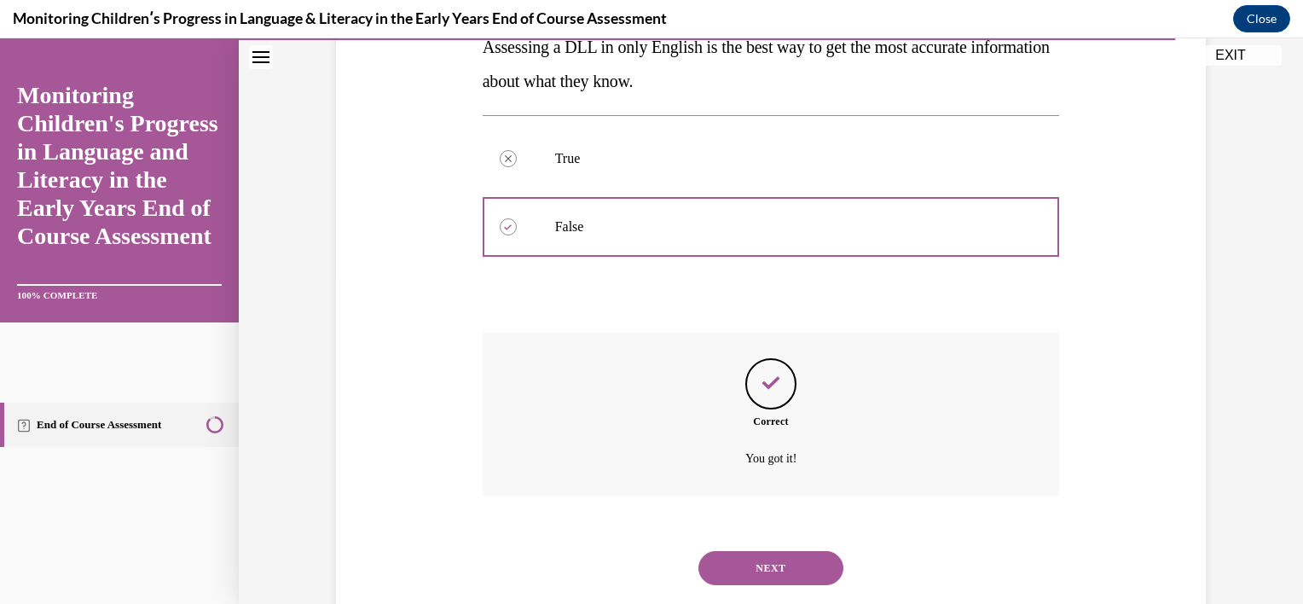
scroll to position [369, 0]
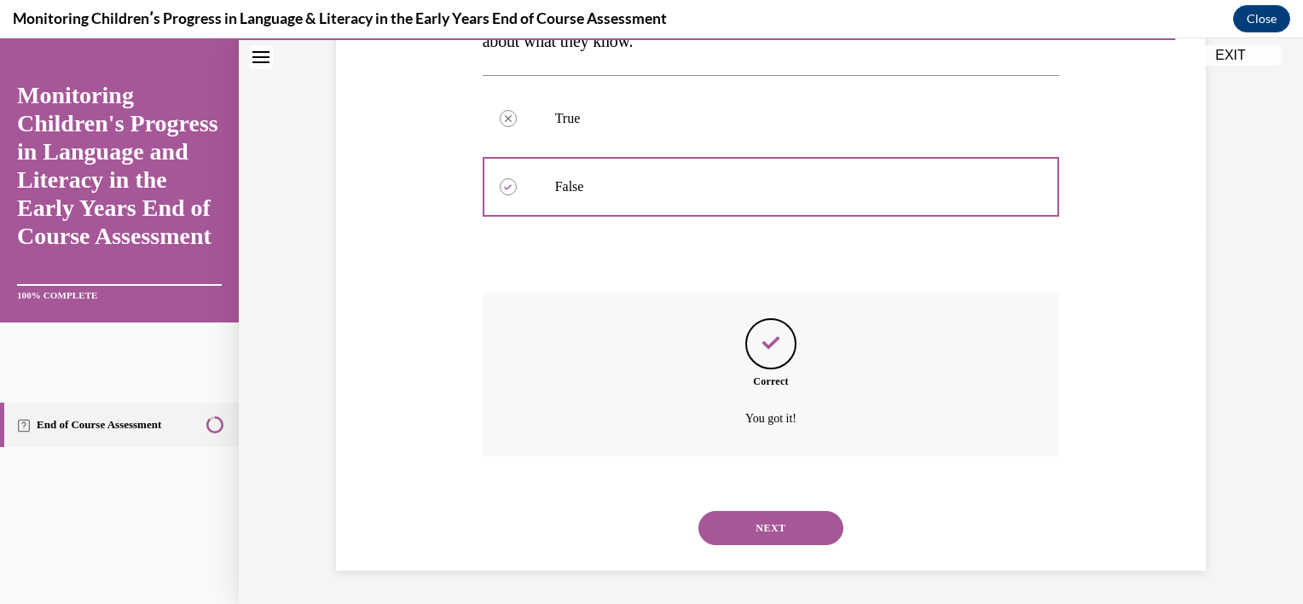
click at [770, 516] on button "NEXT" at bounding box center [770, 528] width 145 height 34
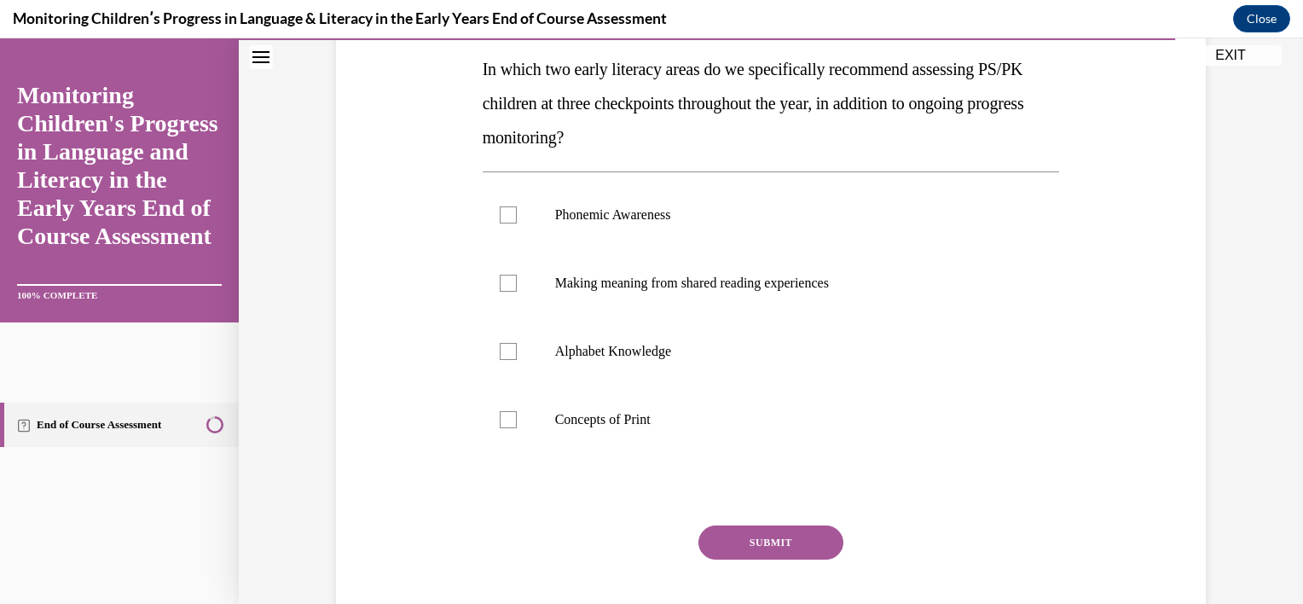
scroll to position [273, 0]
click at [721, 208] on p "Phonemic Awareness" at bounding box center [786, 214] width 462 height 17
click at [517, 208] on input "Phonemic Awareness" at bounding box center [508, 214] width 17 height 17
checkbox input "true"
click at [647, 351] on p "Alphabet Knowledge" at bounding box center [786, 351] width 462 height 17
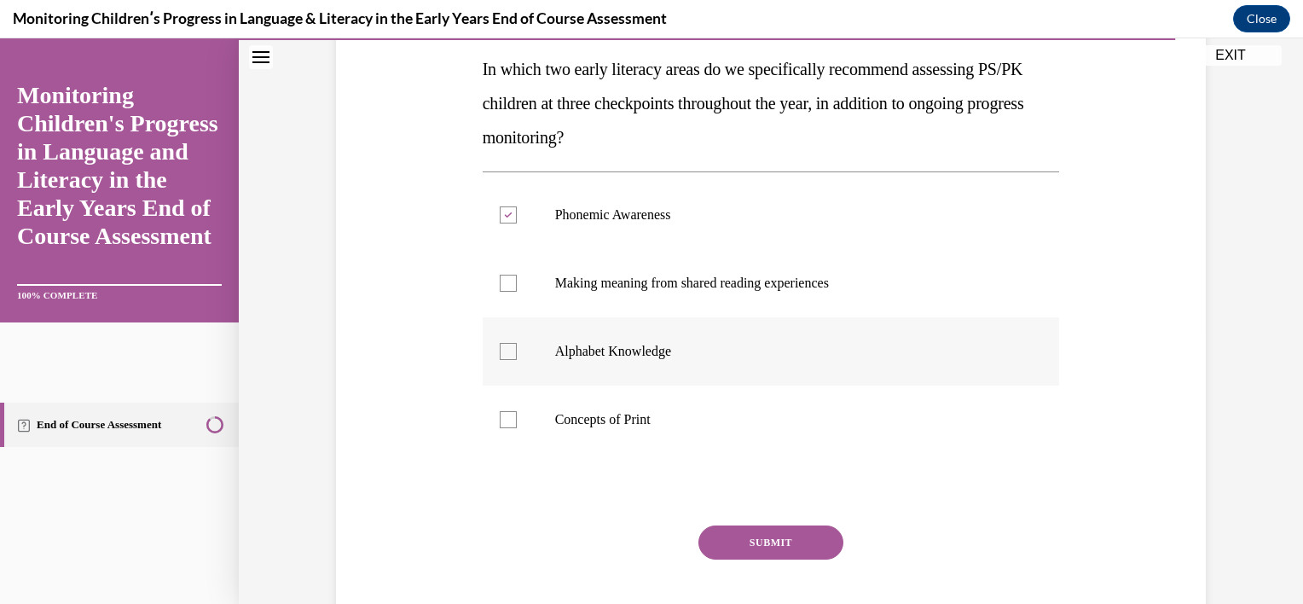
click at [517, 351] on input "Alphabet Knowledge" at bounding box center [508, 351] width 17 height 17
checkbox input "true"
click at [731, 534] on button "SUBMIT" at bounding box center [770, 542] width 145 height 34
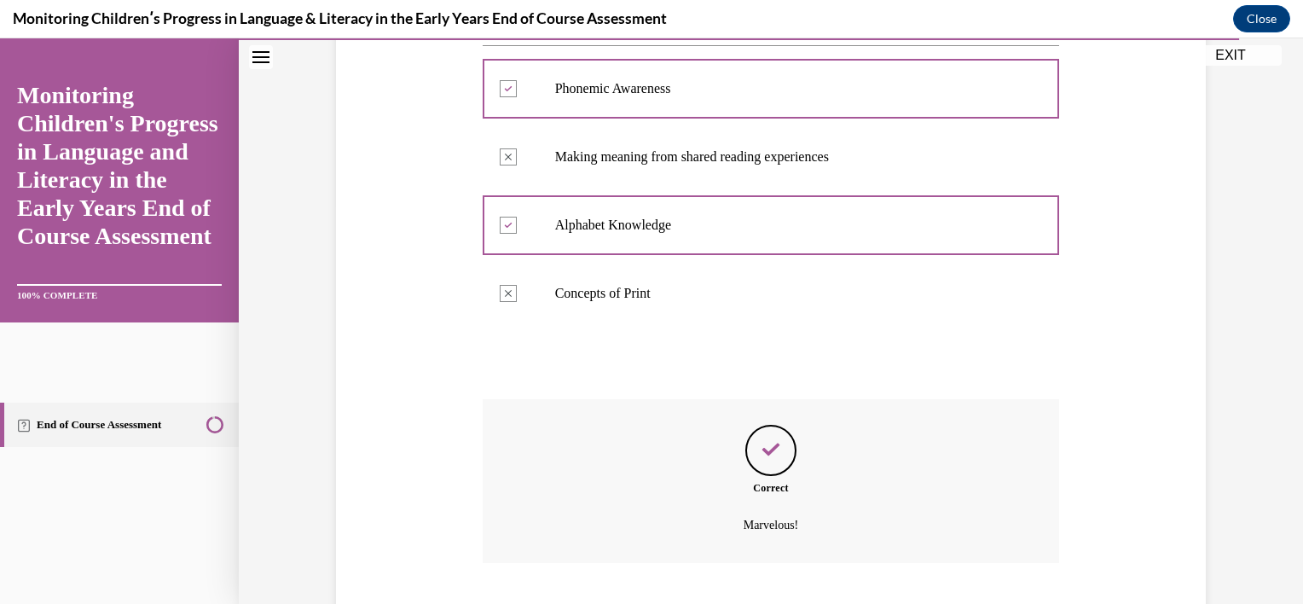
scroll to position [505, 0]
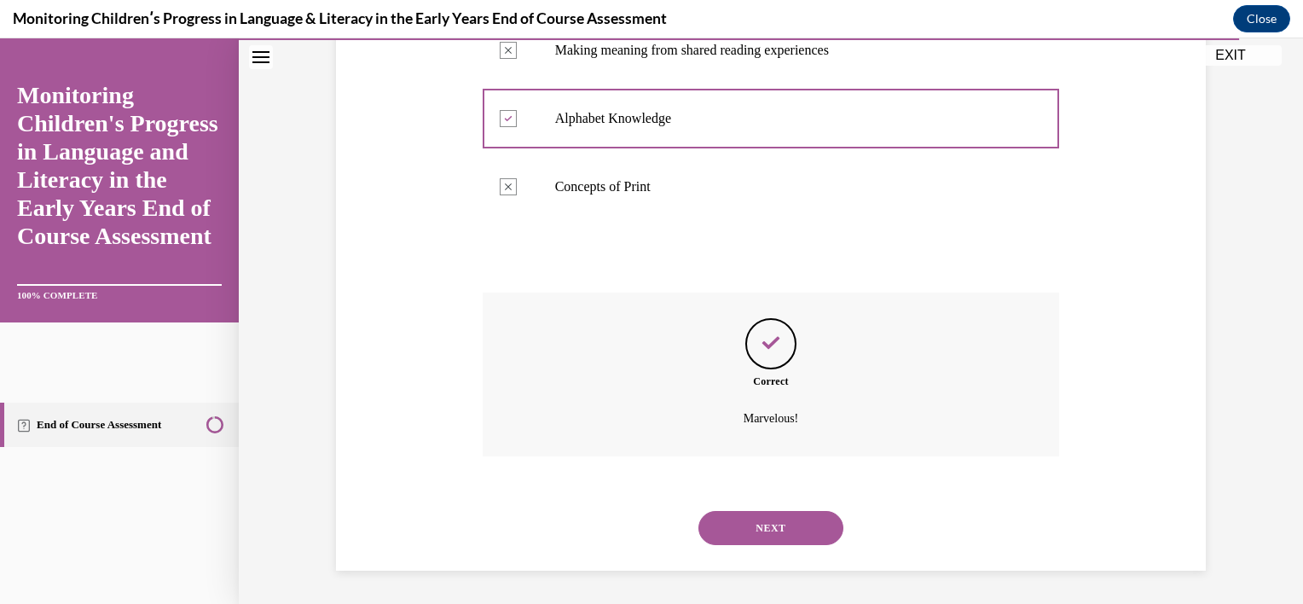
click at [731, 534] on button "NEXT" at bounding box center [770, 528] width 145 height 34
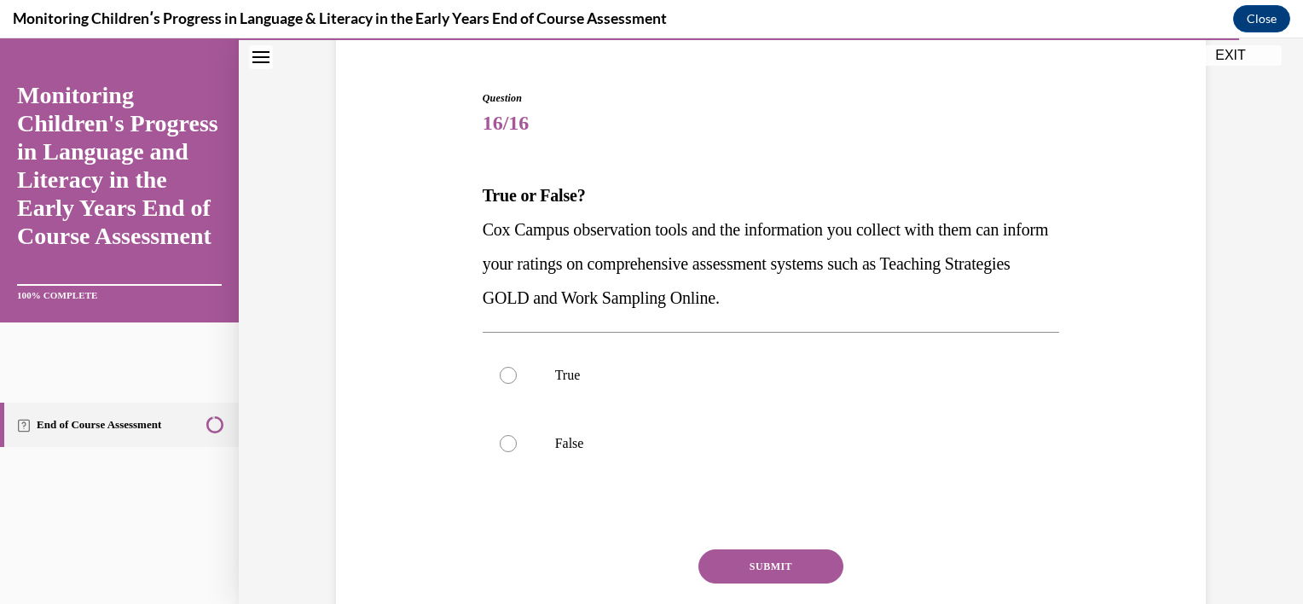
scroll to position [153, 0]
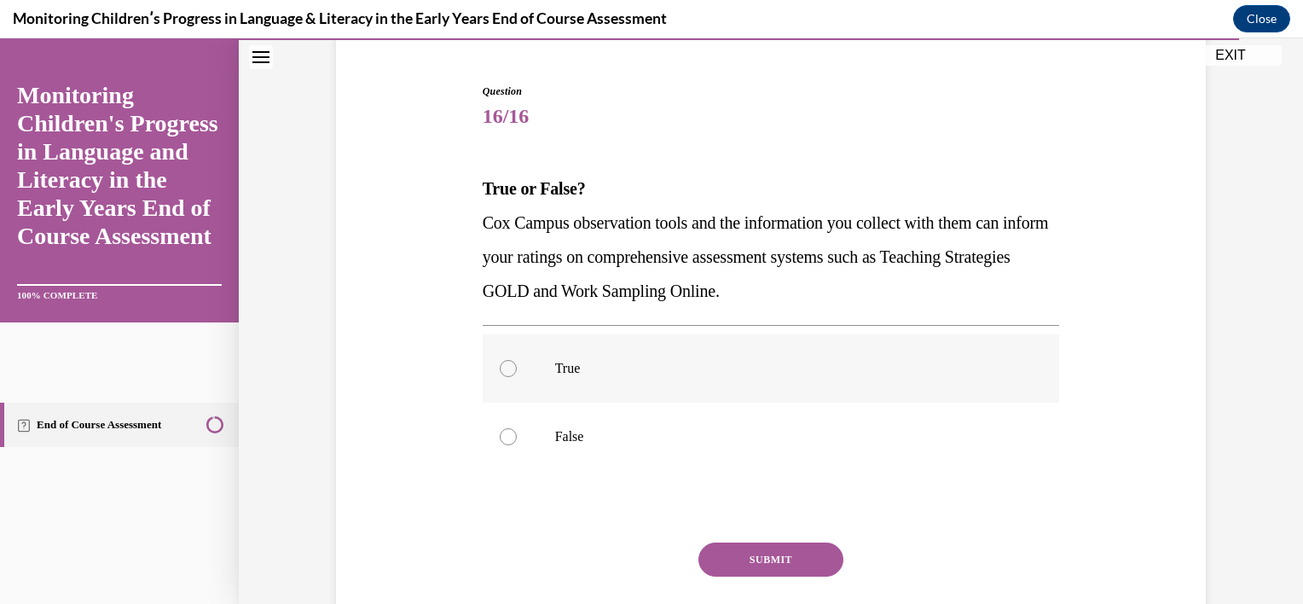
click at [743, 382] on label "True" at bounding box center [770, 368] width 577 height 68
click at [517, 377] on input "True" at bounding box center [508, 368] width 17 height 17
radio input "true"
click at [759, 552] on button "SUBMIT" at bounding box center [770, 559] width 145 height 34
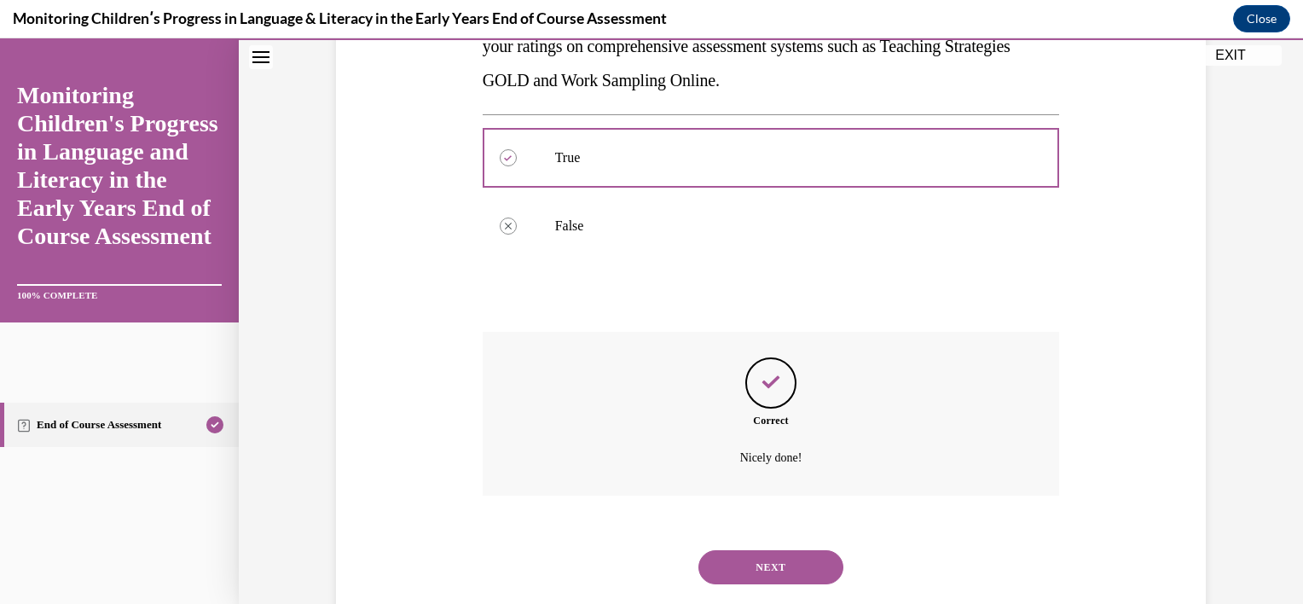
scroll to position [403, 0]
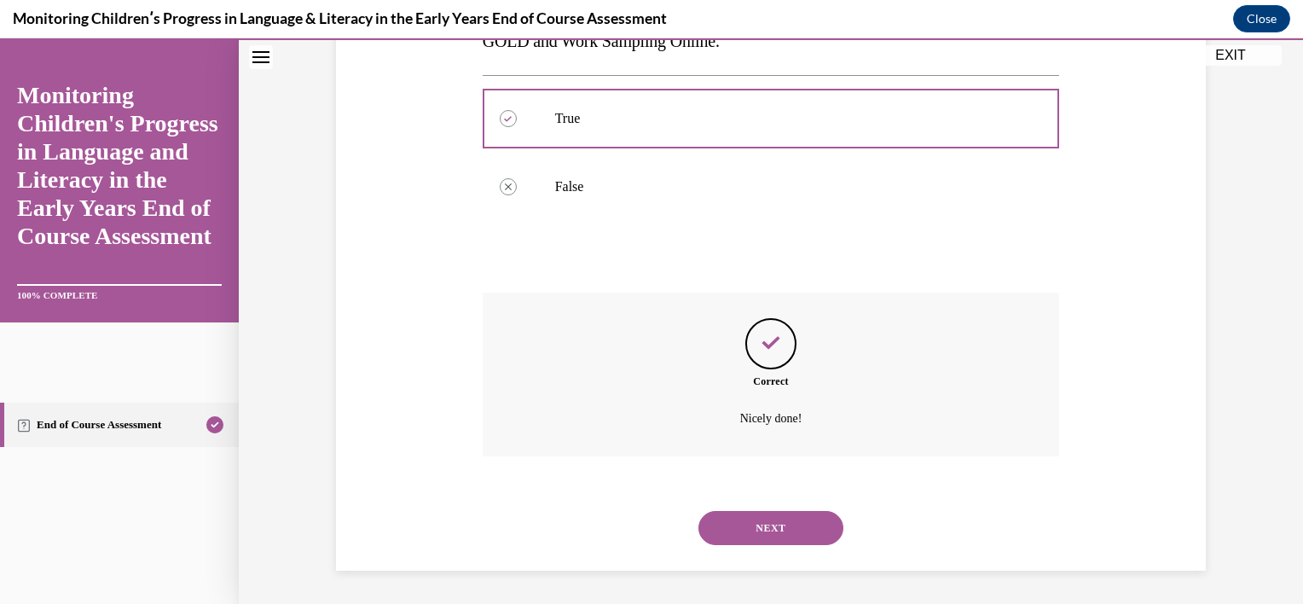
click at [765, 522] on button "NEXT" at bounding box center [770, 528] width 145 height 34
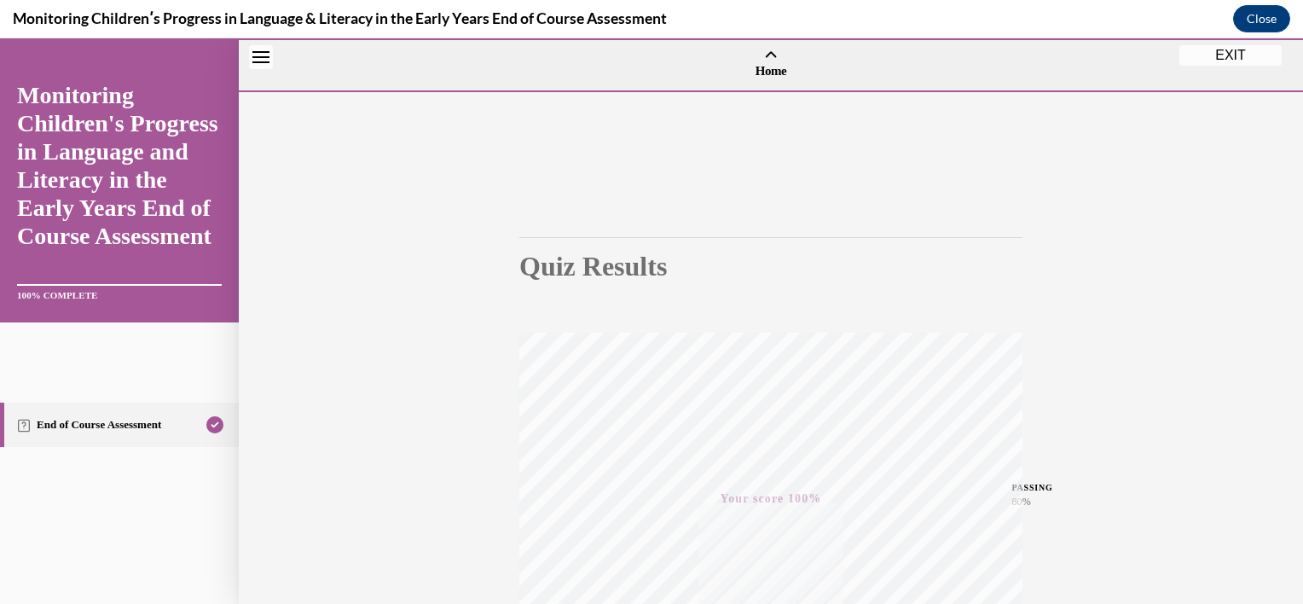
scroll to position [308, 0]
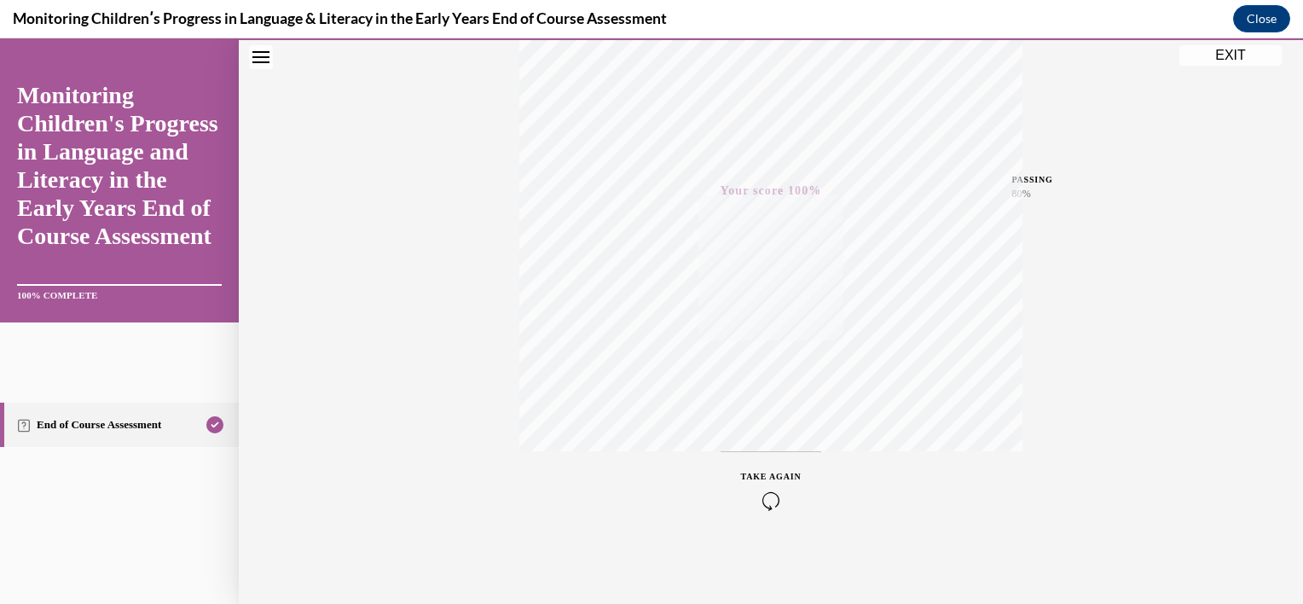
click at [1211, 61] on button "EXIT" at bounding box center [1230, 55] width 102 height 20
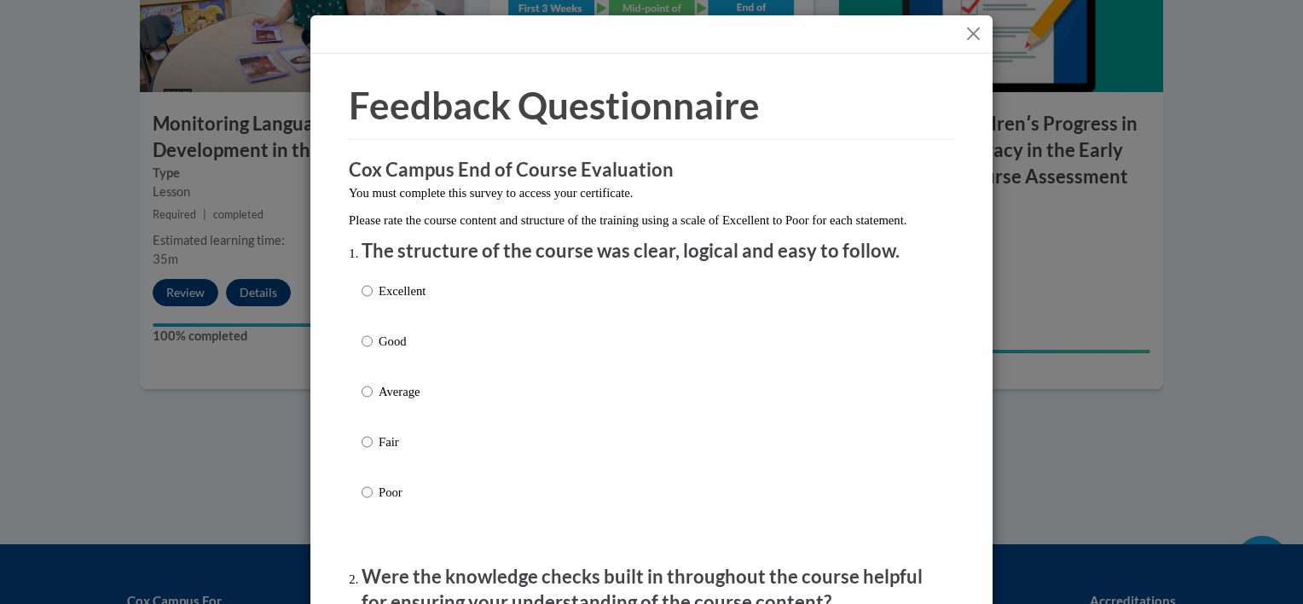
click at [417, 300] on p "Excellent" at bounding box center [401, 290] width 47 height 19
click at [373, 300] on input "Excellent" at bounding box center [366, 290] width 11 height 19
radio input "true"
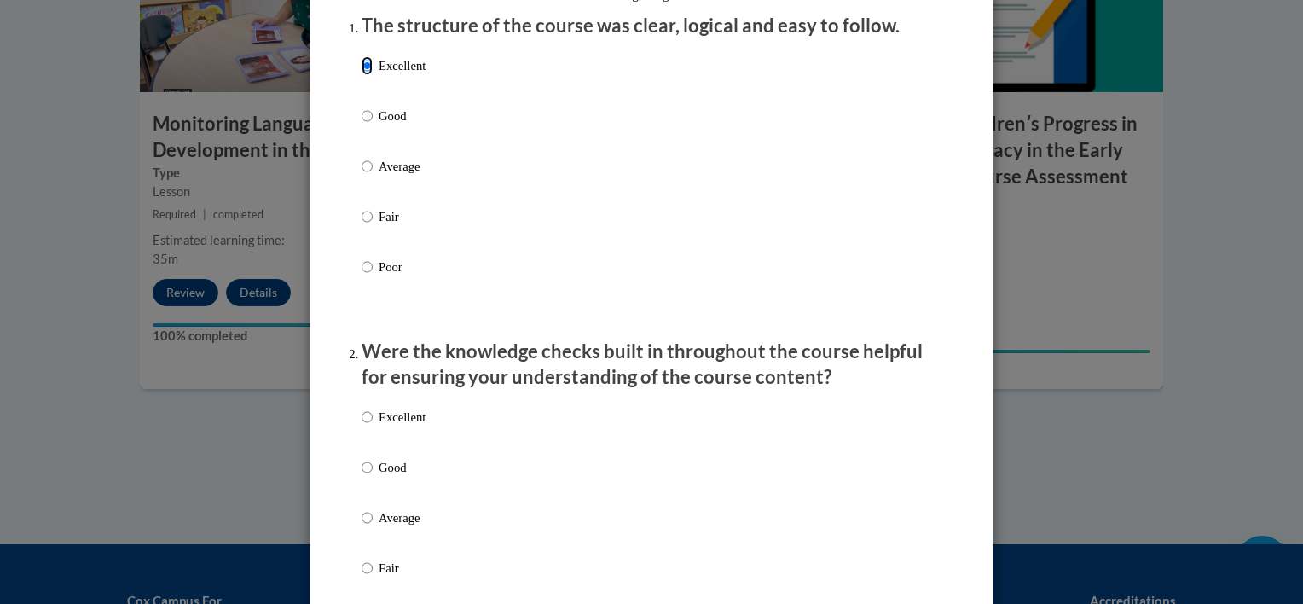
scroll to position [225, 0]
click at [375, 424] on div "Excellent Good Average Fair Poor" at bounding box center [393, 531] width 64 height 264
click at [374, 425] on div "Excellent Good Average Fair Poor" at bounding box center [393, 531] width 64 height 264
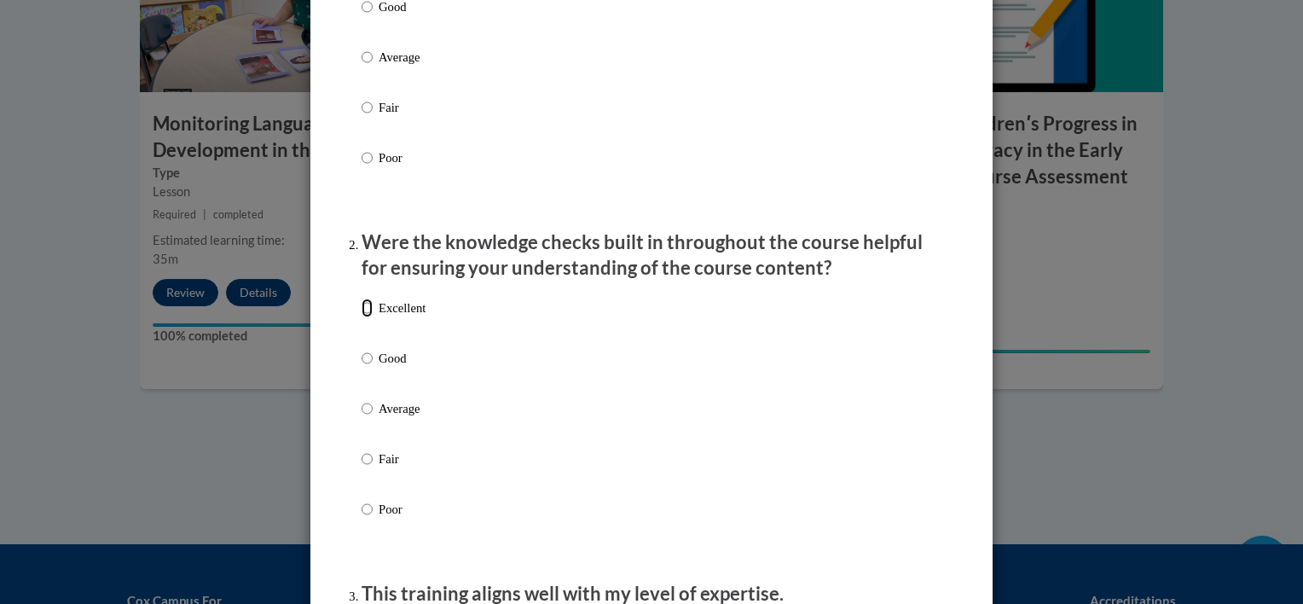
click at [361, 317] on input "Excellent" at bounding box center [366, 307] width 11 height 19
radio input "true"
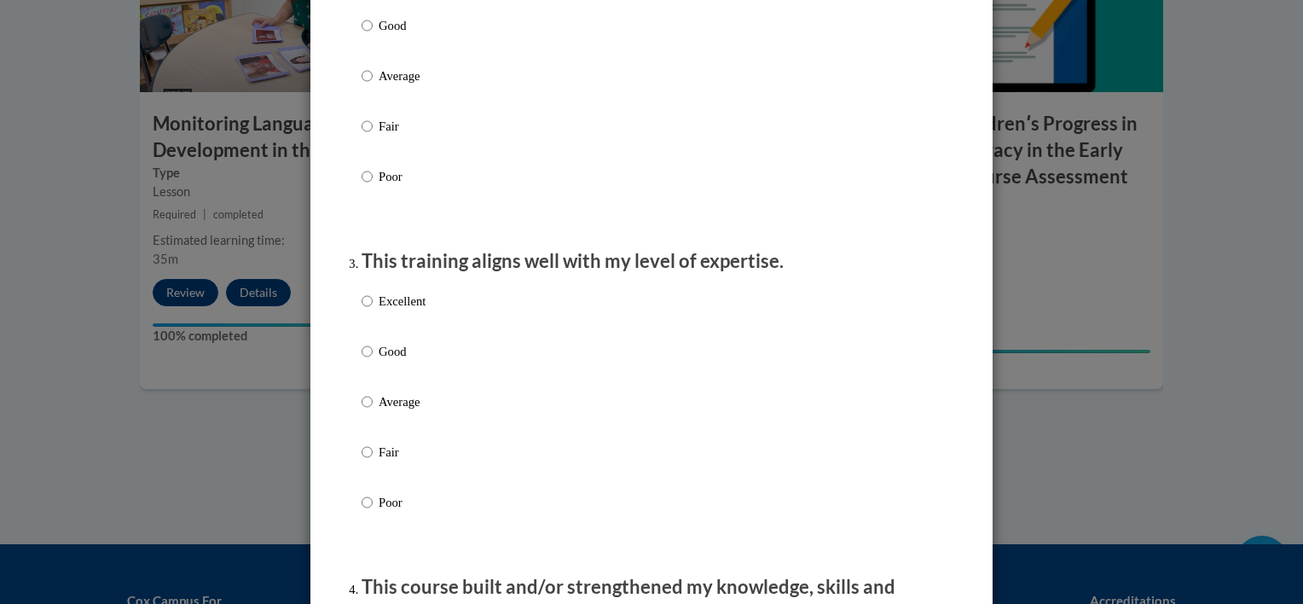
scroll to position [667, 0]
click at [362, 309] on input "Excellent" at bounding box center [366, 300] width 11 height 19
radio input "true"
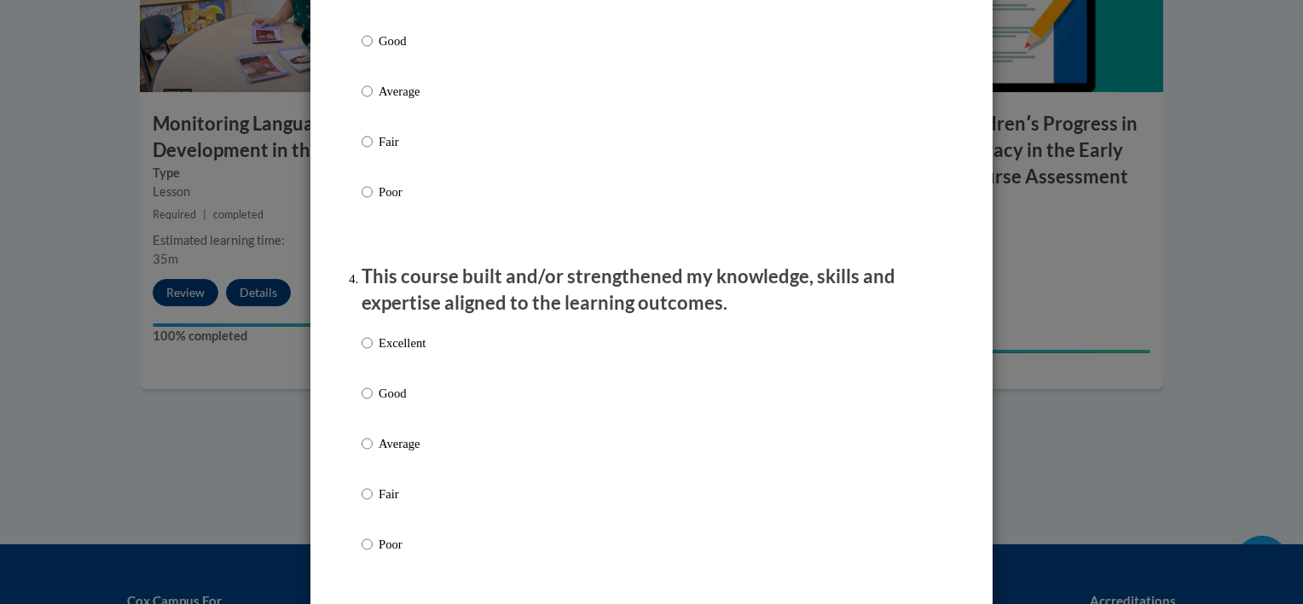
scroll to position [978, 0]
click at [361, 351] on input "Excellent" at bounding box center [366, 341] width 11 height 19
radio input "true"
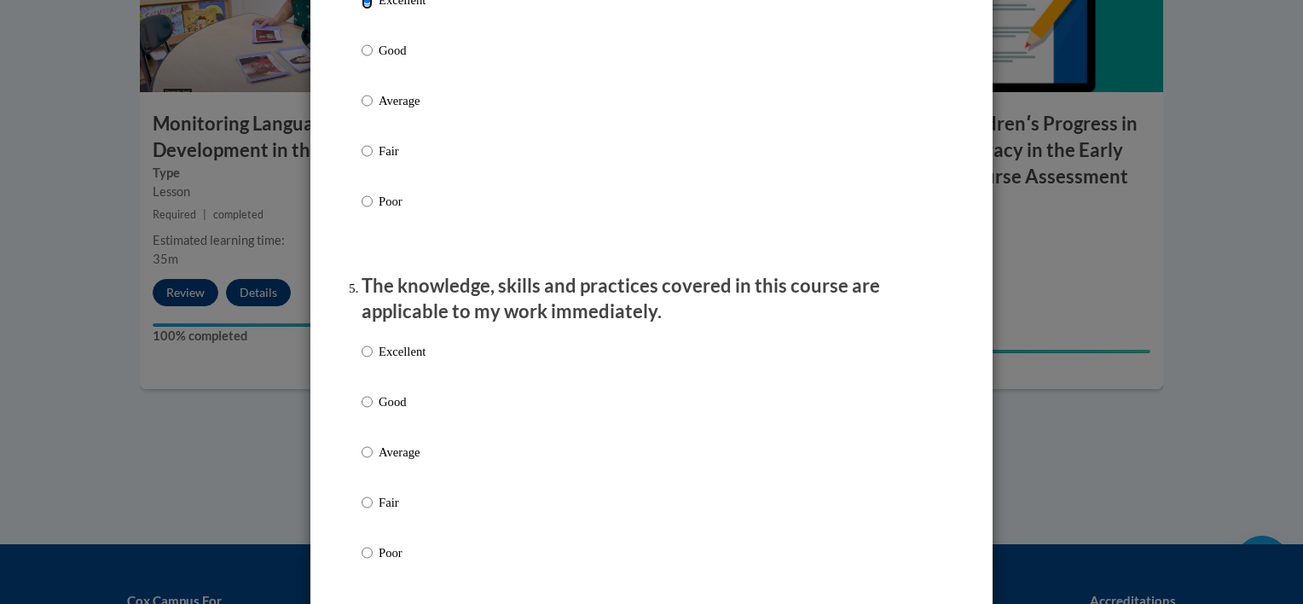
scroll to position [1320, 0]
click at [363, 361] on input "Excellent" at bounding box center [366, 351] width 11 height 19
radio input "true"
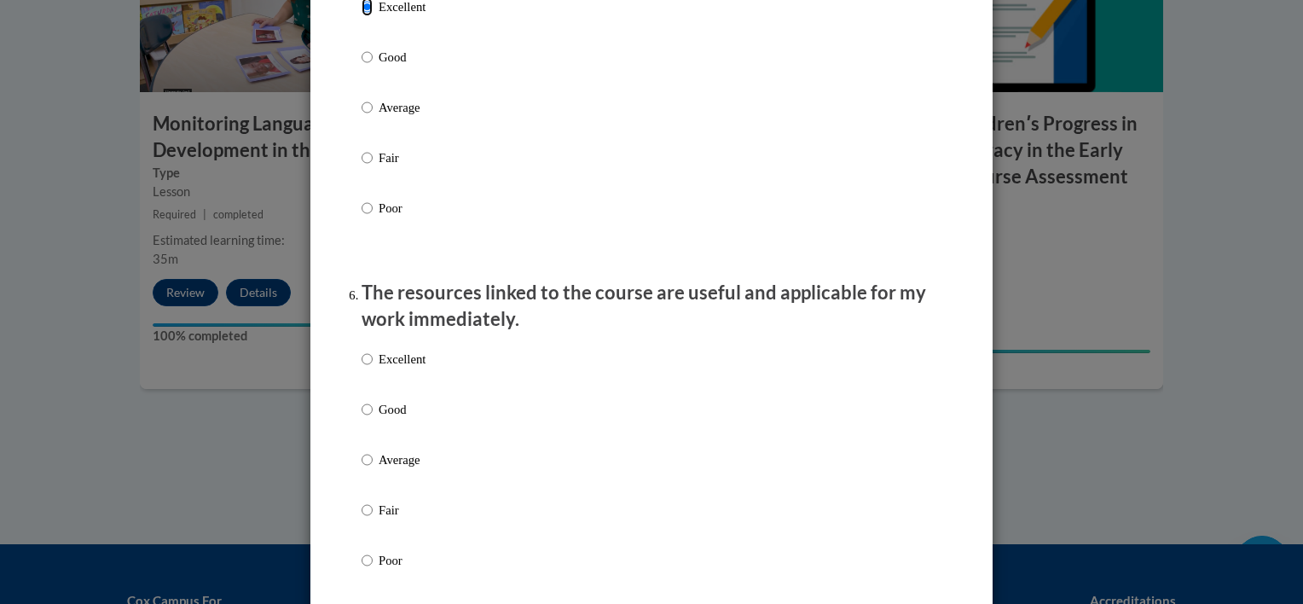
scroll to position [1739, 0]
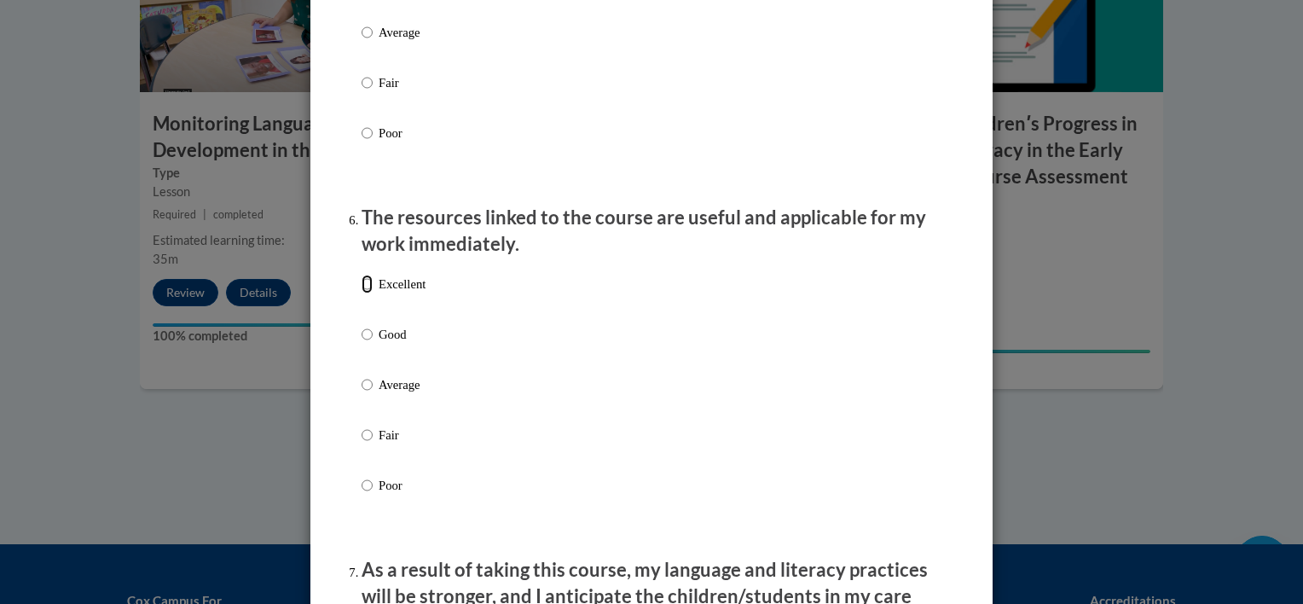
click at [361, 293] on input "Excellent" at bounding box center [366, 283] width 11 height 19
radio input "true"
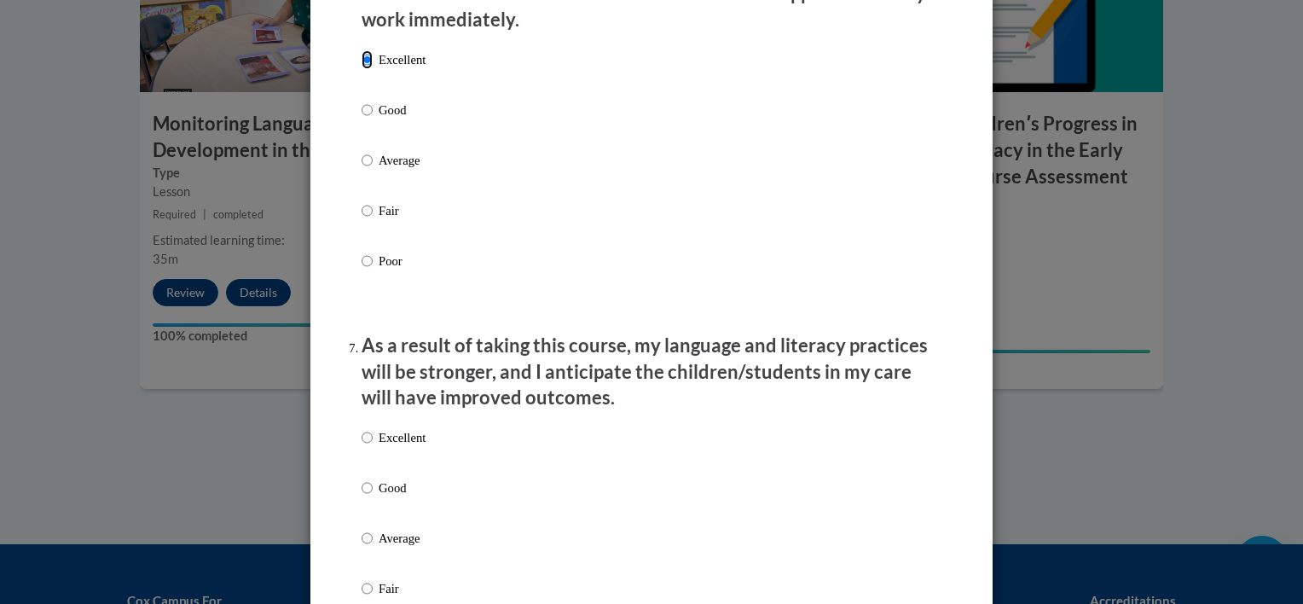
scroll to position [2024, 0]
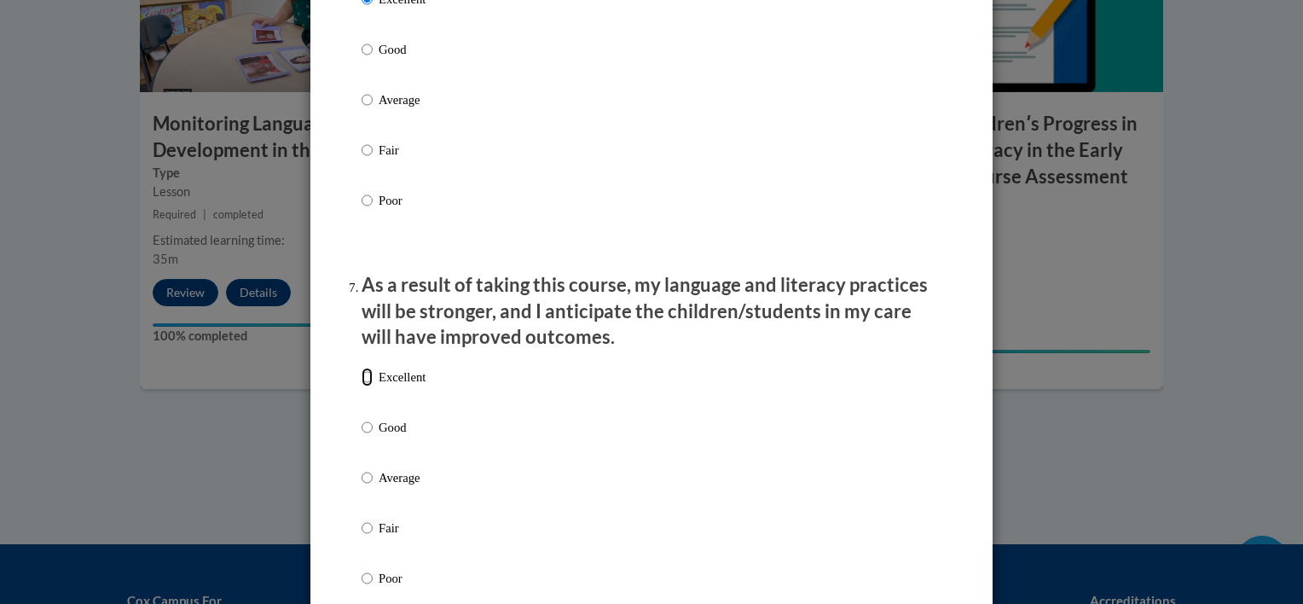
click at [361, 386] on input "Excellent" at bounding box center [366, 376] width 11 height 19
radio input "true"
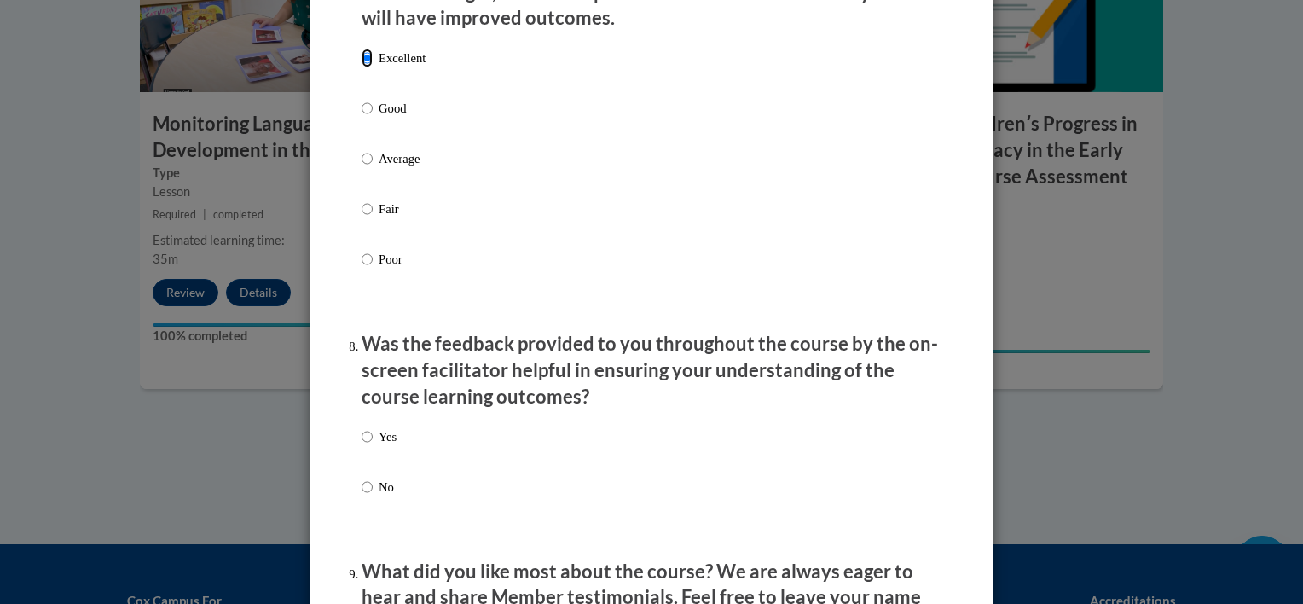
scroll to position [2344, 0]
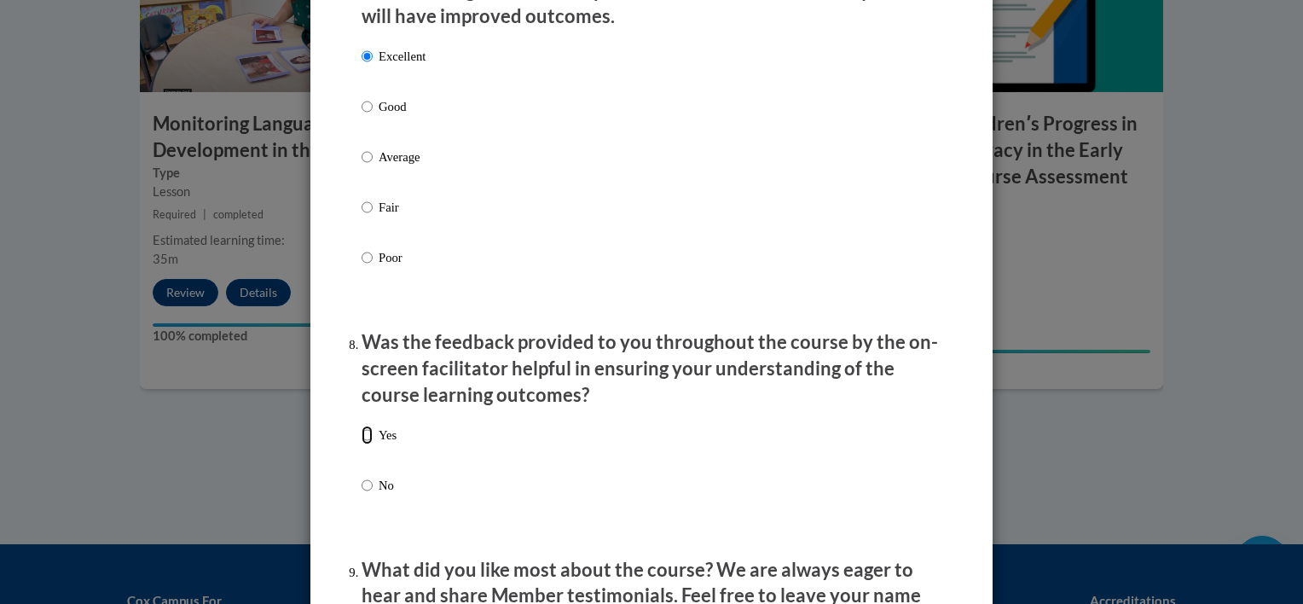
click at [363, 444] on input "Yes" at bounding box center [366, 434] width 11 height 19
radio input "true"
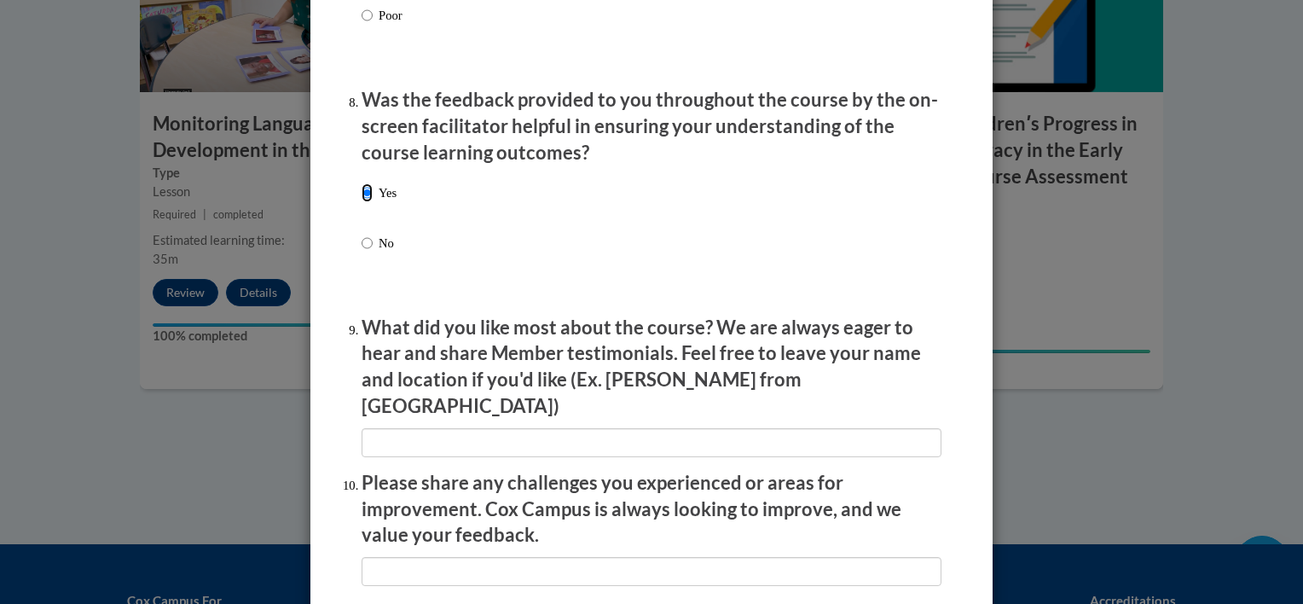
scroll to position [2585, 0]
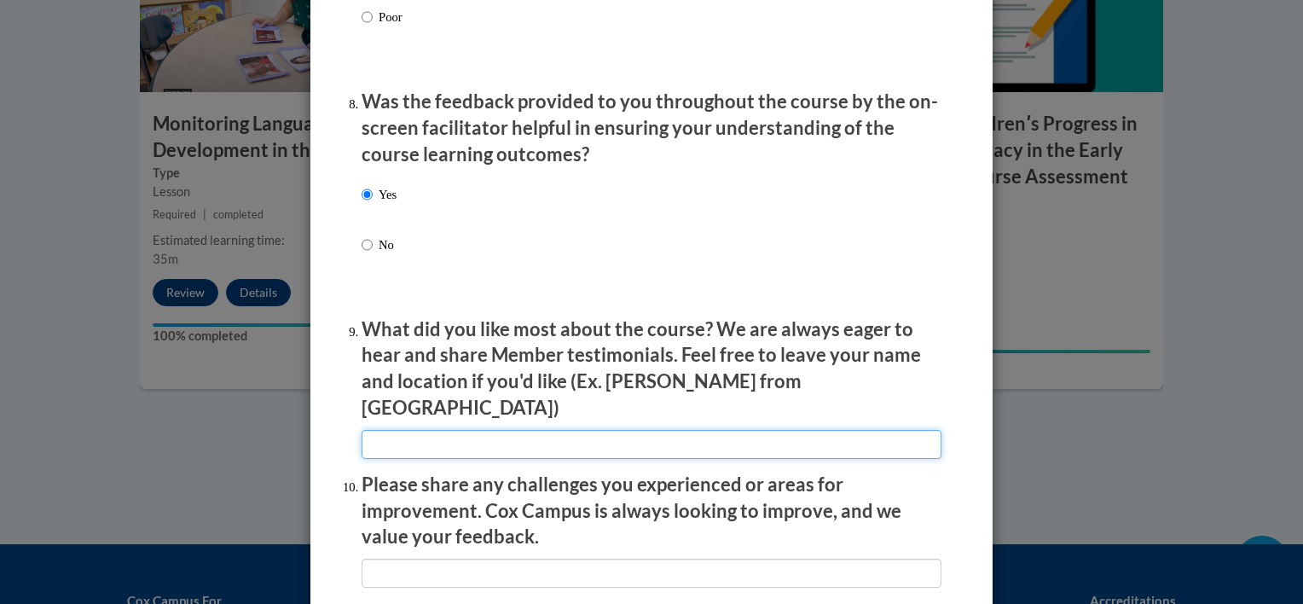
click at [369, 442] on input "textbox" at bounding box center [651, 444] width 580 height 29
type input "the sections had a perfect break point without overloading information"
type input "none"
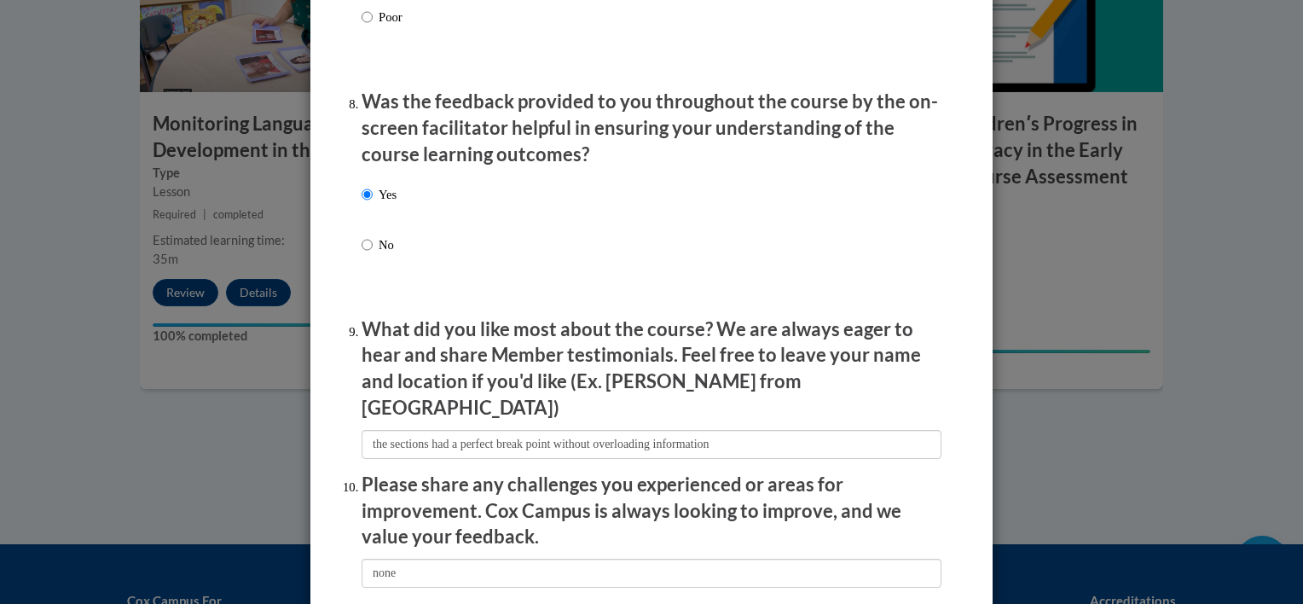
type input "Thank you!"
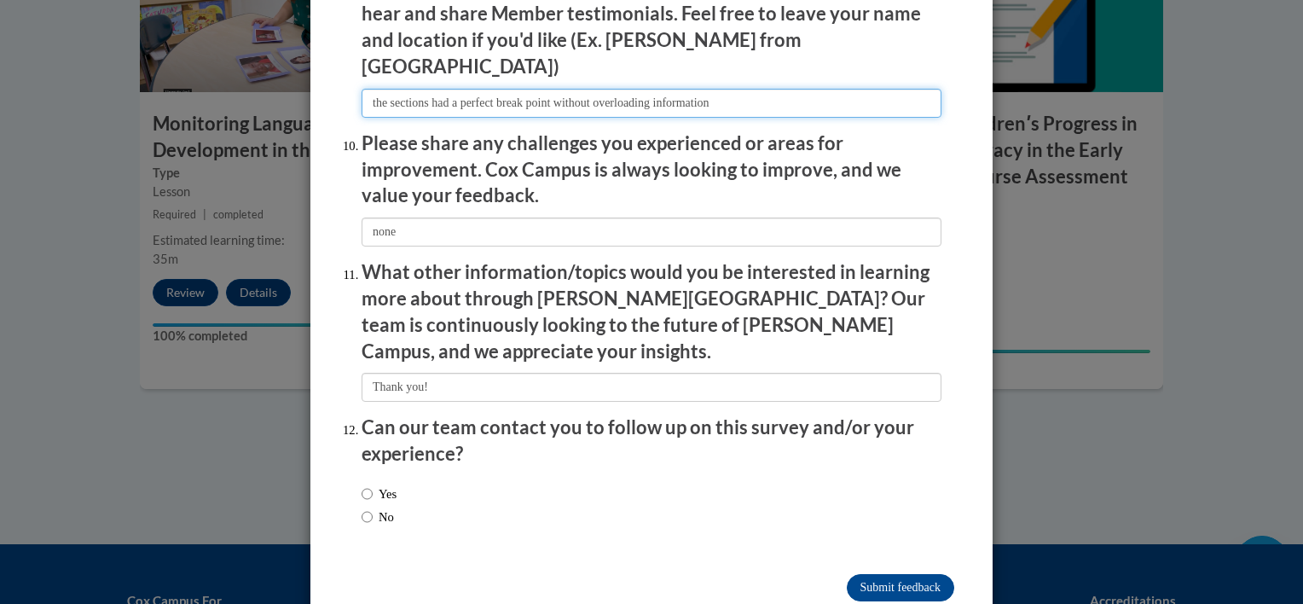
scroll to position [2926, 0]
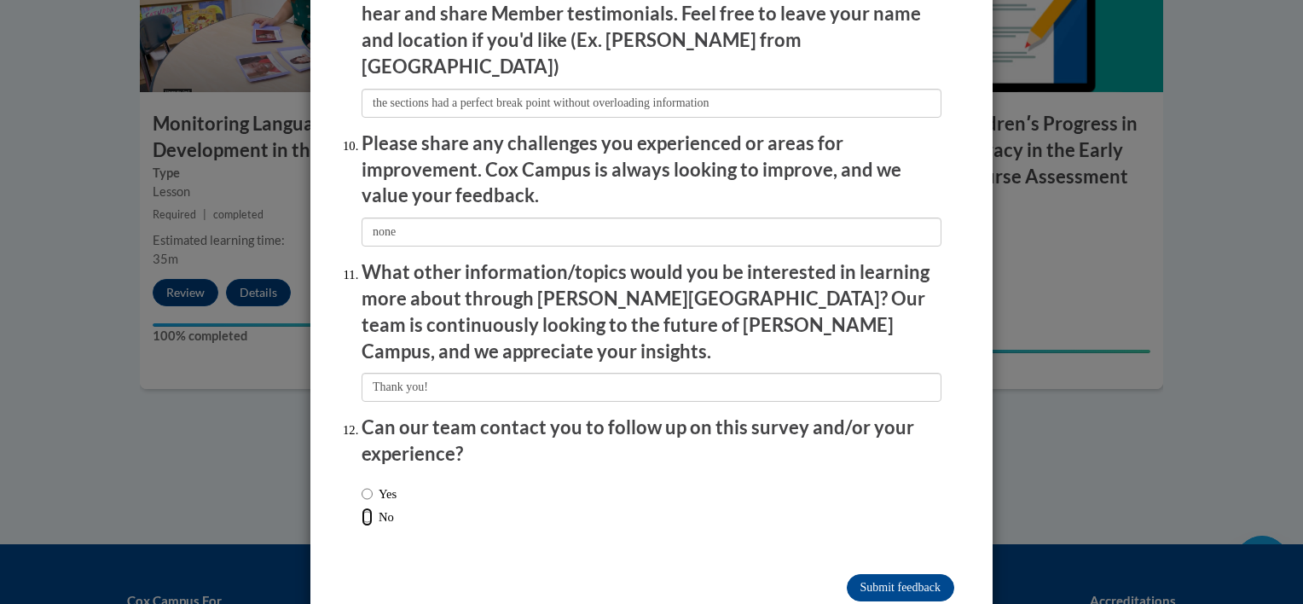
click at [361, 507] on input "No" at bounding box center [366, 516] width 11 height 19
radio input "true"
click at [860, 574] on input "Submit feedback" at bounding box center [899, 587] width 107 height 27
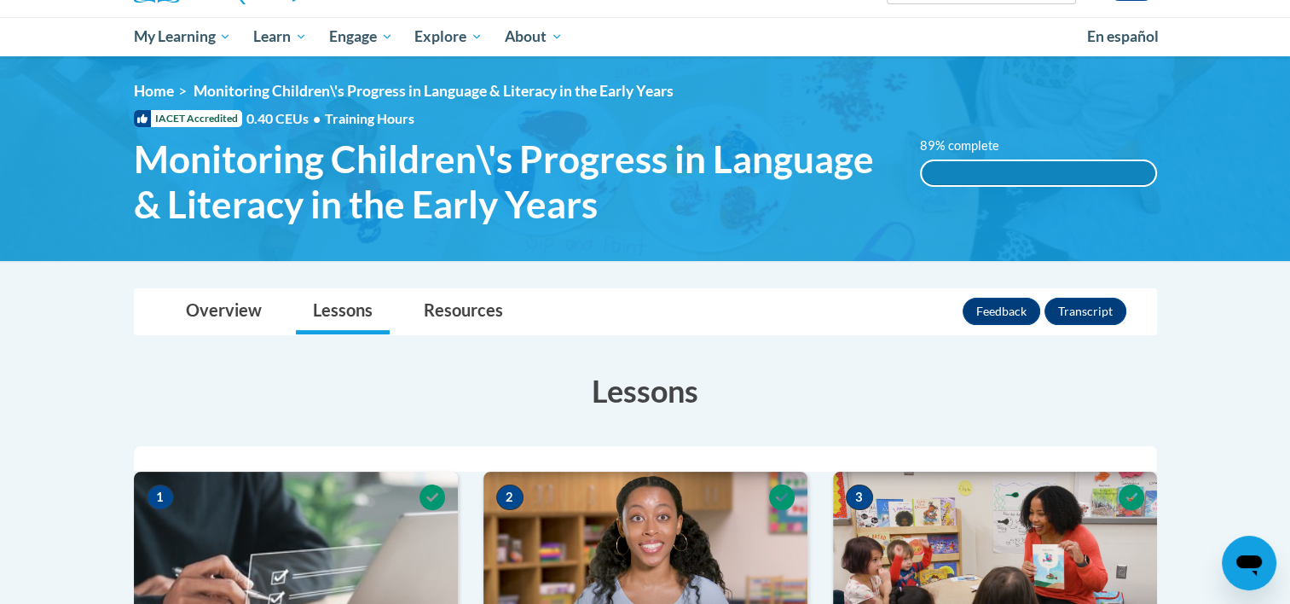
scroll to position [156, 0]
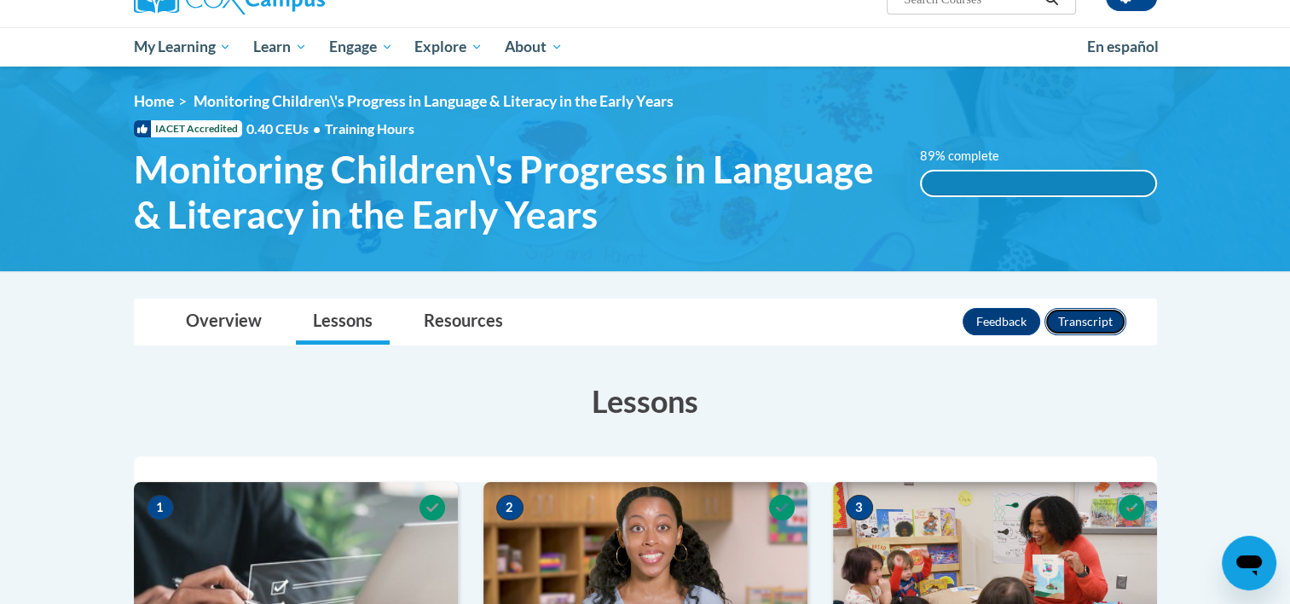
click at [1082, 317] on button "Transcript" at bounding box center [1085, 321] width 82 height 27
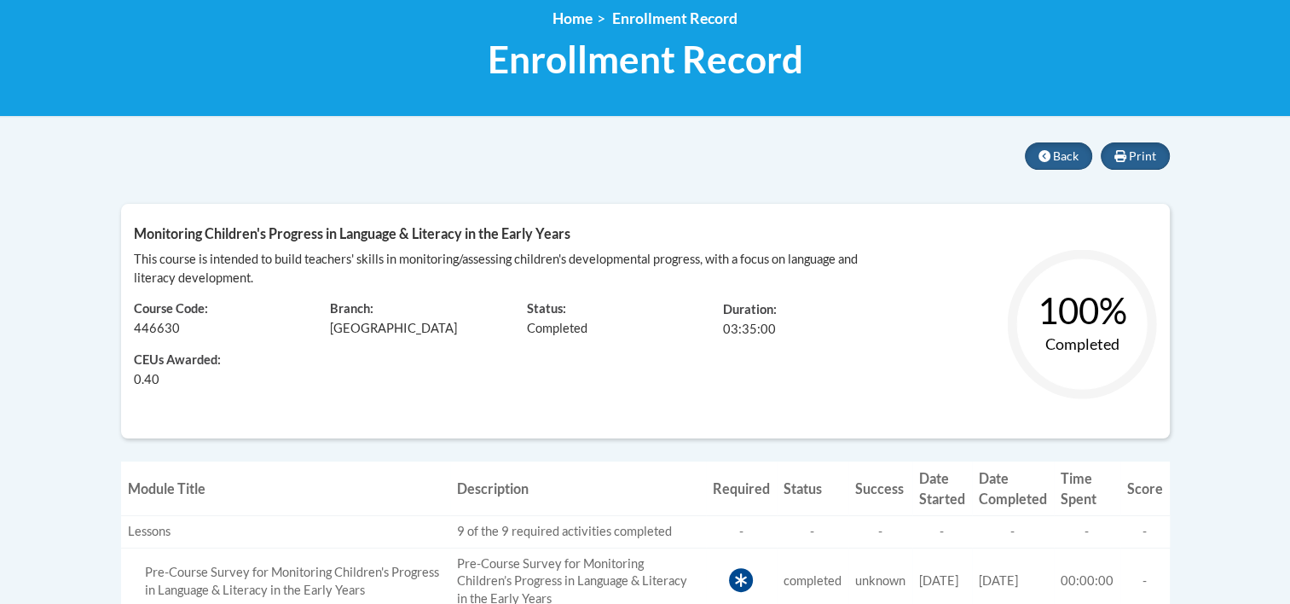
scroll to position [238, 0]
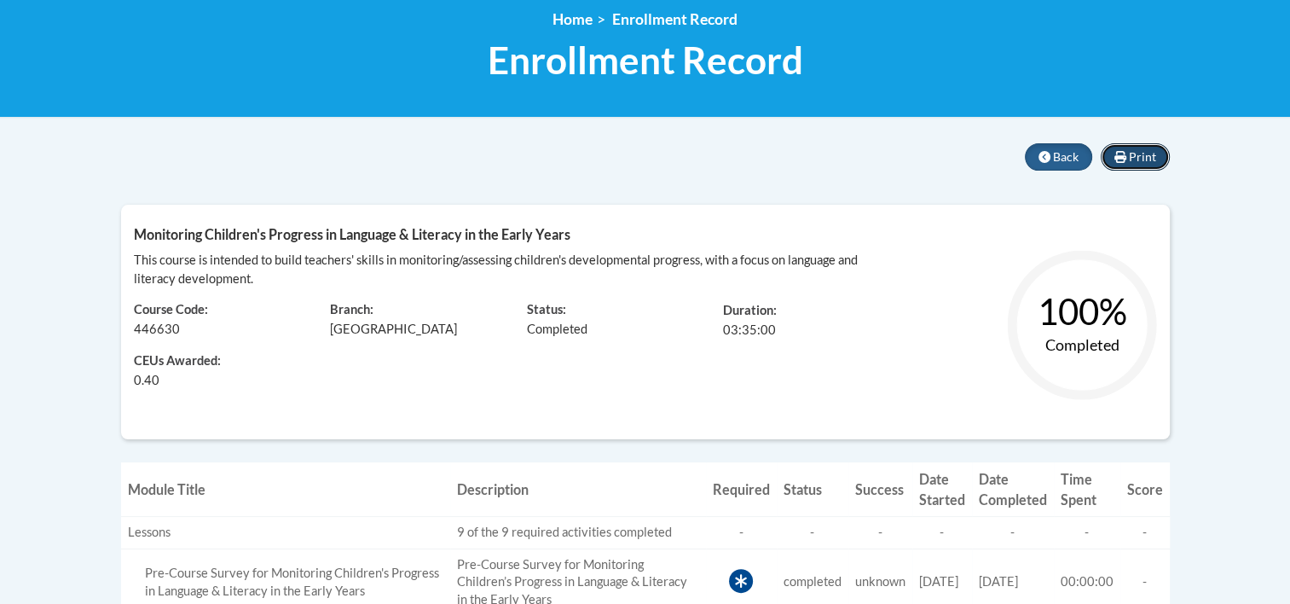
click at [1145, 157] on span "Print" at bounding box center [1142, 156] width 27 height 14
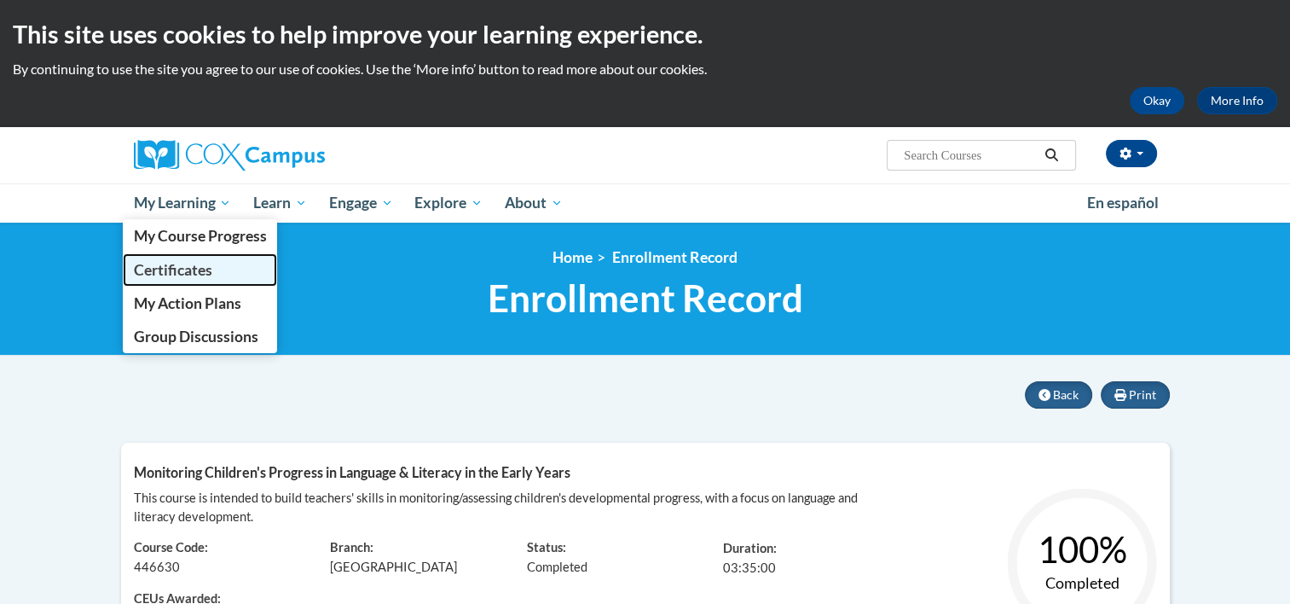
click at [167, 261] on span "Certificates" at bounding box center [172, 270] width 78 height 18
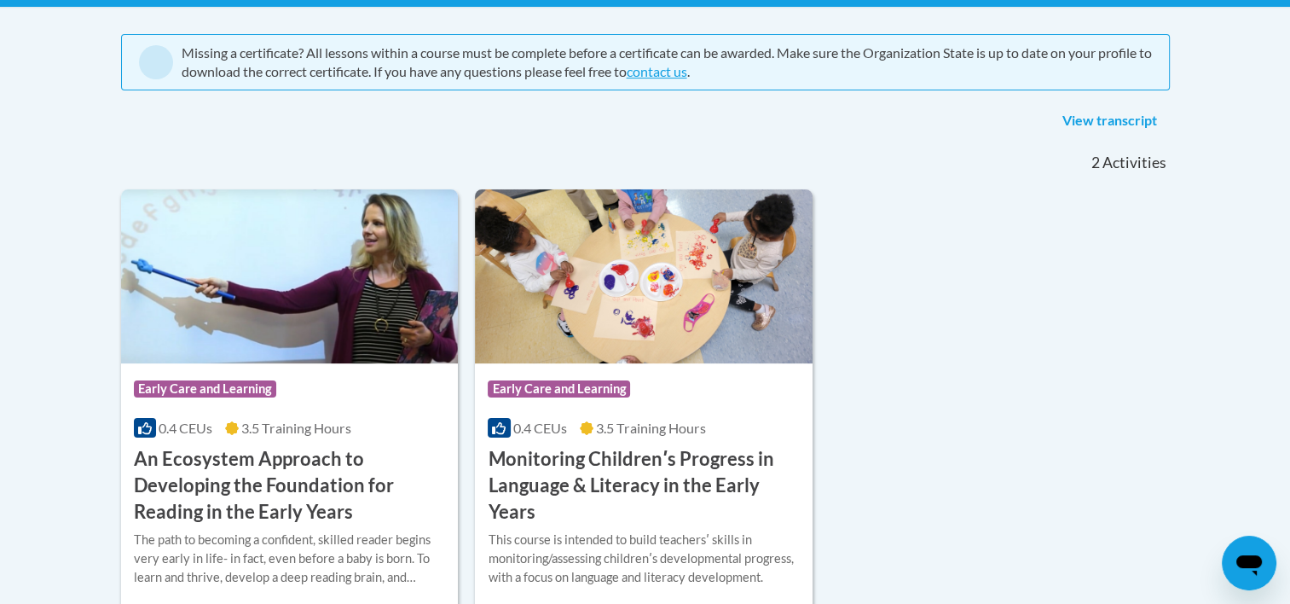
scroll to position [435, 0]
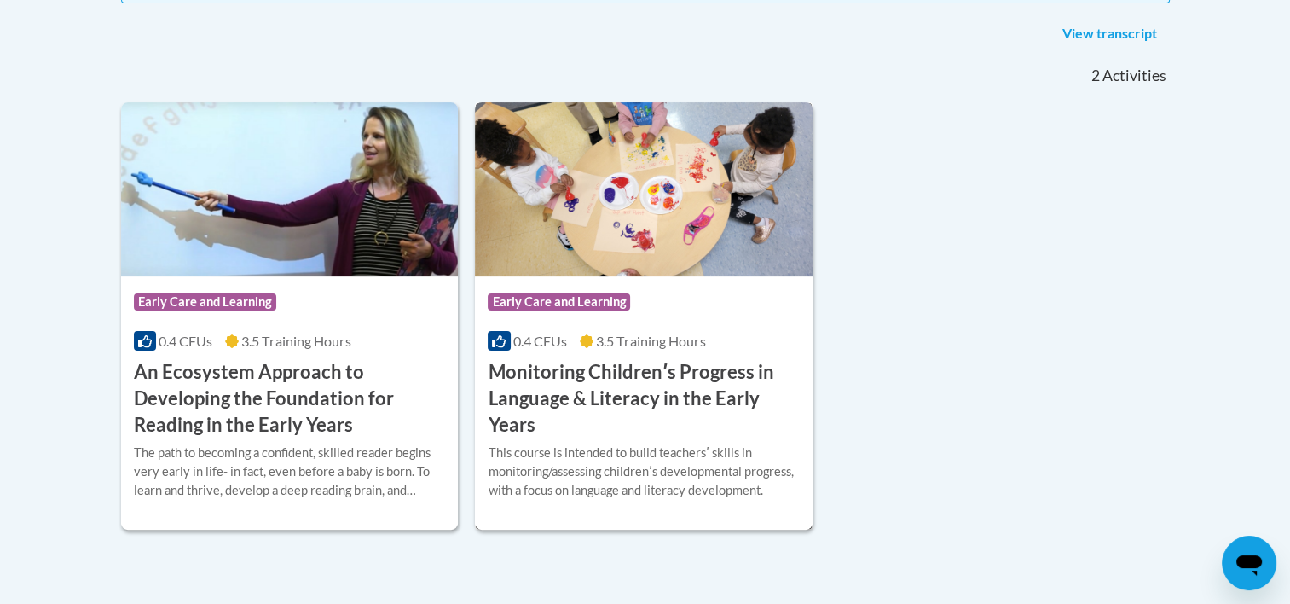
click at [581, 371] on h3 "Monitoring Childrenʹs Progress in Language & Literacy in the Early Years" at bounding box center [644, 398] width 312 height 78
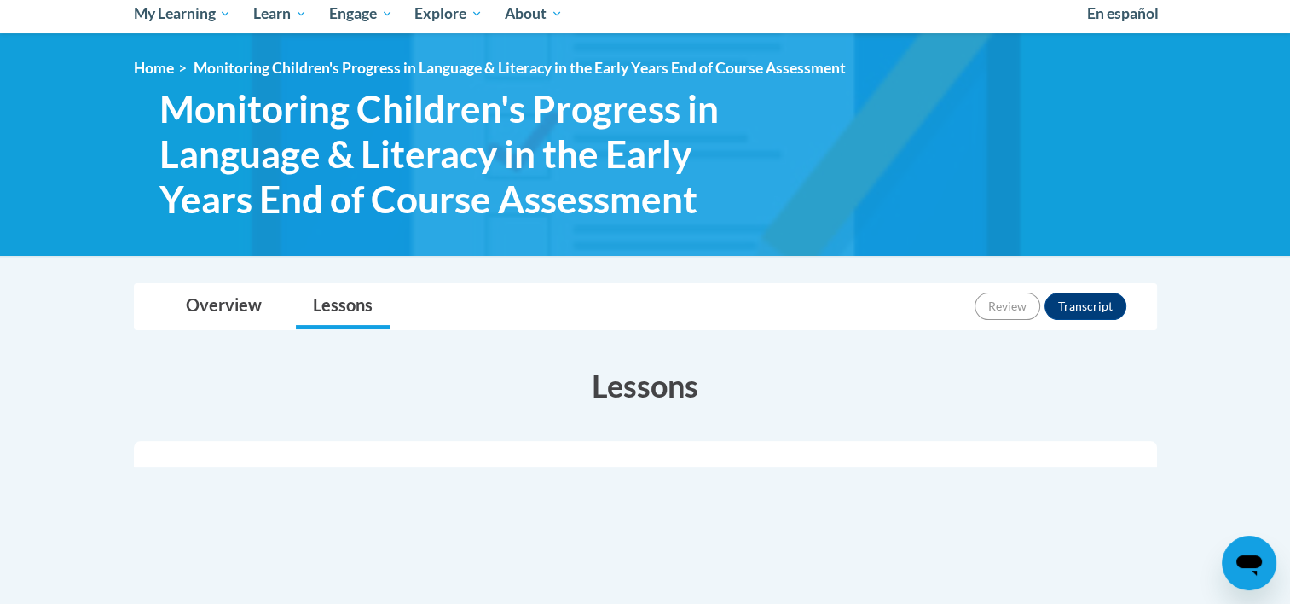
scroll to position [173, 0]
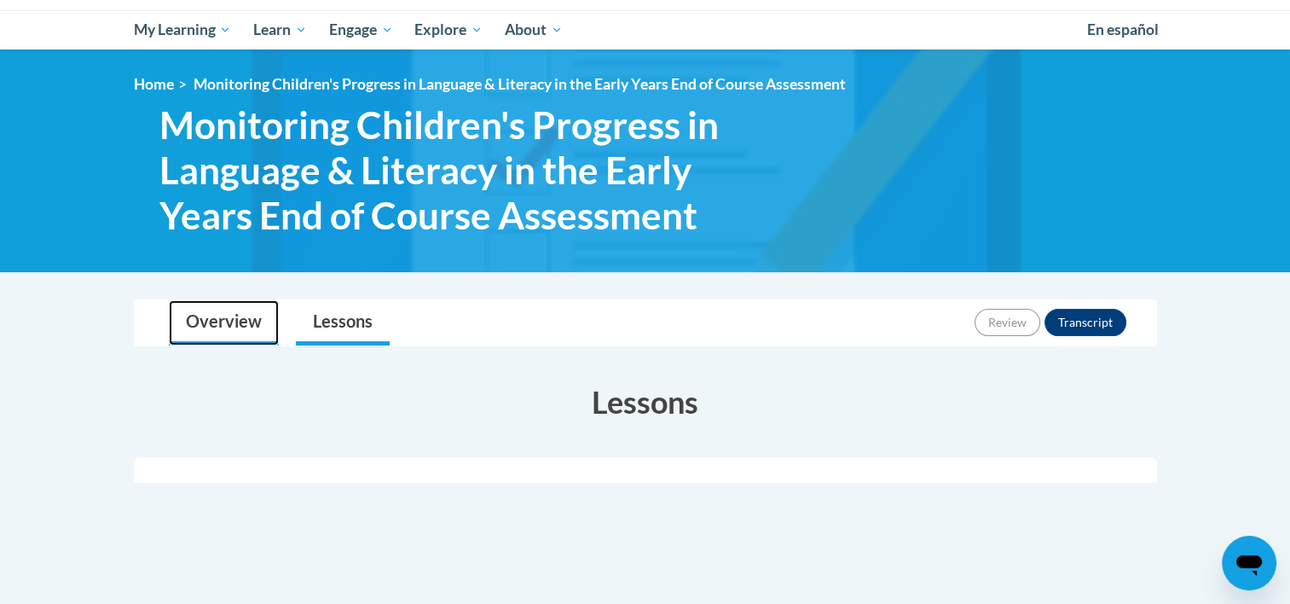
click at [241, 338] on link "Overview" at bounding box center [224, 322] width 110 height 45
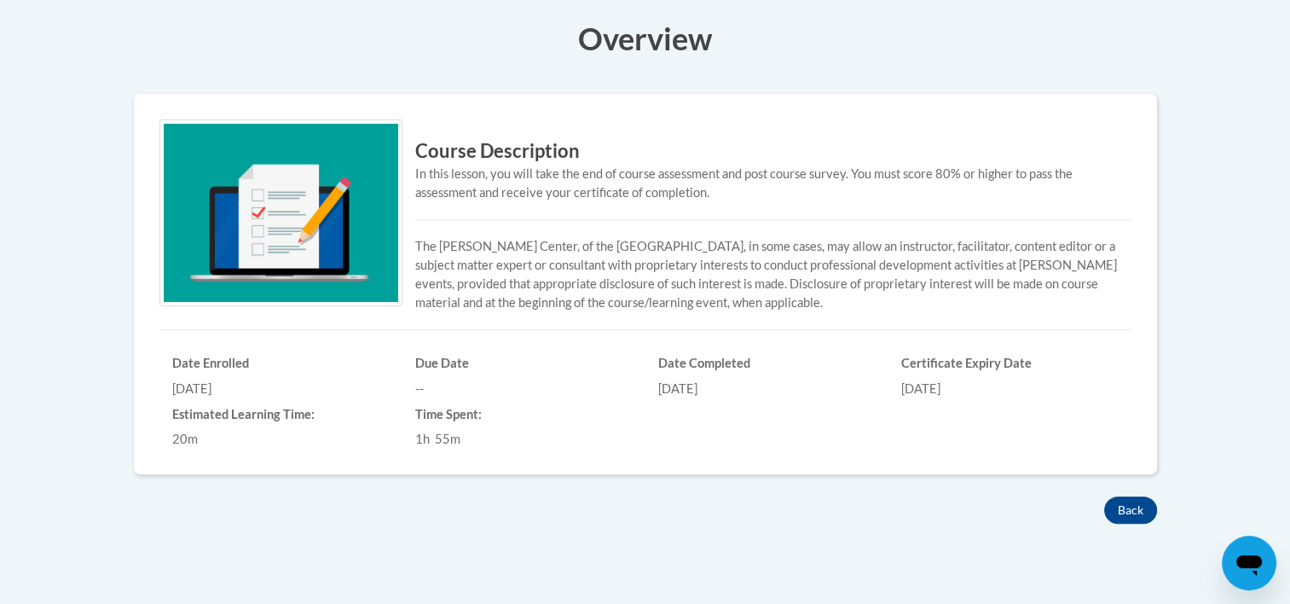
scroll to position [0, 0]
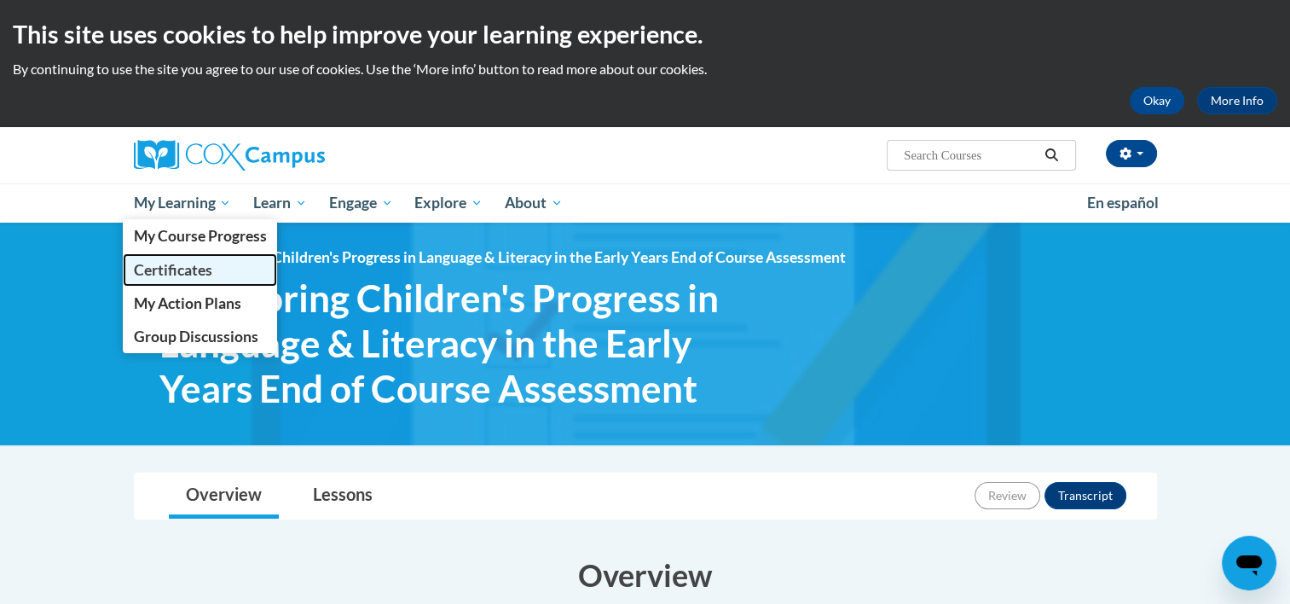
click at [177, 278] on span "Certificates" at bounding box center [172, 270] width 78 height 18
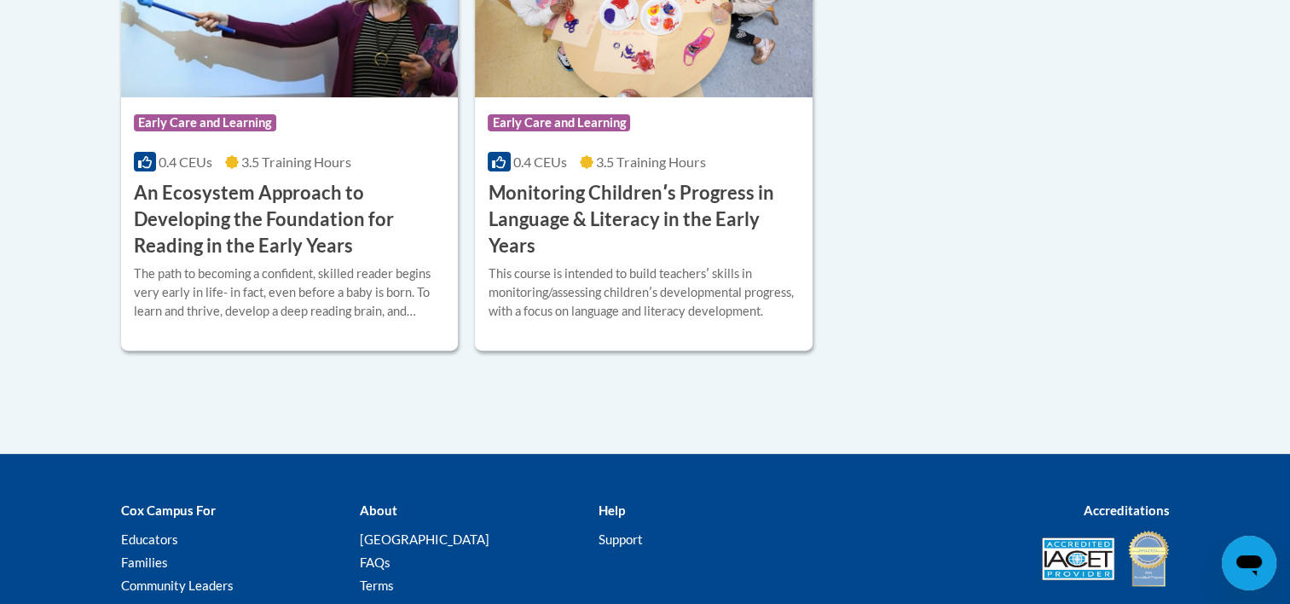
scroll to position [617, 0]
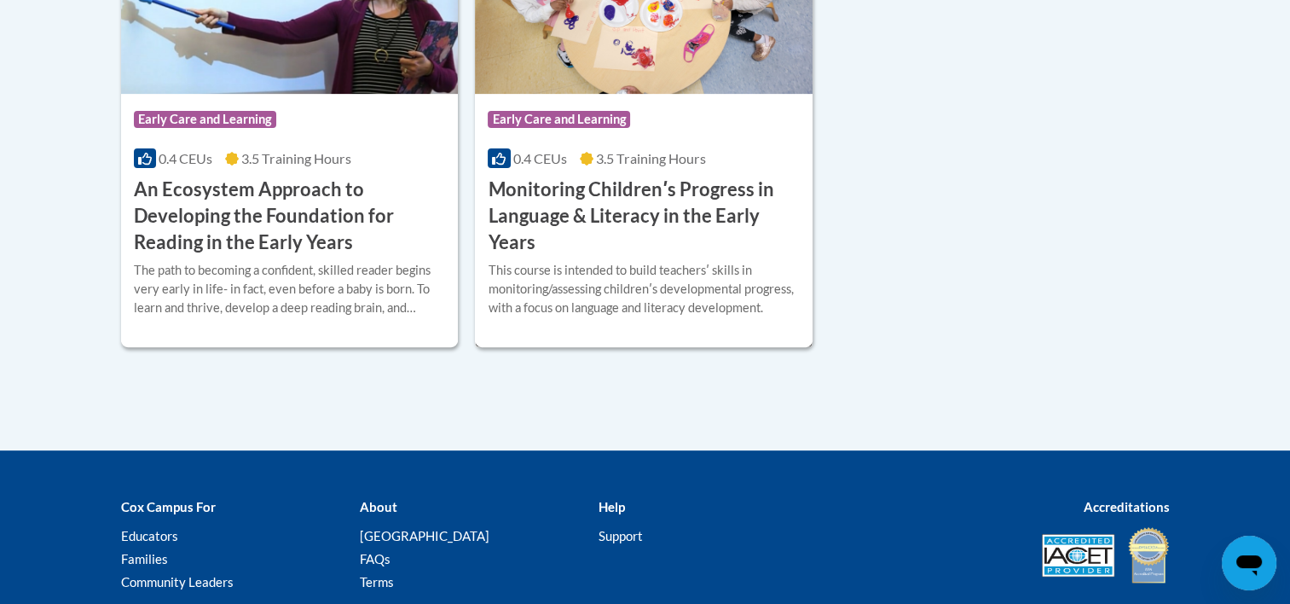
click at [627, 195] on h3 "Monitoring Childrenʹs Progress in Language & Literacy in the Early Years" at bounding box center [644, 215] width 312 height 78
